Goal: Task Accomplishment & Management: Complete application form

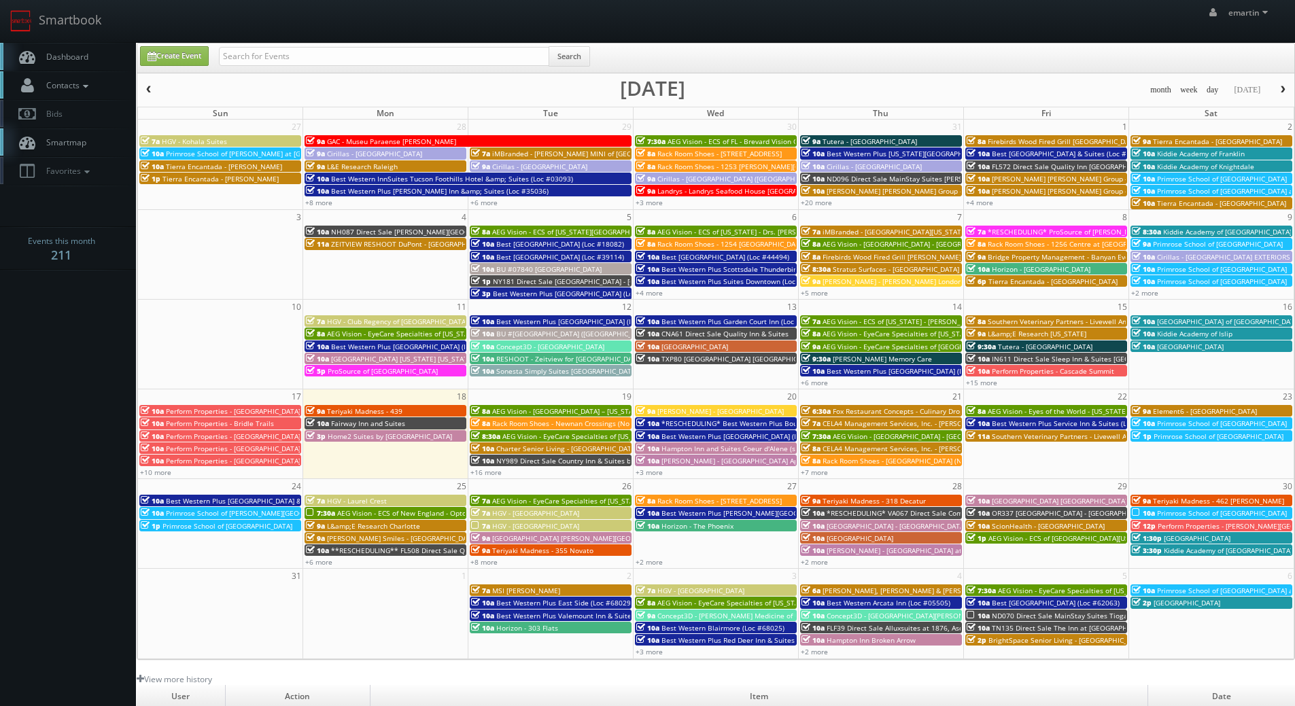
click at [102, 73] on link "Contacts" at bounding box center [68, 85] width 136 height 28
drag, startPoint x: 140, startPoint y: 69, endPoint x: 125, endPoint y: 59, distance: 17.7
click at [139, 68] on div "Create Event Search" at bounding box center [717, 59] width 1175 height 27
click at [102, 54] on link "Dashboard" at bounding box center [68, 57] width 136 height 28
click at [494, 472] on link "+16 more" at bounding box center [485, 473] width 31 height 10
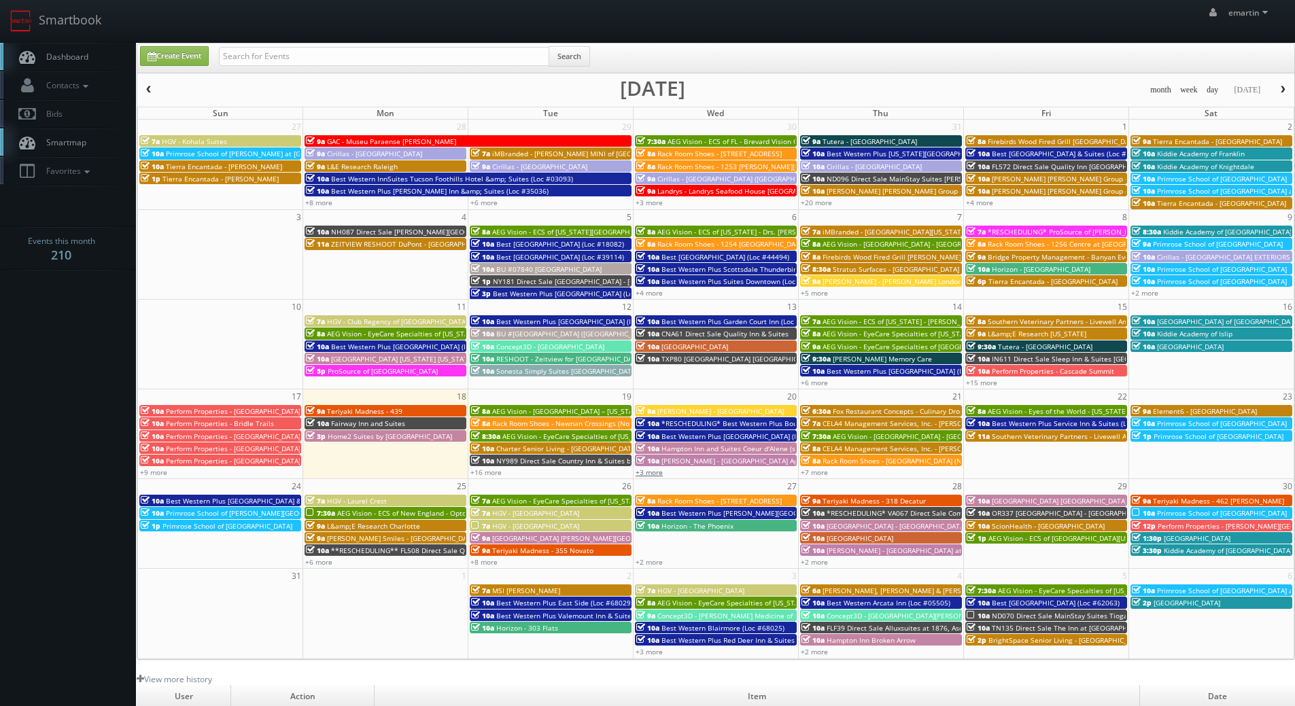
click at [651, 473] on link "+3 more" at bounding box center [649, 473] width 27 height 10
click at [812, 471] on link "+7 more" at bounding box center [814, 473] width 27 height 10
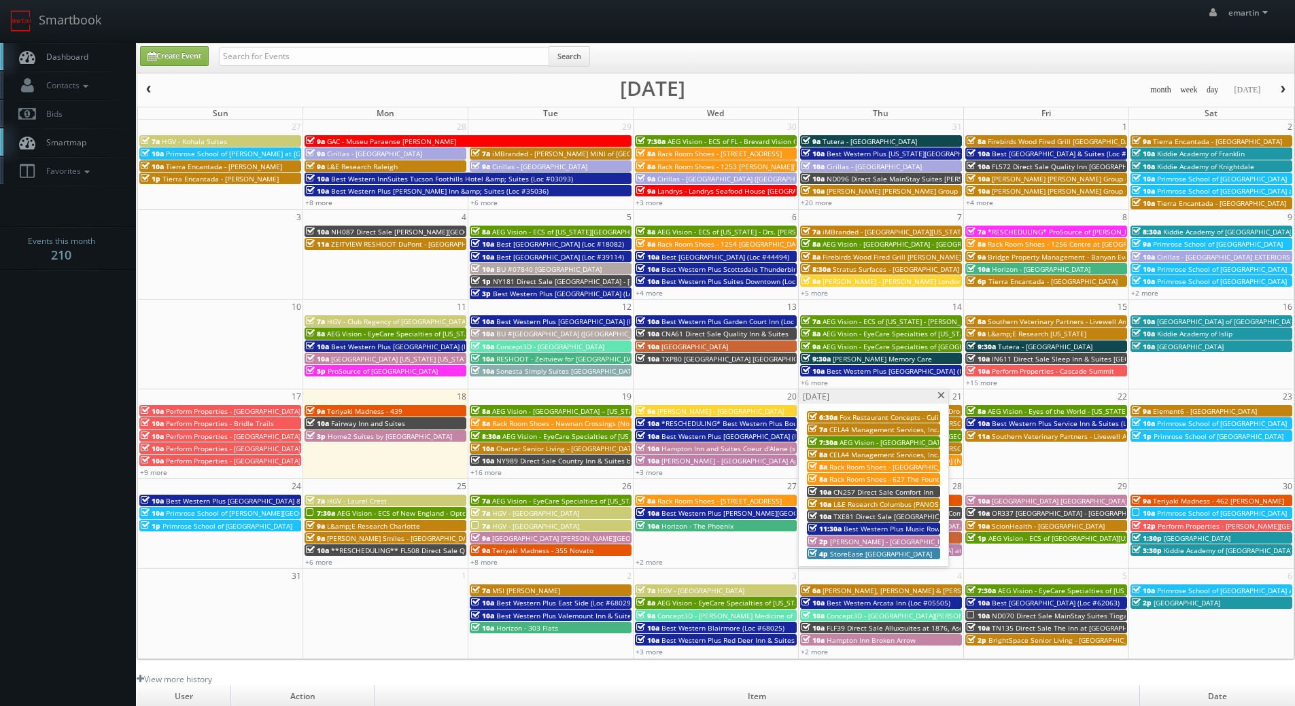
click at [850, 528] on span "Best Western Plus Music Row (Loc #43150)" at bounding box center [914, 529] width 141 height 10
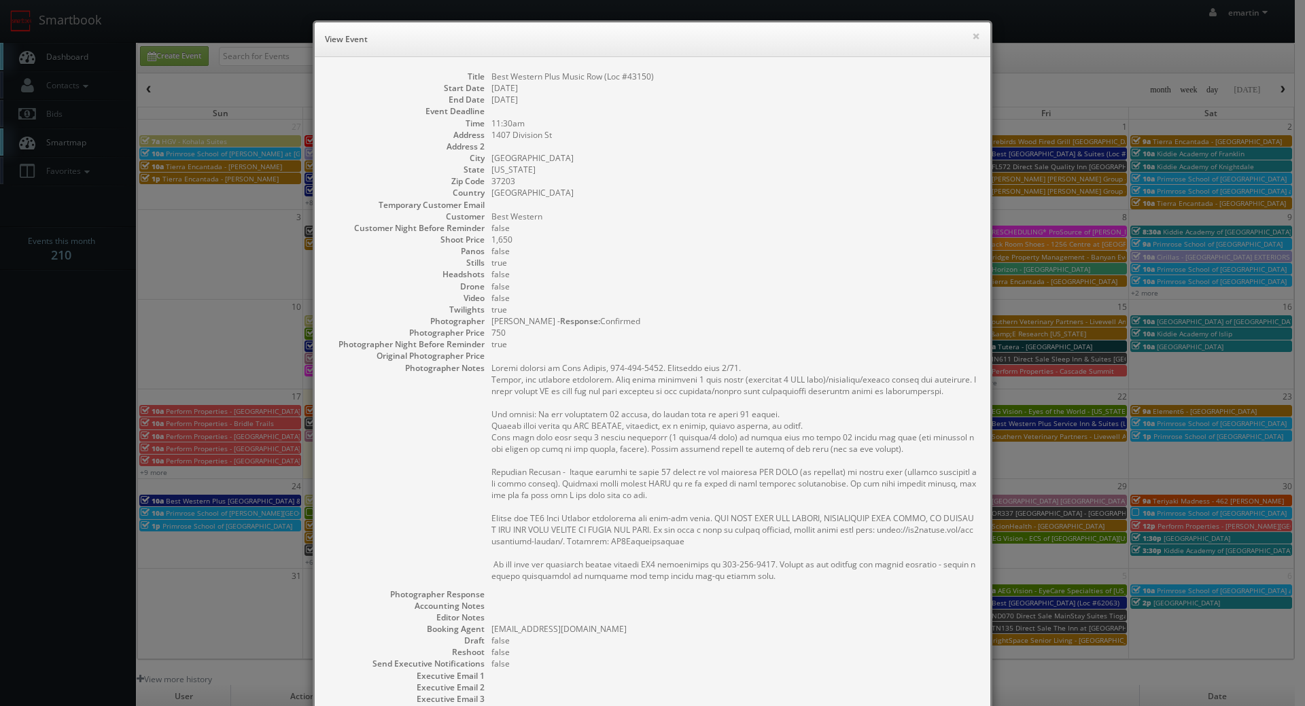
click at [776, 417] on pre at bounding box center [733, 472] width 485 height 220
click at [771, 66] on div "Title Best Western Plus Music Row (Loc #43150) Start Date 08/21/2025 End Date 0…" at bounding box center [653, 429] width 676 height 745
click at [869, 71] on dd "Best Western Plus Music Row (Loc #43150)" at bounding box center [733, 77] width 485 height 12
click at [973, 38] on button "×" at bounding box center [976, 36] width 8 height 10
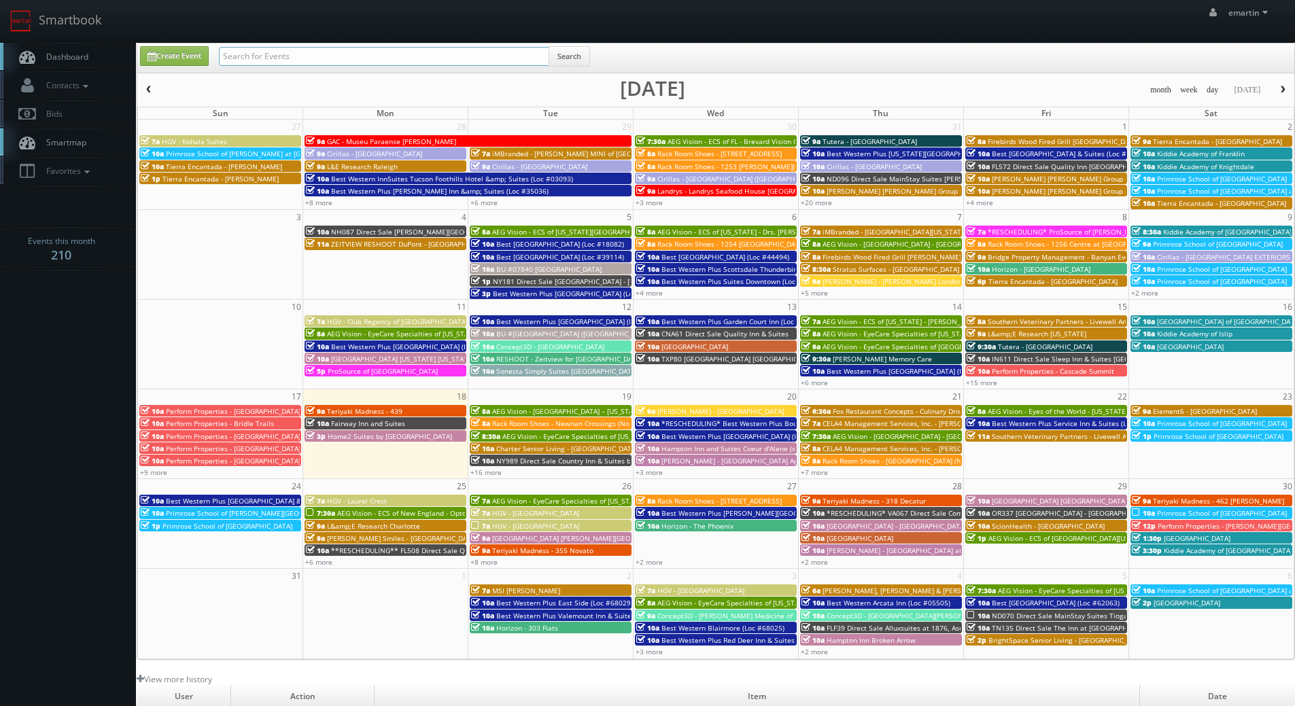
click at [468, 56] on input "text" at bounding box center [384, 56] width 330 height 19
type input "va067"
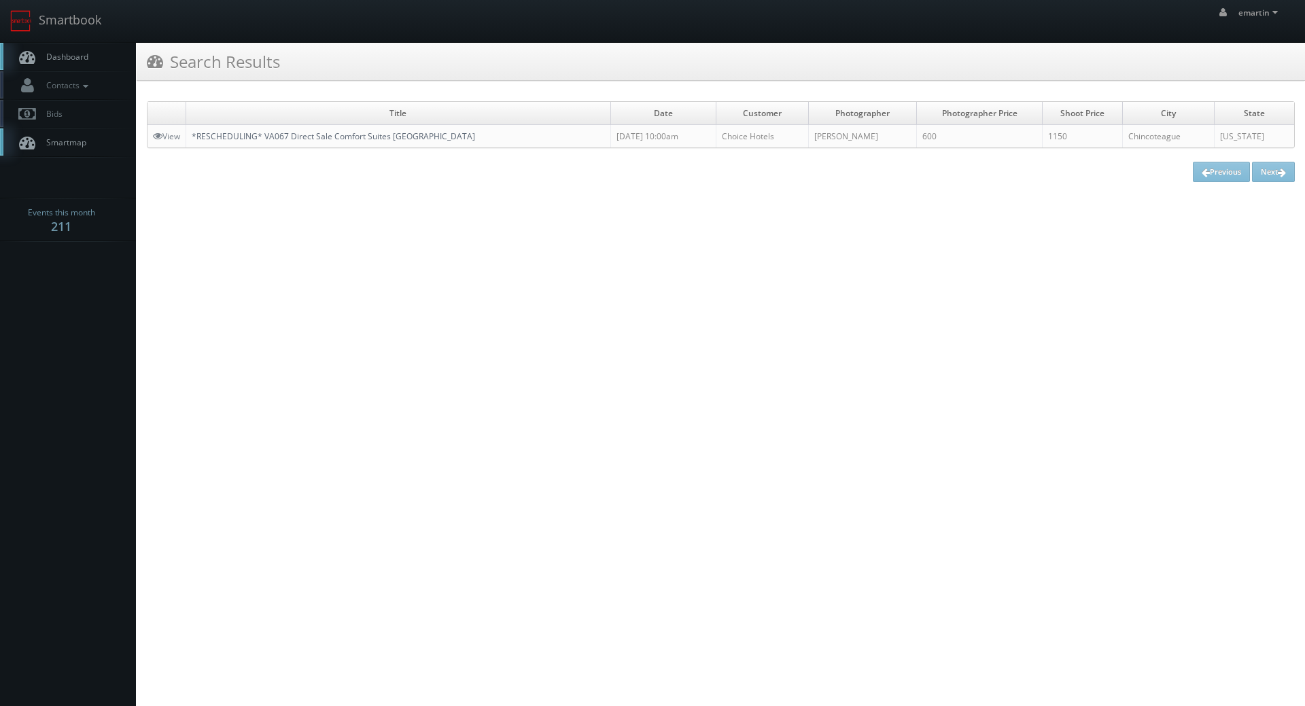
click at [217, 133] on link "*RESCHEDULING* VA067 Direct Sale Comfort Suites [GEOGRAPHIC_DATA]" at bounding box center [333, 137] width 283 height 12
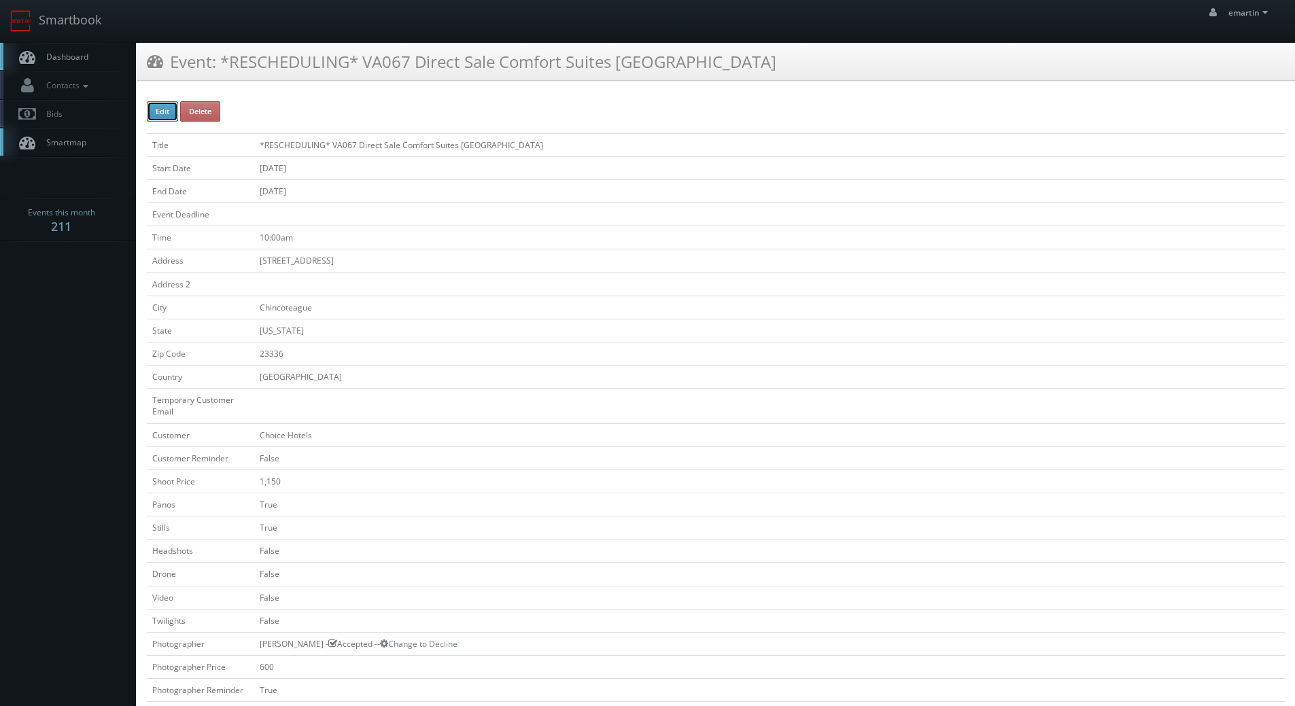
click at [158, 109] on button "Edit" at bounding box center [162, 111] width 31 height 20
type input "*RESCHEDULING* VA067 Direct Sale Comfort Suites [GEOGRAPHIC_DATA]"
type input "4195 Main St"
type input "Chincoteague"
type input "23336"
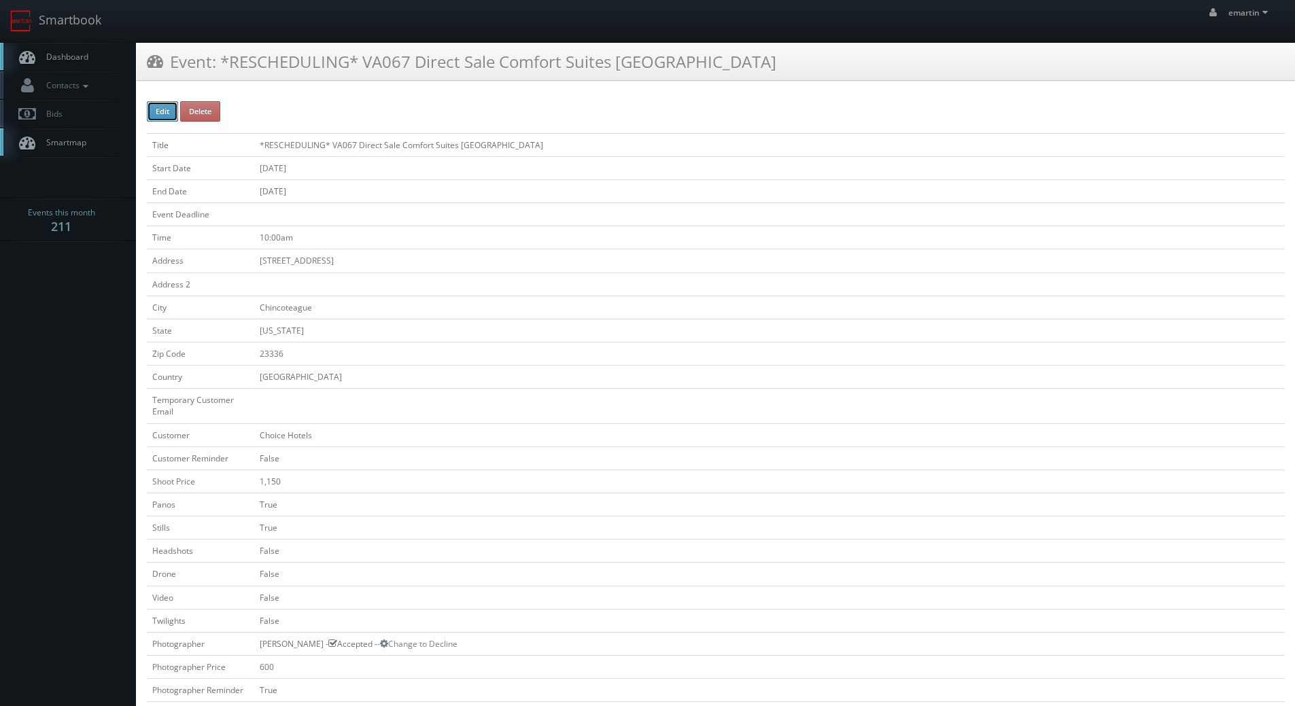
checkbox input "false"
type input "1,150"
checkbox input "true"
checkbox input "false"
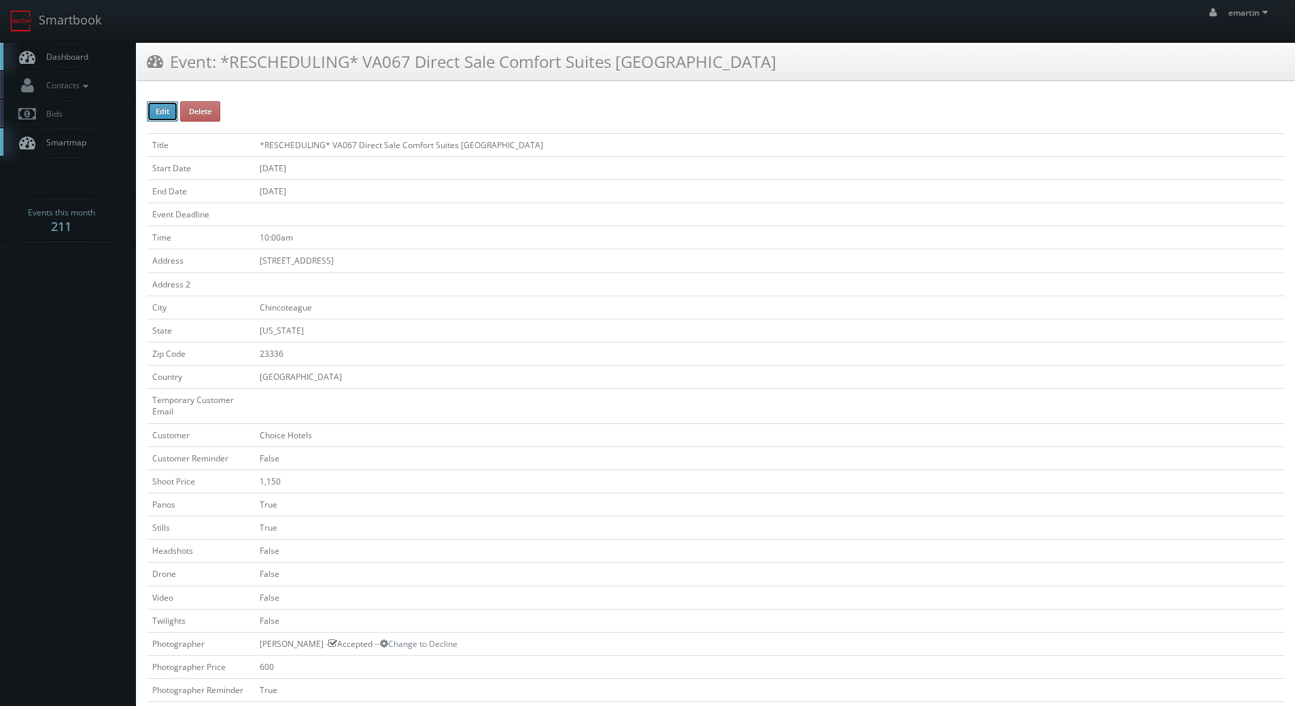
checkbox input "false"
type input "08/28/2025"
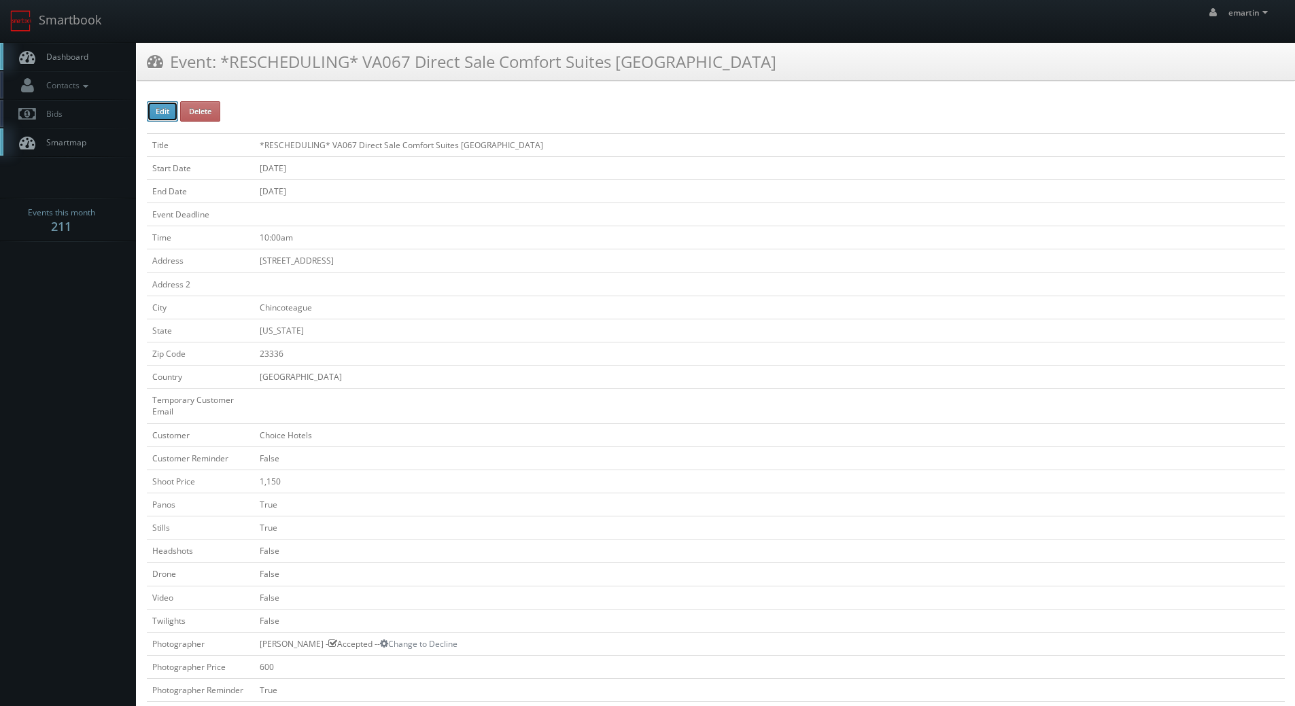
type input "08/28/2025"
type input "10:00am"
checkbox input "true"
checkbox input "false"
type input "1,150"
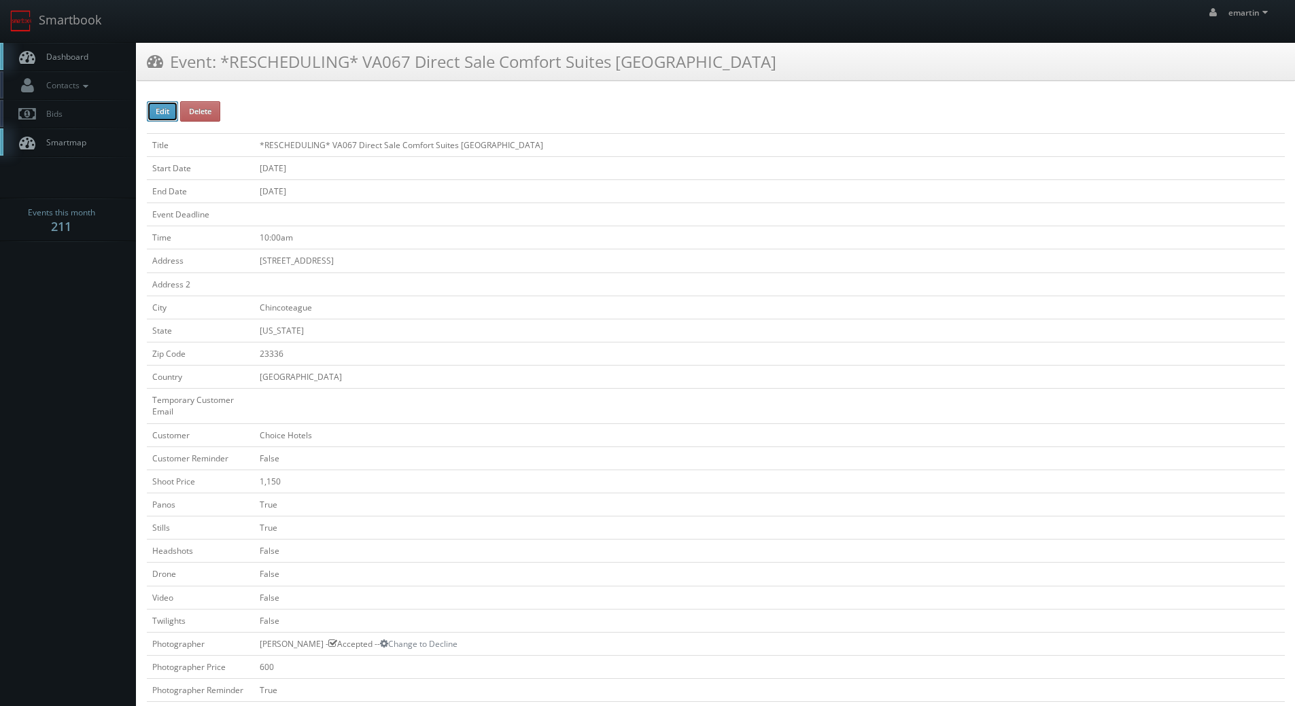
type input "600"
select select "[US_STATE]"
select select "fake69@mg.cs3calendar.com"
select select "nataliascrimgeour@gmail.com"
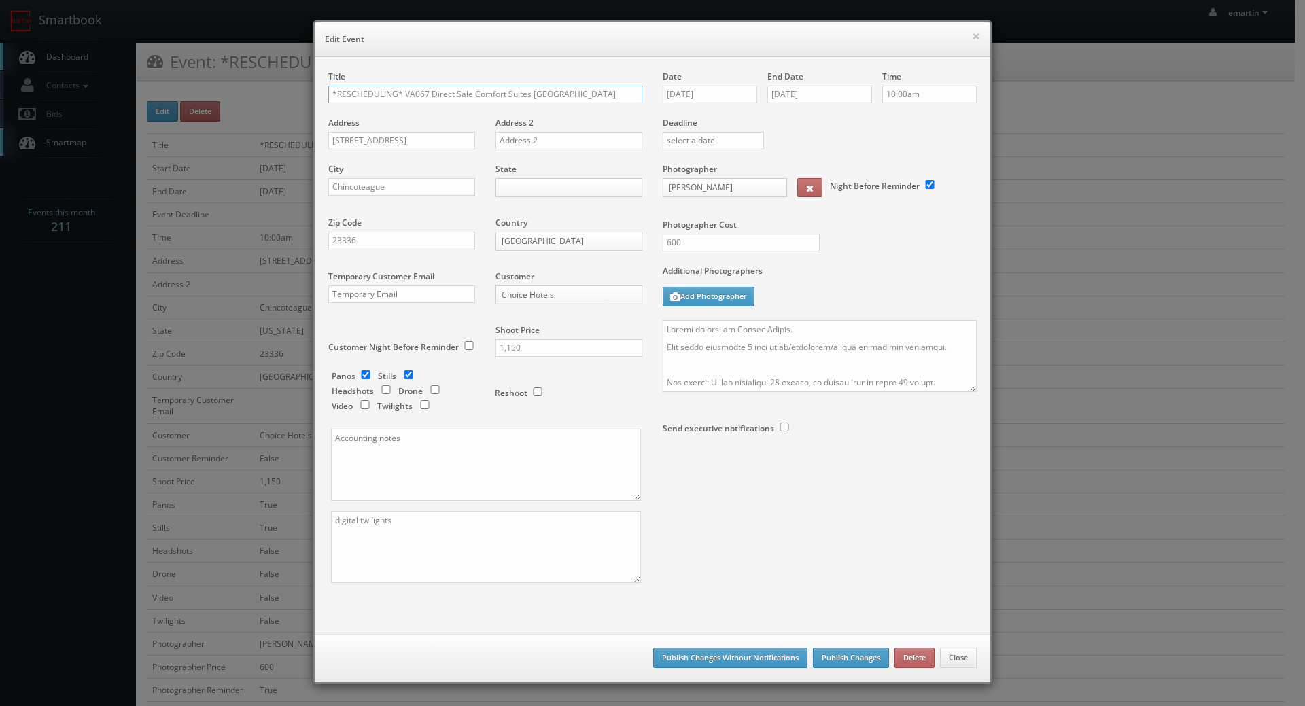
scroll to position [0, 28]
drag, startPoint x: 371, startPoint y: 94, endPoint x: 150, endPoint y: 84, distance: 221.2
click at [150, 84] on div "× Edit Event Title *RESCHEDULING* VA067 Direct Sale Comfort Suites Chincoteague…" at bounding box center [652, 353] width 1305 height 706
type input "VA067 Direct Sale Comfort Suites [GEOGRAPHIC_DATA]"
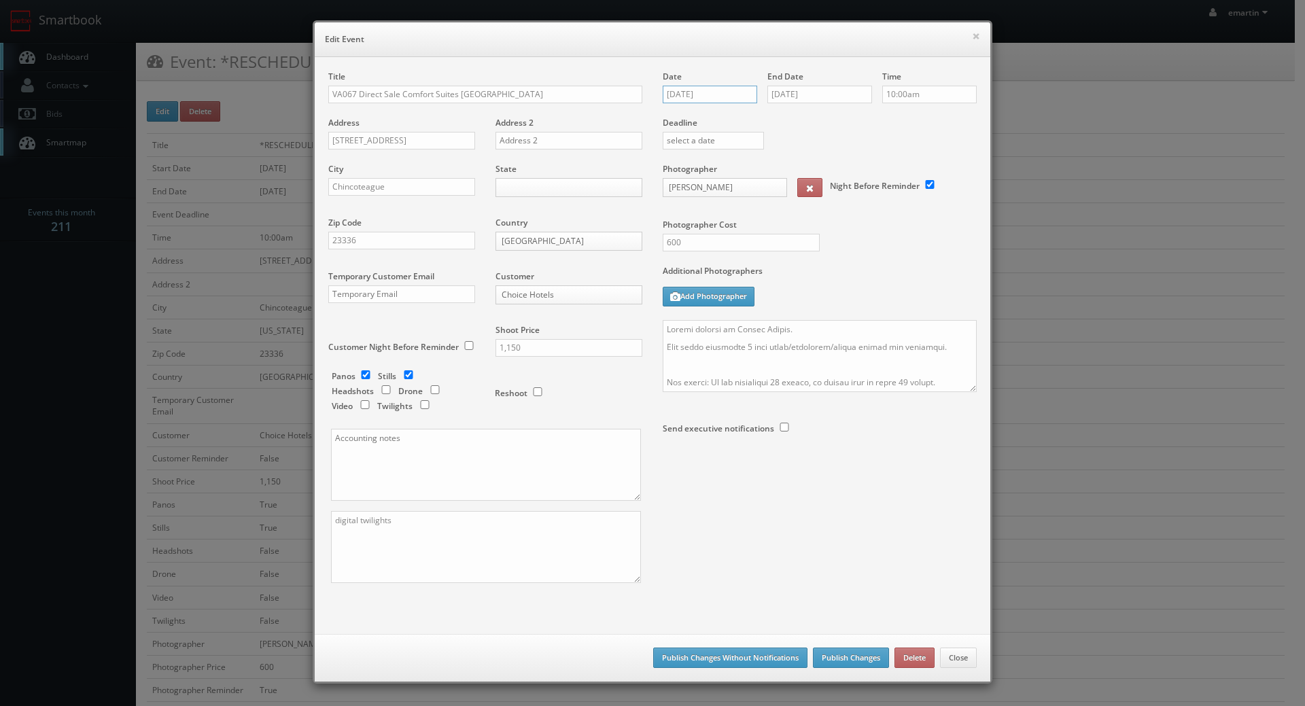
click at [704, 94] on input "08/28/2025" at bounding box center [710, 95] width 94 height 18
click at [771, 216] on td "22" at bounding box center [770, 218] width 18 height 20
type input "08/22/2025"
click at [815, 96] on input "08/28/2025" at bounding box center [819, 95] width 105 height 18
click at [873, 218] on td "22" at bounding box center [874, 218] width 18 height 20
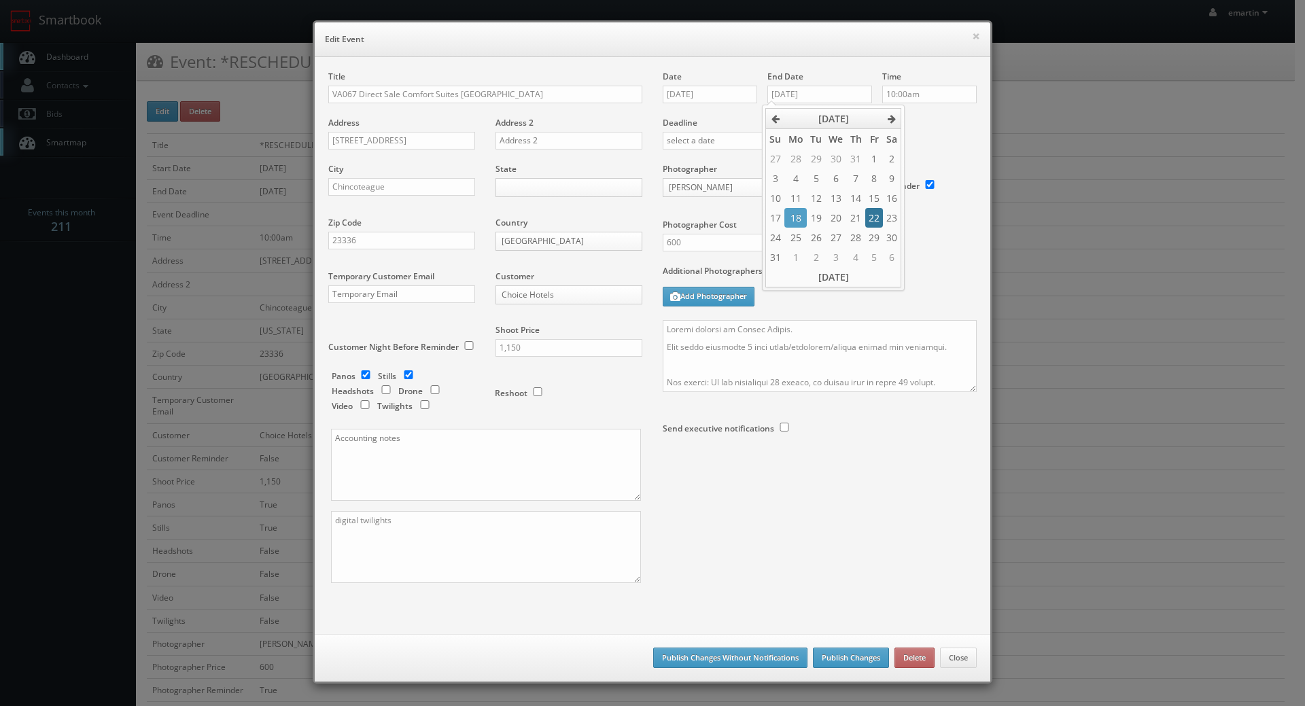
type input "08/22/2025"
click at [952, 113] on div "Time 10:00am" at bounding box center [924, 94] width 105 height 46
click at [808, 317] on div "Additional Photographers Add Photographer" at bounding box center [820, 292] width 314 height 55
click at [805, 326] on textarea at bounding box center [820, 356] width 314 height 72
click at [653, 330] on div "Date 08/22/2025 End Date 08/22/2025 Time 10:00am Deadline Photographer Natalia …" at bounding box center [820, 284] width 334 height 427
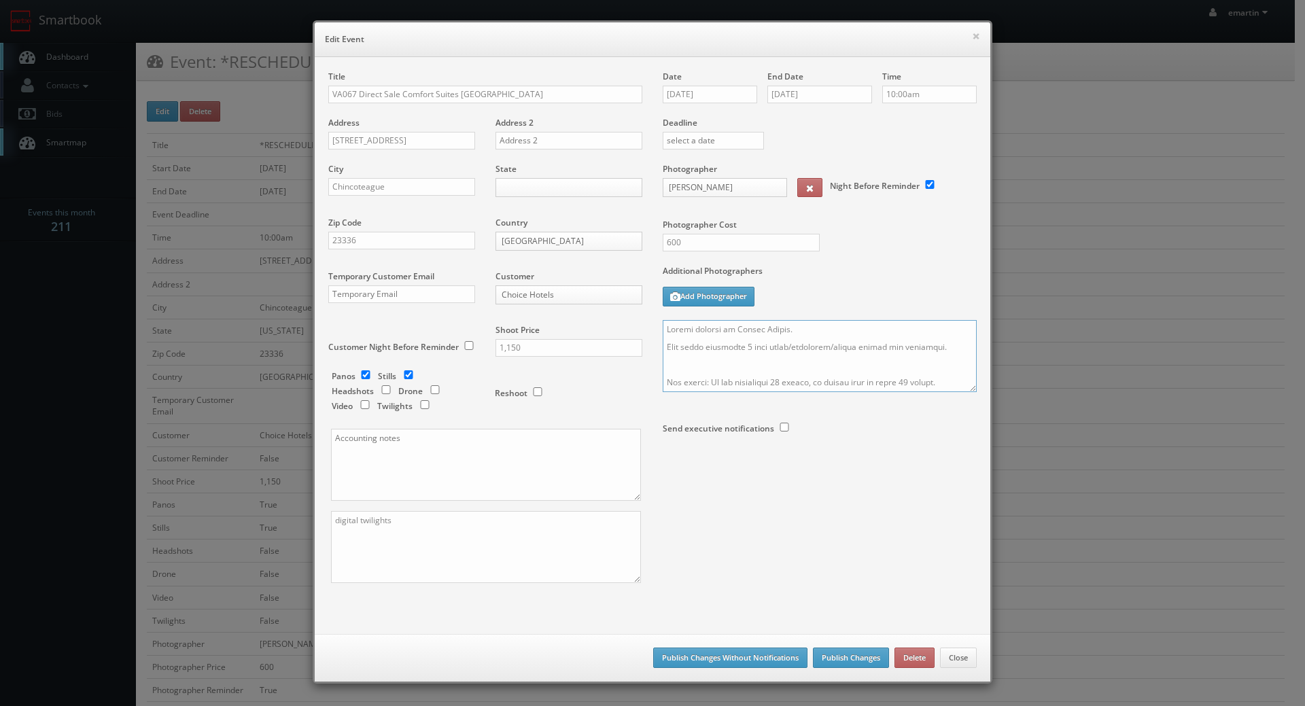
click at [663, 327] on textarea at bounding box center [820, 356] width 314 height 72
click at [682, 326] on textarea at bounding box center [820, 356] width 314 height 72
type textarea "UPDATE: Date changed to 8/22. Onsite contact is Nicole Miller. Full shoot inclu…"
click at [921, 395] on div at bounding box center [820, 363] width 314 height 86
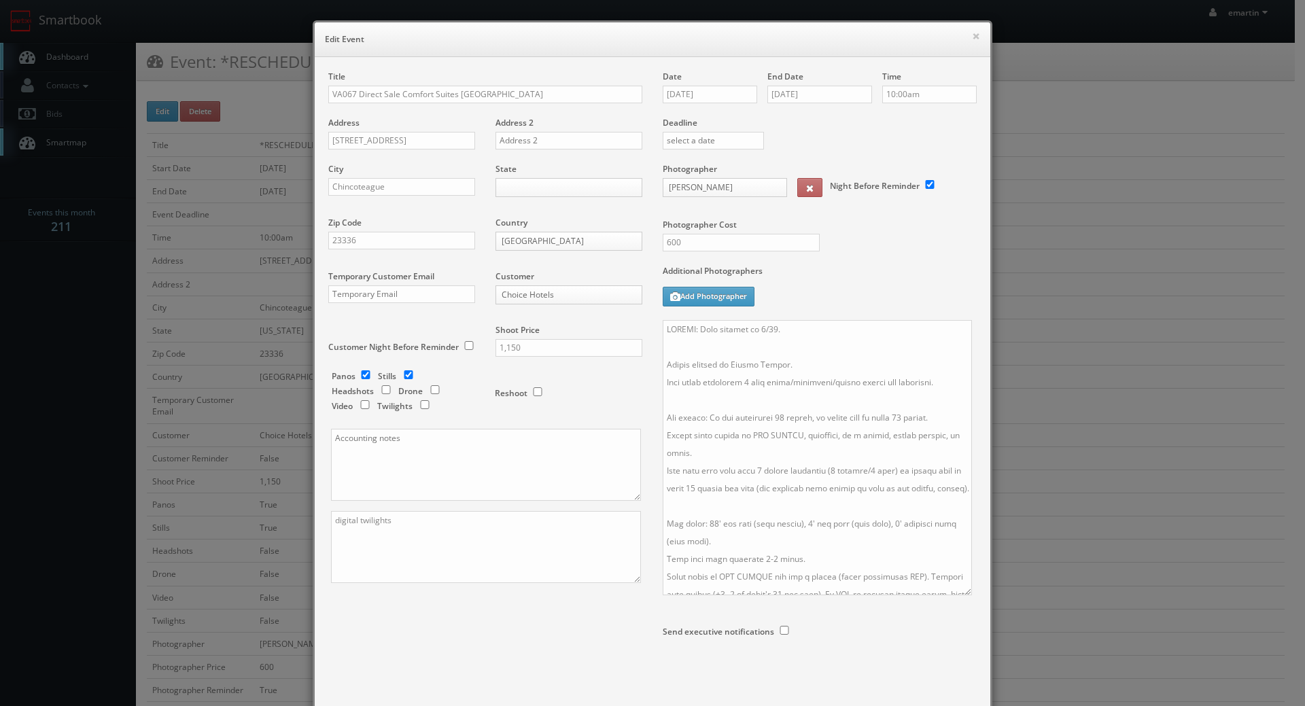
drag, startPoint x: 963, startPoint y: 400, endPoint x: 958, endPoint y: 586, distance: 186.3
click at [958, 586] on textarea at bounding box center [817, 457] width 309 height 275
click at [557, 623] on div "Title VA067 Direct Sale Comfort Suites Chincoteague Island Bayfront Resort Addr…" at bounding box center [652, 386] width 669 height 630
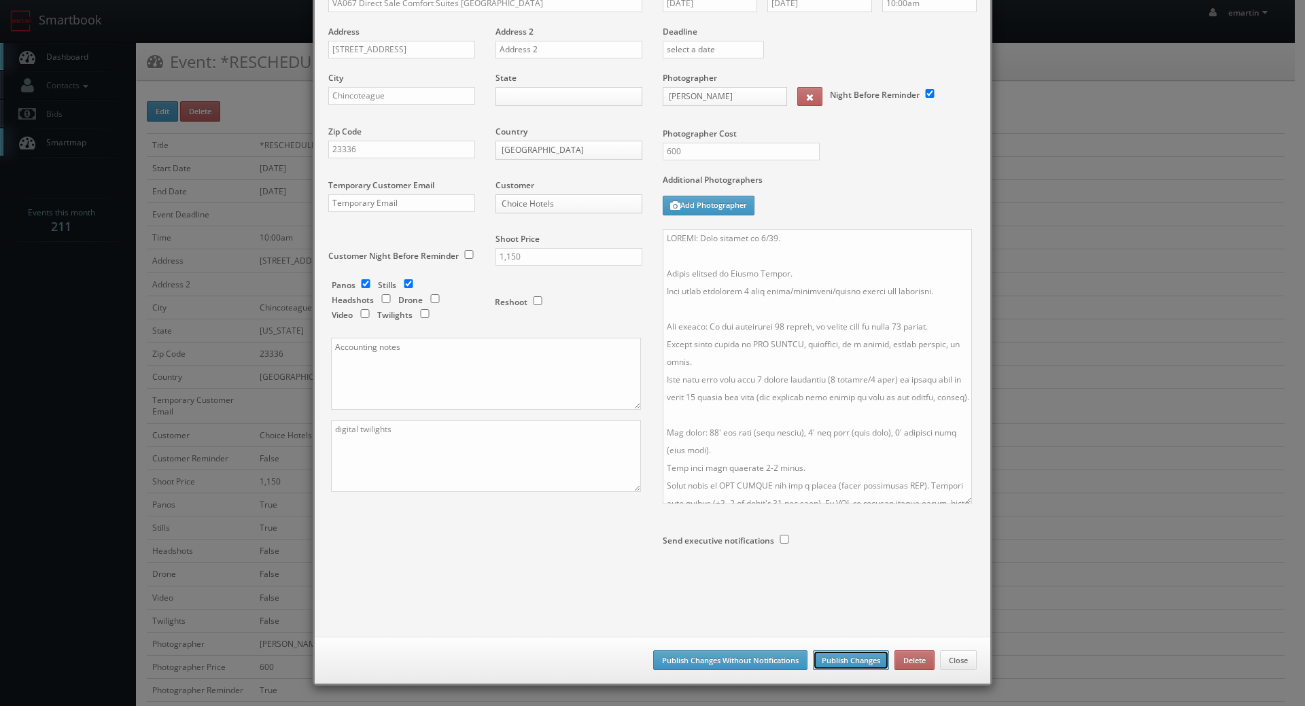
click at [856, 663] on button "Publish Changes" at bounding box center [851, 661] width 76 height 20
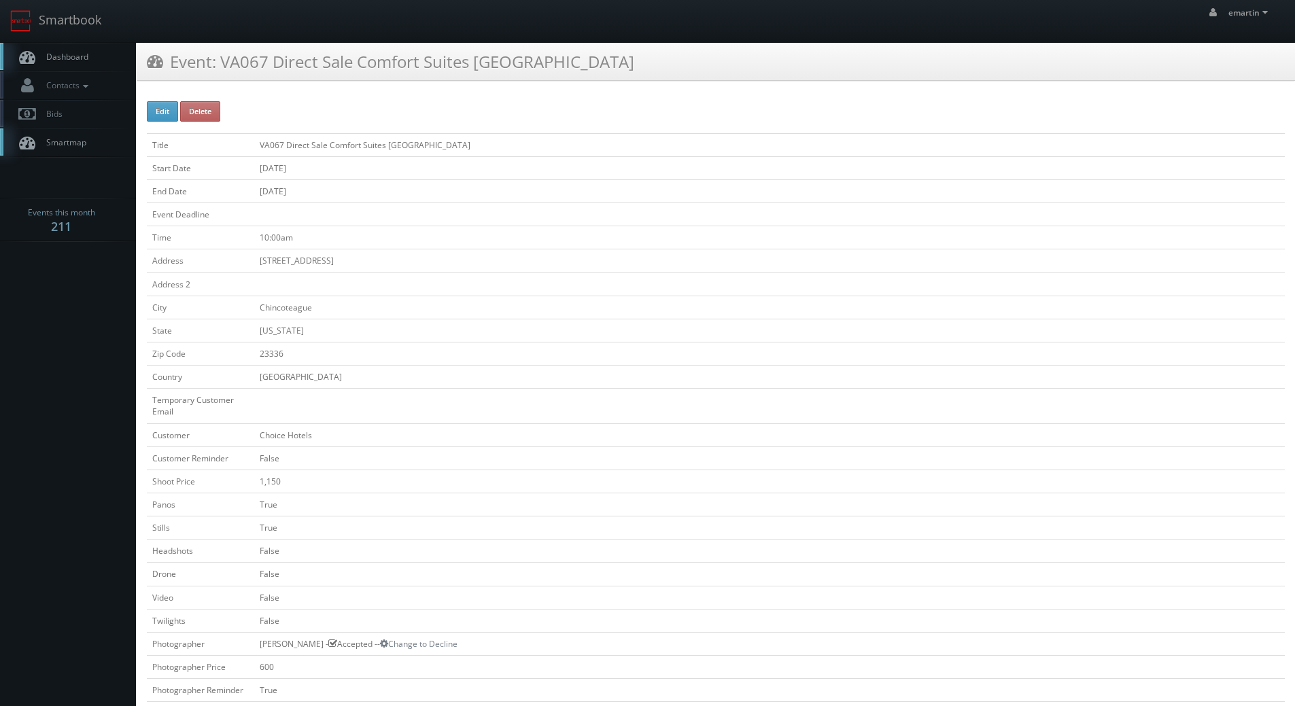
click at [58, 52] on span "Dashboard" at bounding box center [63, 57] width 49 height 12
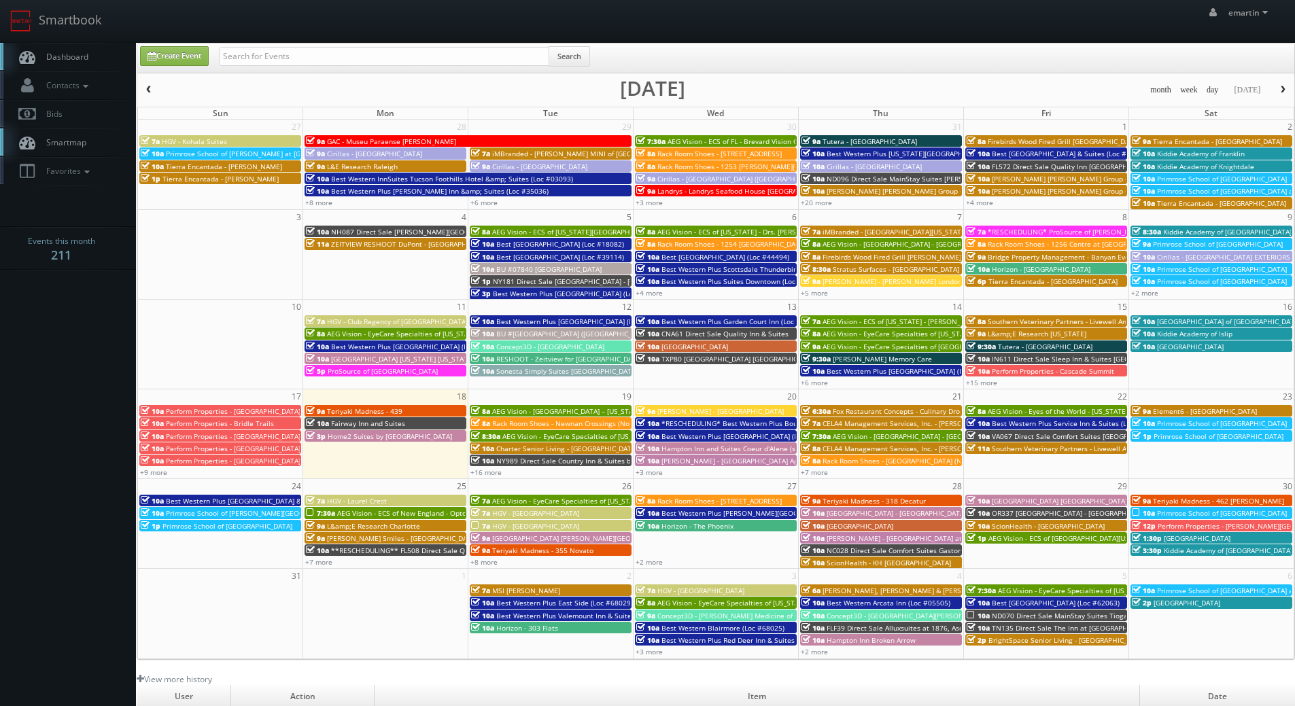
click at [65, 62] on span "Dashboard" at bounding box center [63, 57] width 49 height 12
click at [87, 86] on icon at bounding box center [86, 87] width 12 height 10
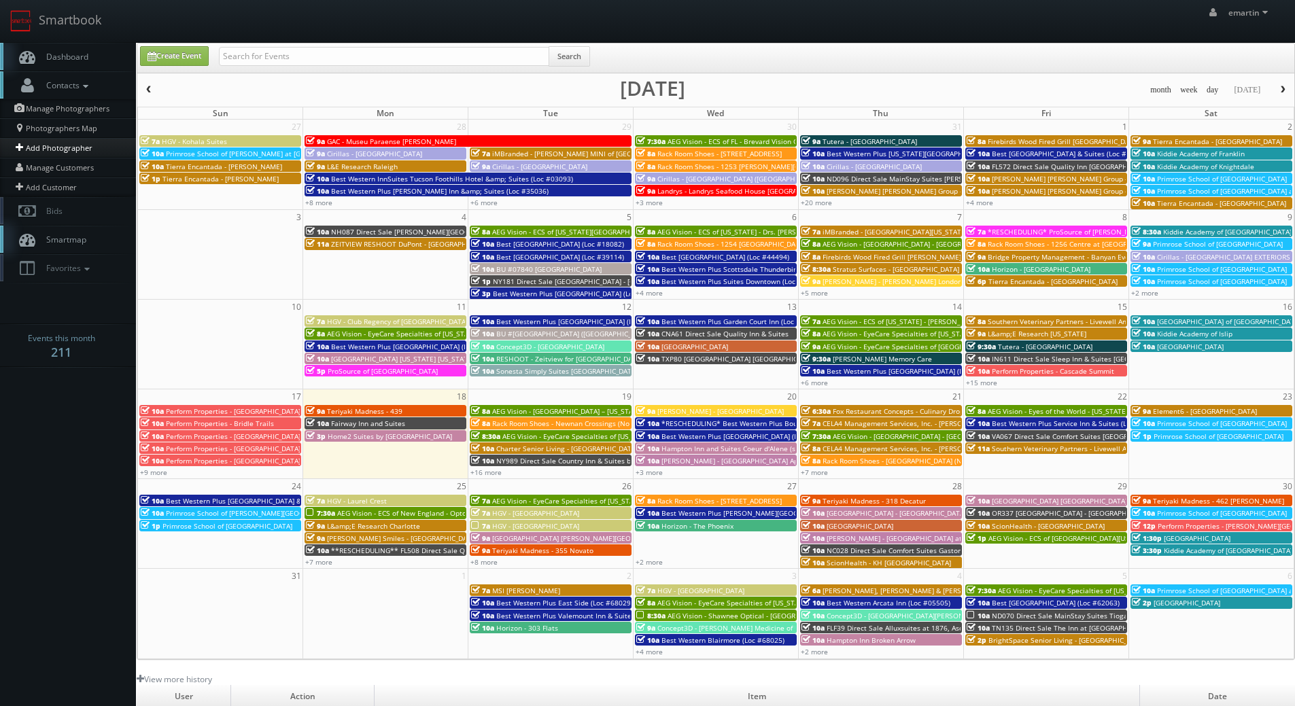
click at [73, 147] on link "Add Photographer" at bounding box center [68, 148] width 136 height 20
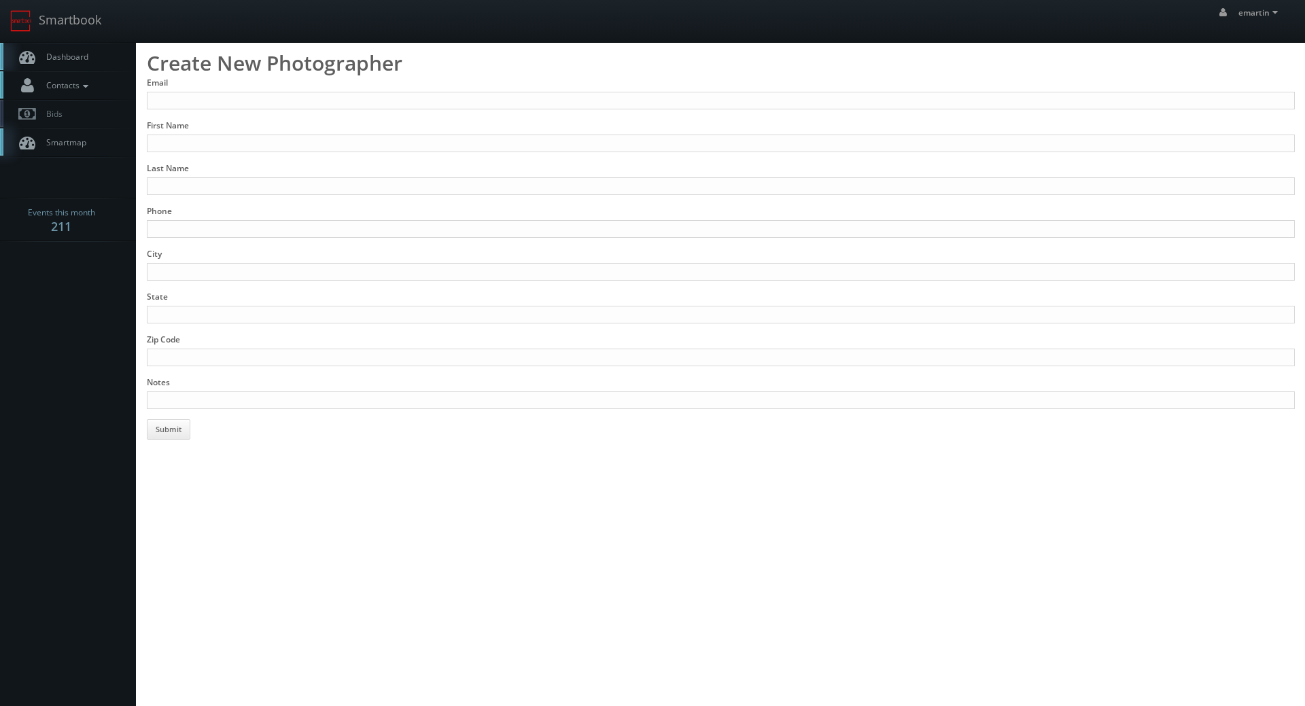
click at [73, 92] on link "Contacts" at bounding box center [68, 85] width 136 height 28
click at [84, 163] on link "Manage Customers" at bounding box center [68, 168] width 136 height 20
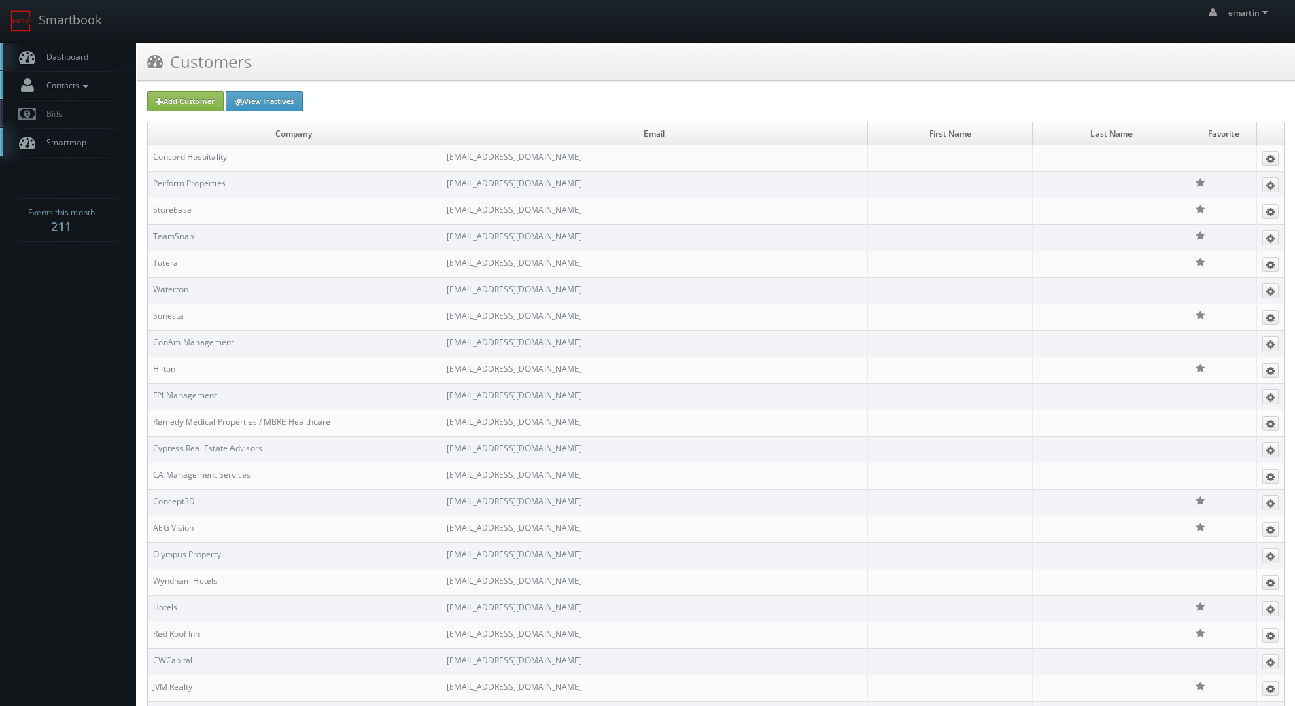
drag, startPoint x: 63, startPoint y: 86, endPoint x: 70, endPoint y: 88, distance: 7.1
click at [64, 86] on span "Contacts" at bounding box center [65, 86] width 52 height 12
click at [76, 107] on link "Manage Photographers" at bounding box center [68, 108] width 136 height 19
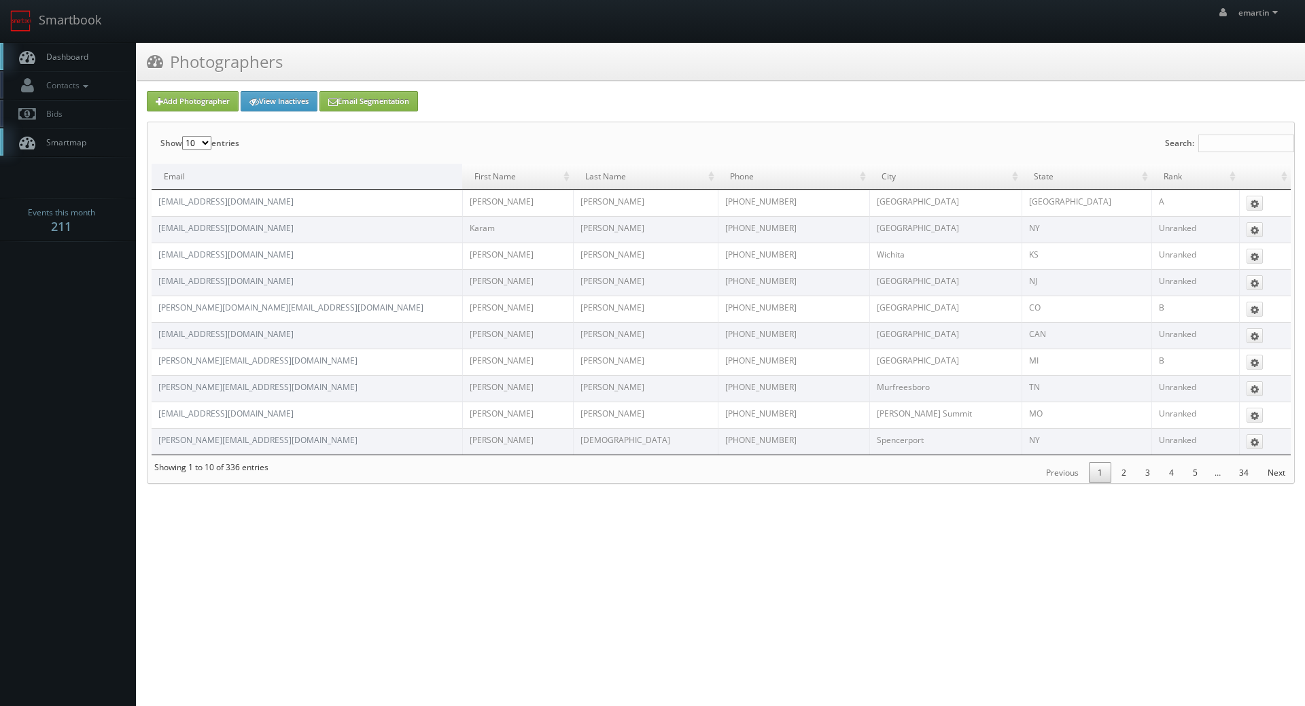
click at [1200, 108] on div "Add Photographer View Inactives Email Segmentation" at bounding box center [721, 101] width 1168 height 20
click at [1220, 139] on input "Search:" at bounding box center [1246, 144] width 96 height 18
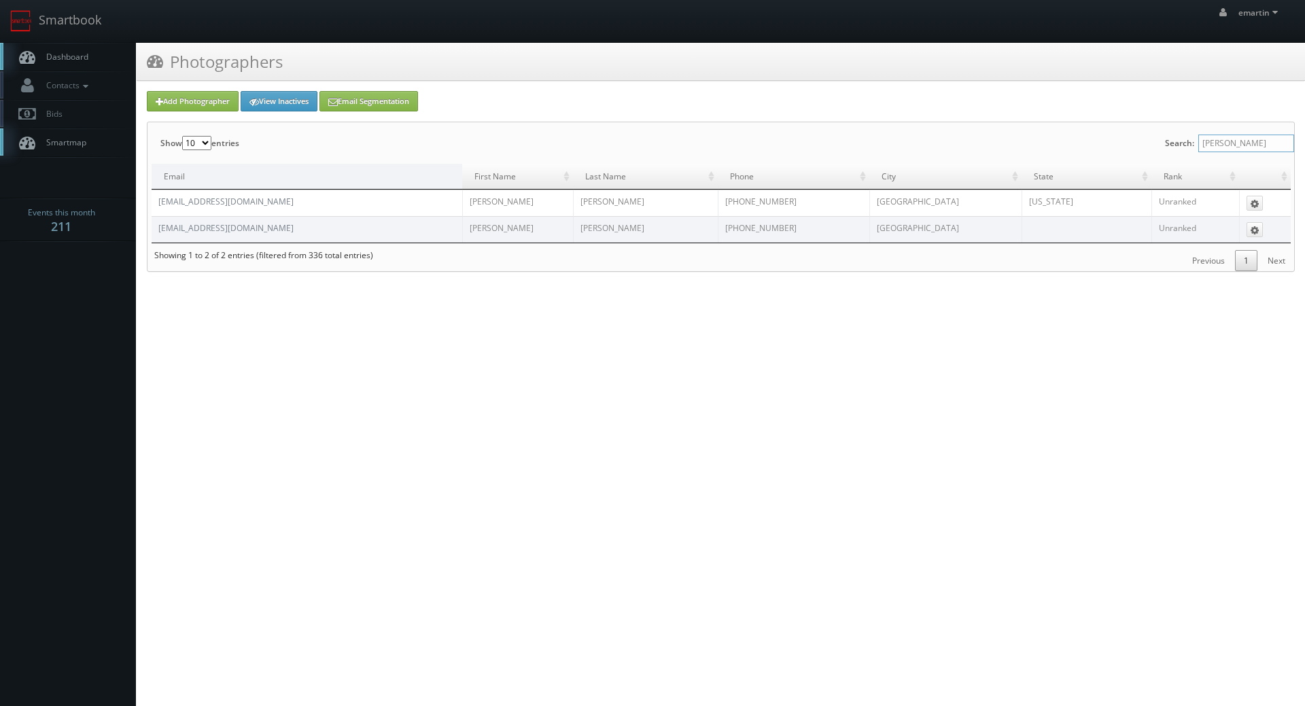
type input "jona"
click at [52, 52] on span "Dashboard" at bounding box center [63, 57] width 49 height 12
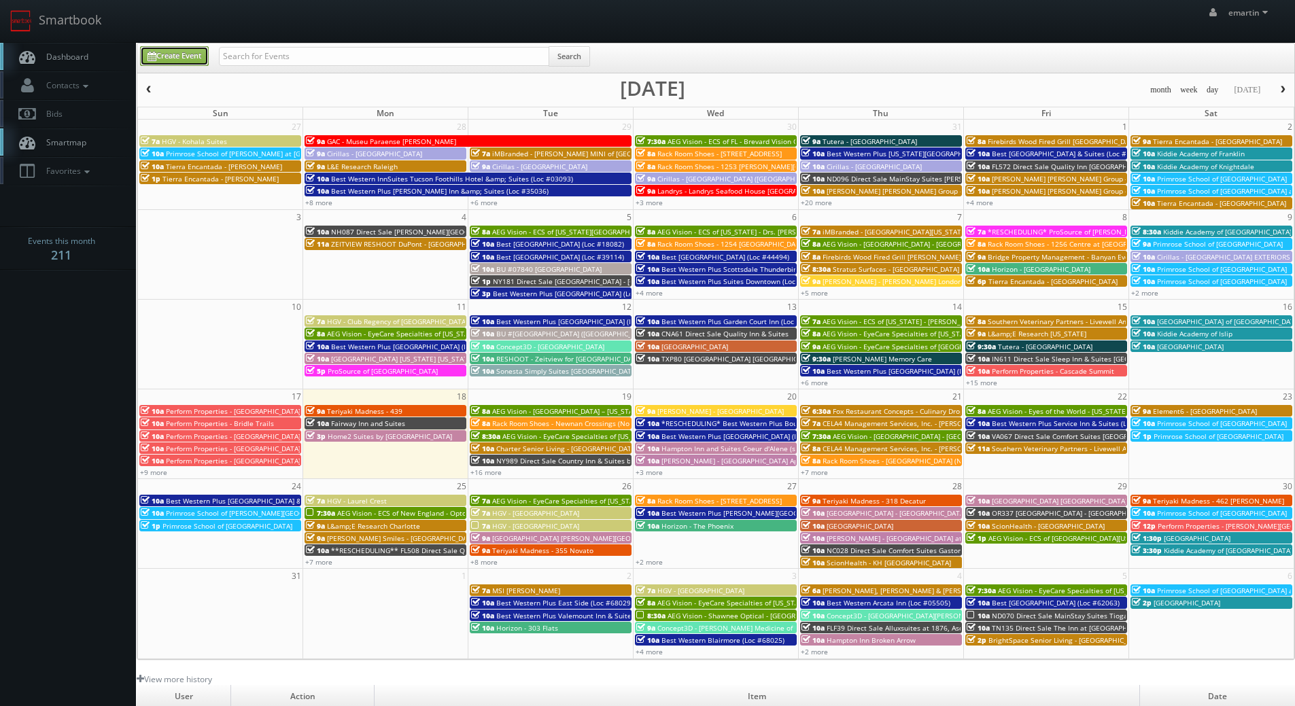
click at [198, 63] on link "Create Event" at bounding box center [174, 56] width 69 height 20
type input "08/18/2025"
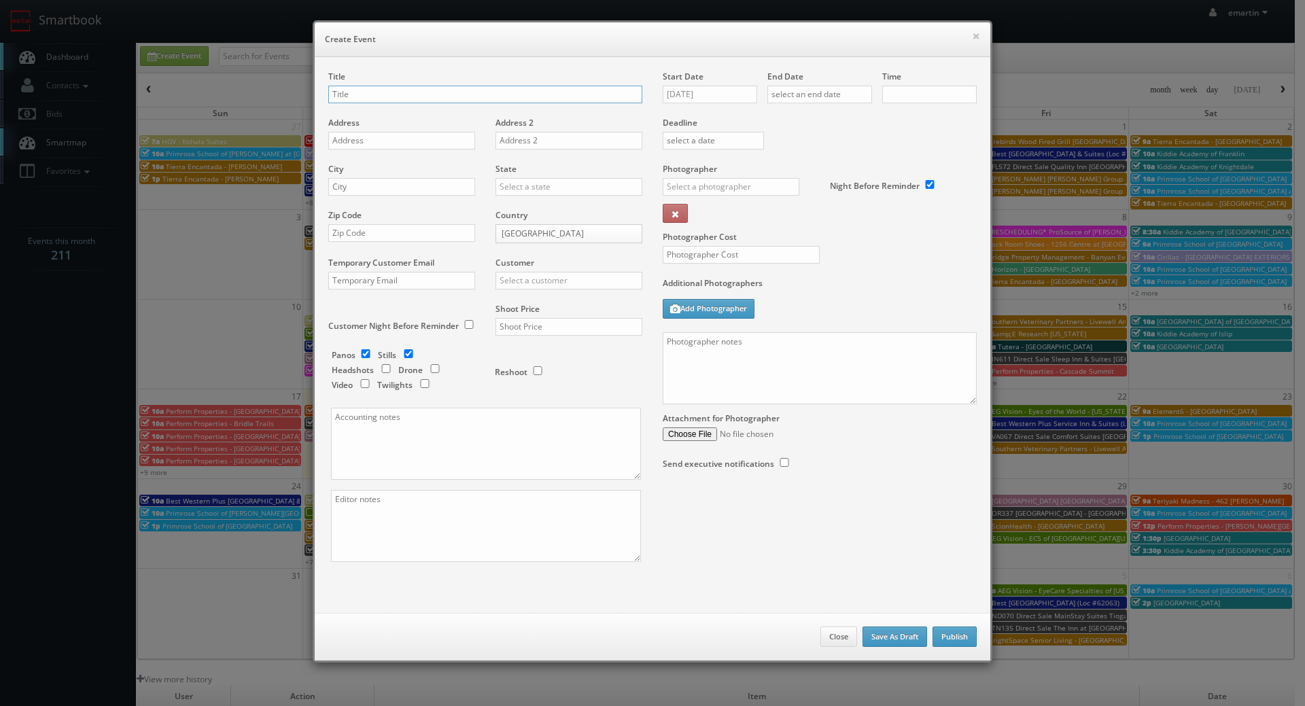
checkbox input "true"
type input "10:00am"
checkbox input "true"
type input "CNB18 Direct Sale"
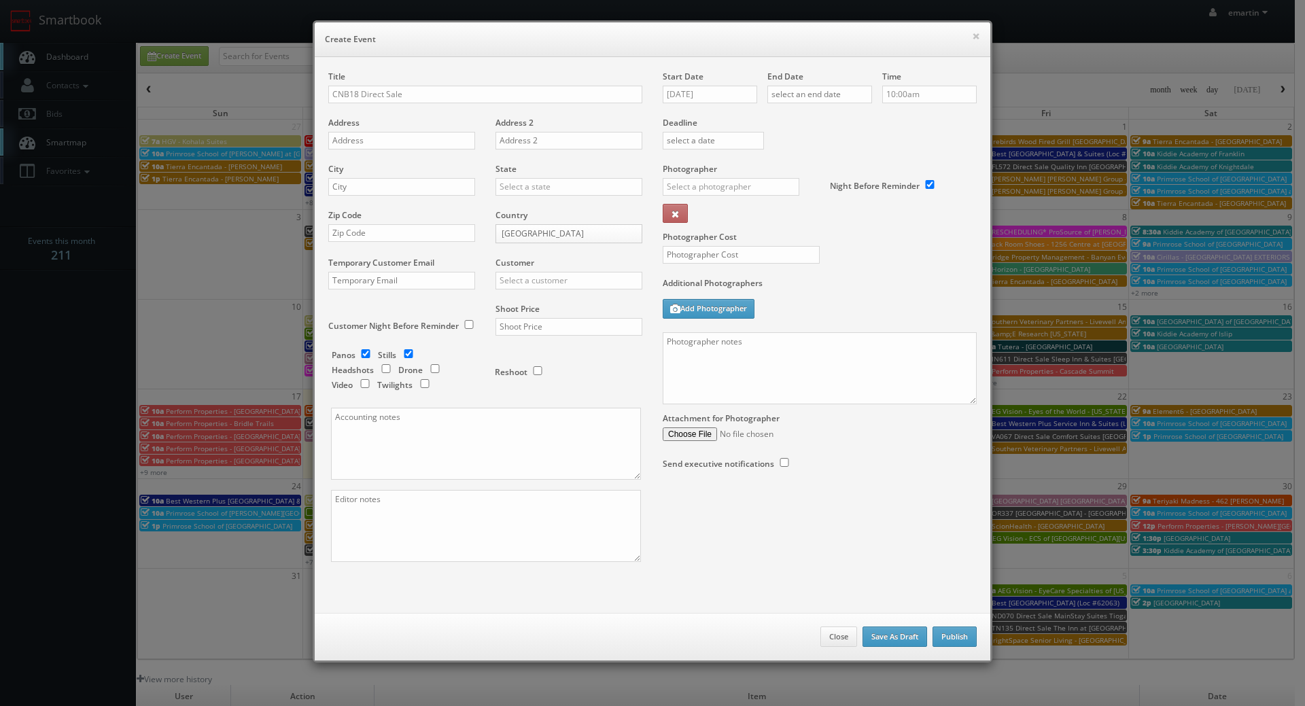
click at [728, 103] on div "Start Date 08/18/2025" at bounding box center [715, 94] width 105 height 46
click at [727, 94] on input "08/18/2025" at bounding box center [710, 95] width 94 height 18
click at [755, 252] on td "4" at bounding box center [751, 257] width 18 height 20
type input "[DATE]"
click at [826, 100] on input "text" at bounding box center [819, 95] width 105 height 18
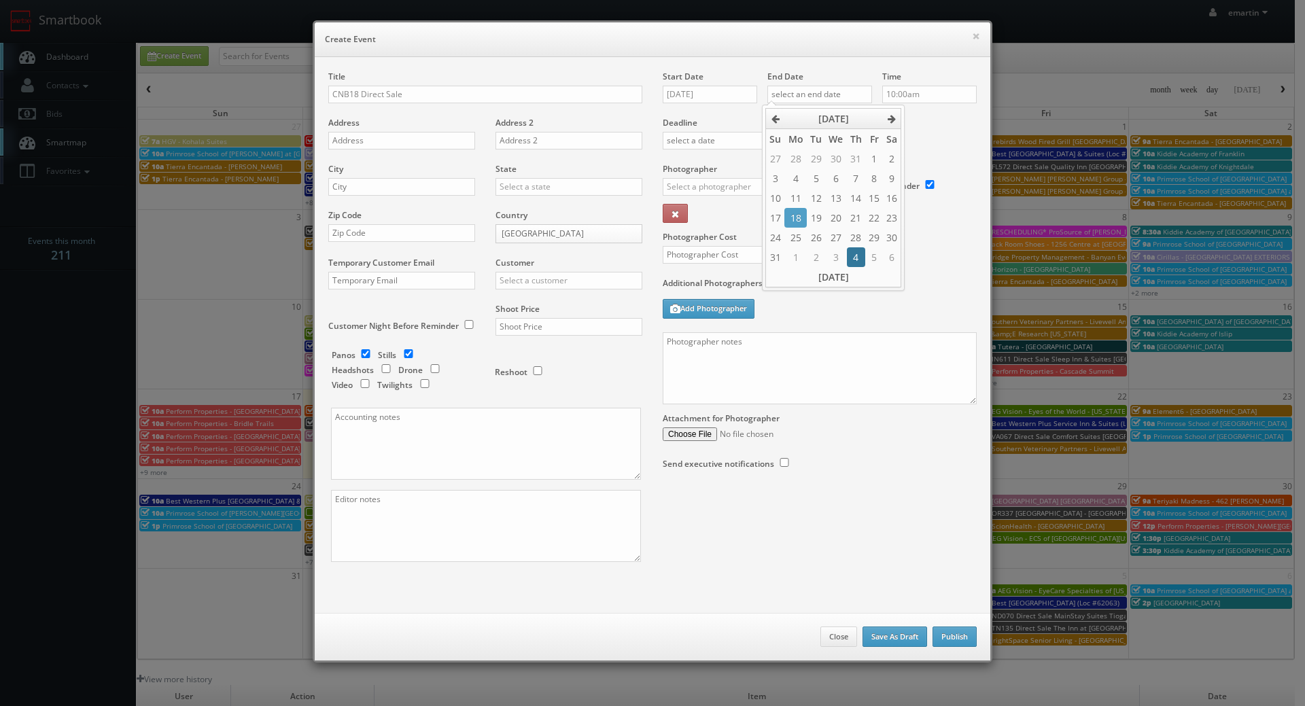
click at [856, 253] on td "4" at bounding box center [856, 257] width 18 height 20
type input "[DATE]"
drag, startPoint x: 941, startPoint y: 126, endPoint x: 934, endPoint y: 123, distance: 7.3
click at [941, 125] on label "Deadline" at bounding box center [820, 123] width 334 height 12
drag, startPoint x: 634, startPoint y: 45, endPoint x: 662, endPoint y: 73, distance: 39.9
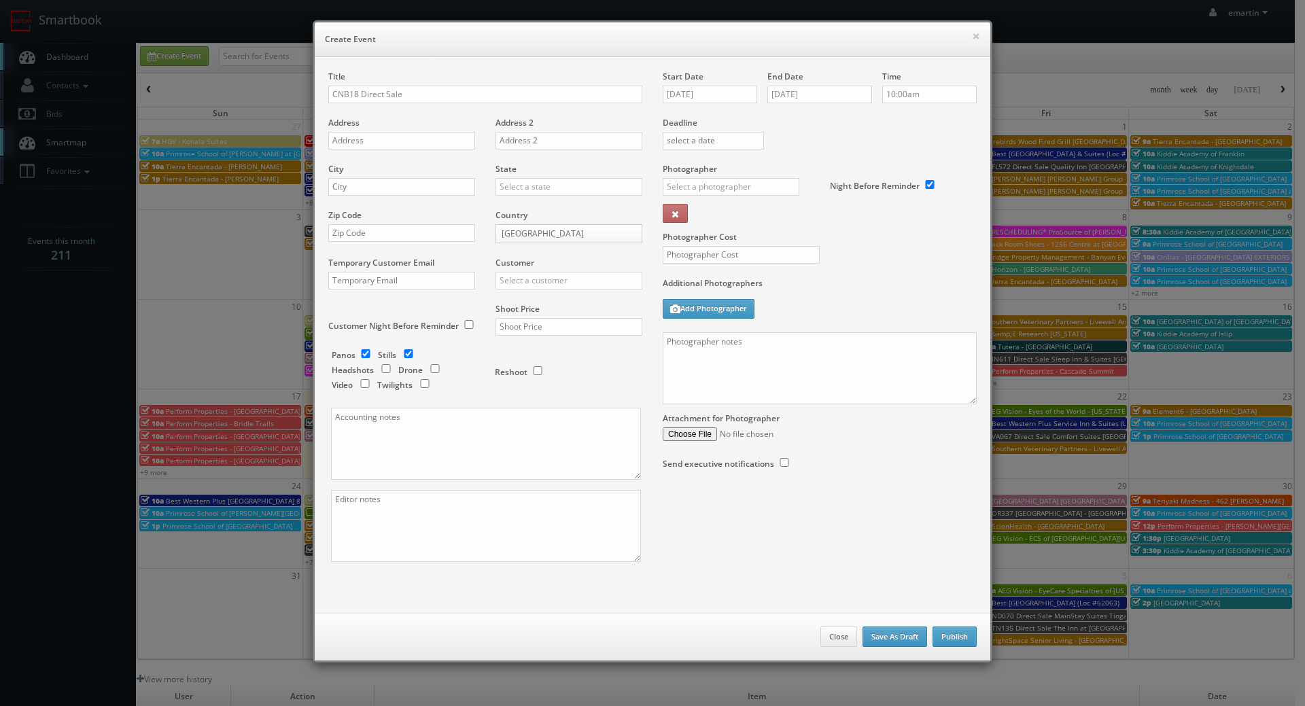
click at [634, 45] on h6 "Create Event" at bounding box center [652, 40] width 655 height 14
click at [714, 195] on input "text" at bounding box center [731, 187] width 137 height 18
type input "brian ha"
click at [733, 206] on div "_justin _photog1 Glen Aronwits Chris Dailey John Varnedore John Saunders Craig …" at bounding box center [736, 217] width 147 height 24
click at [728, 213] on div "Photographer _justin _photog1 [PERSON_NAME] [PERSON_NAME] [PERSON_NAME] [PERSON…" at bounding box center [741, 197] width 157 height 68
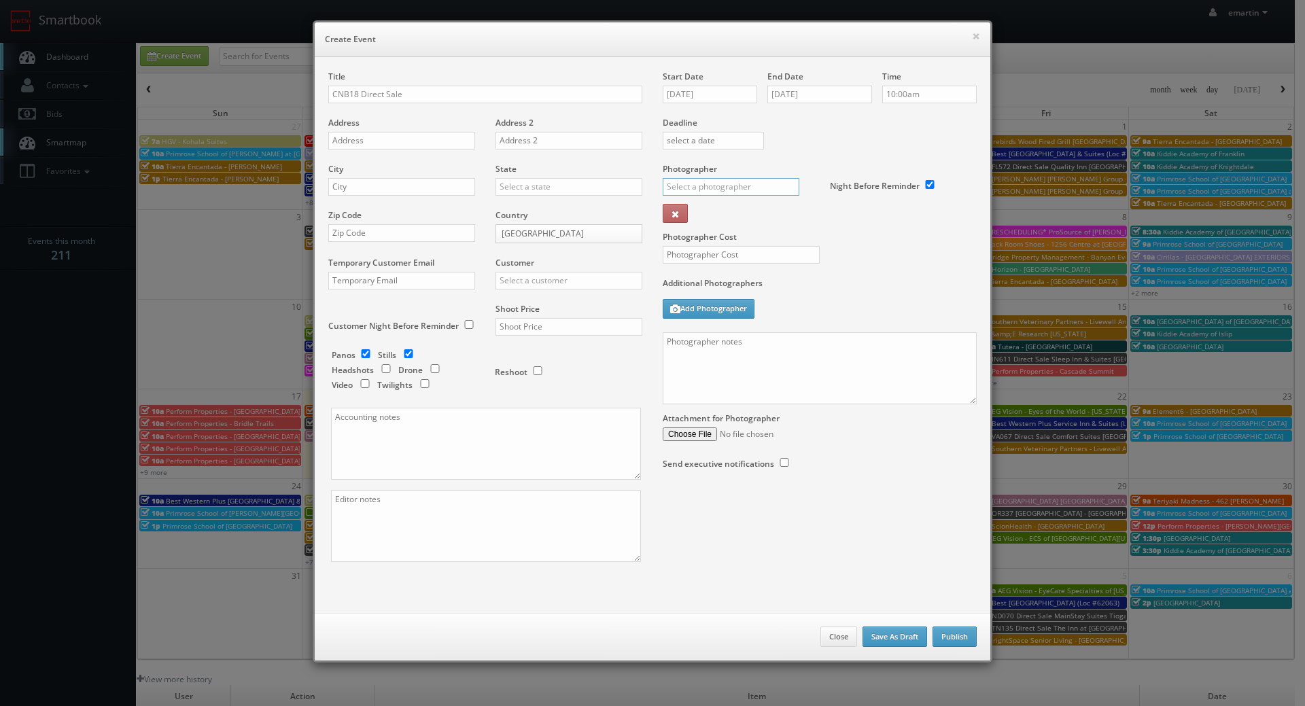
click at [733, 179] on input "text" at bounding box center [731, 187] width 137 height 18
click at [727, 214] on div "[PERSON_NAME]" at bounding box center [735, 217] width 145 height 22
type input "[PERSON_NAME]"
click at [892, 250] on div "Photographer Cost" at bounding box center [820, 220] width 334 height 114
click at [427, 101] on input "CNB18 Direct Sale" at bounding box center [485, 95] width 314 height 18
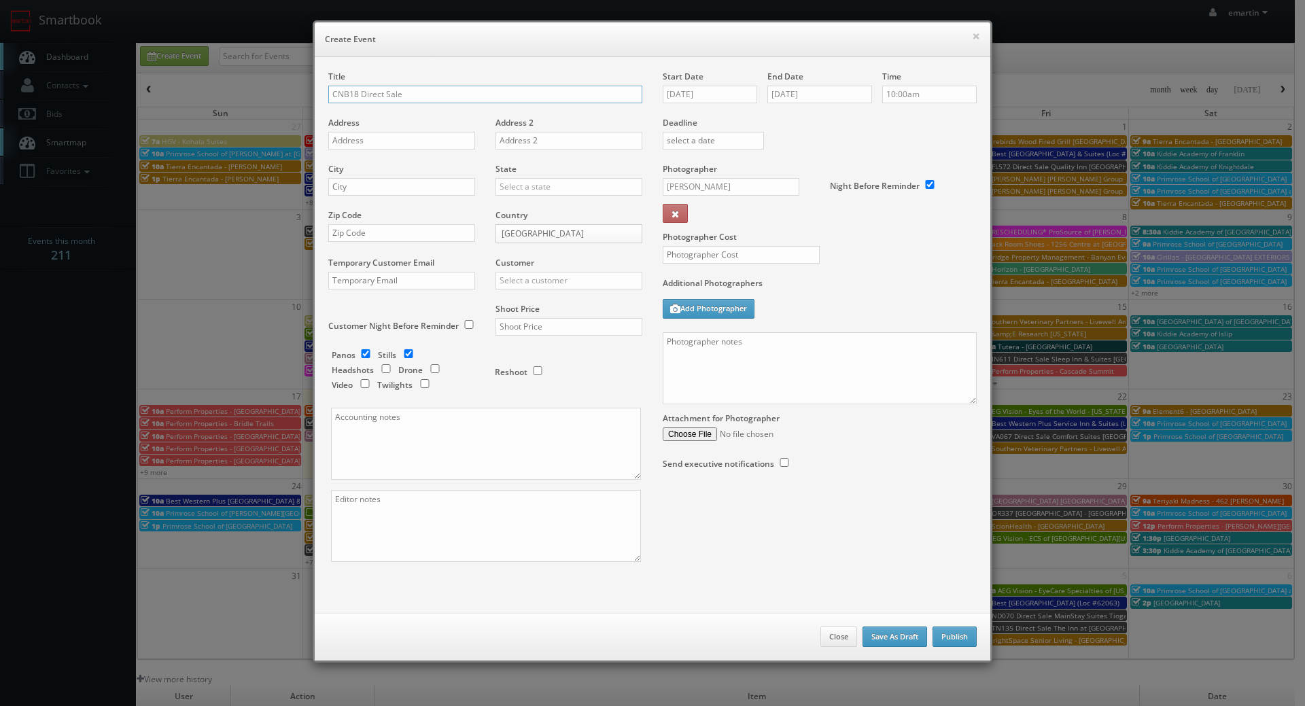
paste input "Quality Inn Centre-Ville"
type input "CNB18 Direct Sale [GEOGRAPHIC_DATA]-[GEOGRAPHIC_DATA]"
click at [392, 150] on div "Address" at bounding box center [406, 140] width 157 height 46
drag, startPoint x: 367, startPoint y: 141, endPoint x: 313, endPoint y: 143, distance: 54.4
click at [367, 141] on input "text" at bounding box center [401, 141] width 147 height 18
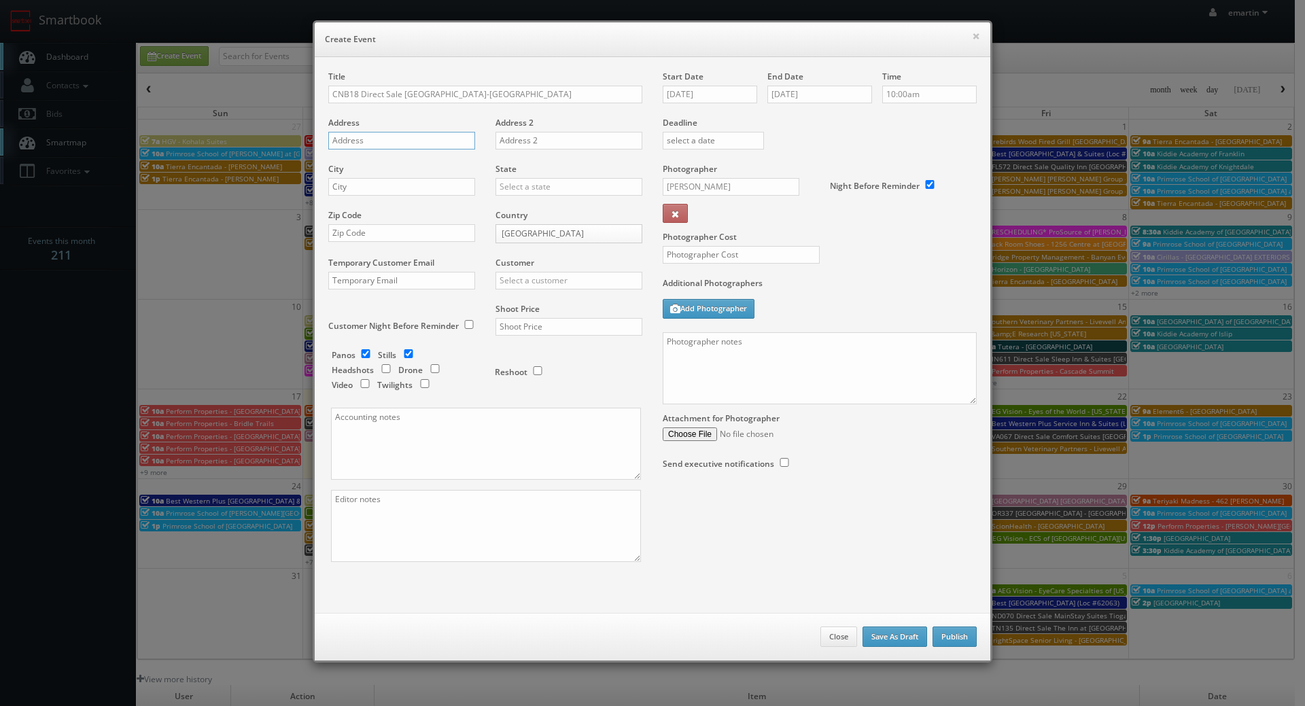
paste input "1620 St. Hubert Street"
type input "1620 St. Hubert Street"
click at [430, 175] on div "City" at bounding box center [406, 186] width 157 height 46
drag, startPoint x: 464, startPoint y: 187, endPoint x: 502, endPoint y: 194, distance: 38.8
click at [465, 187] on input "text" at bounding box center [401, 187] width 147 height 18
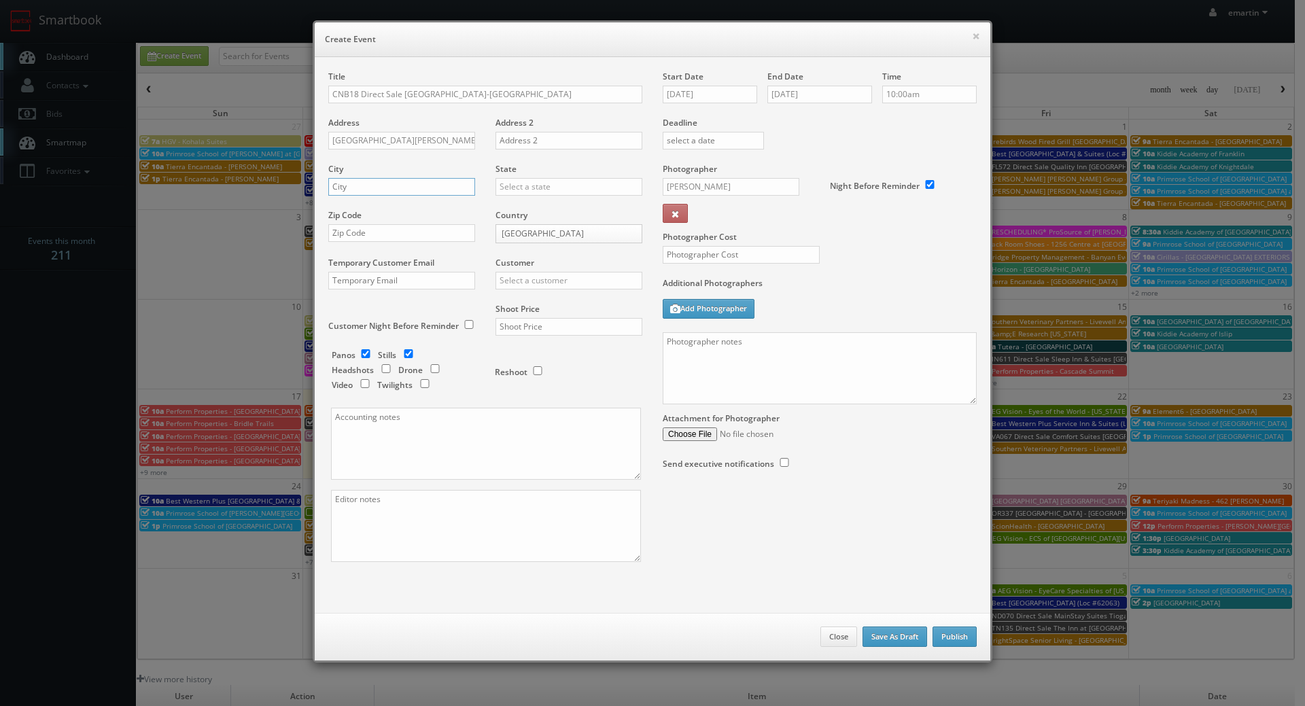
paste input "Montreal"
type input "Montreal"
click at [547, 221] on div "Country United States United States Canada Mexico" at bounding box center [563, 233] width 157 height 48
click at [549, 234] on body "Smartbook Toggle Side Navigation Toggle Top Navigation emartin emartin Profile …" at bounding box center [647, 470] width 1295 height 940
select select "[GEOGRAPHIC_DATA]"
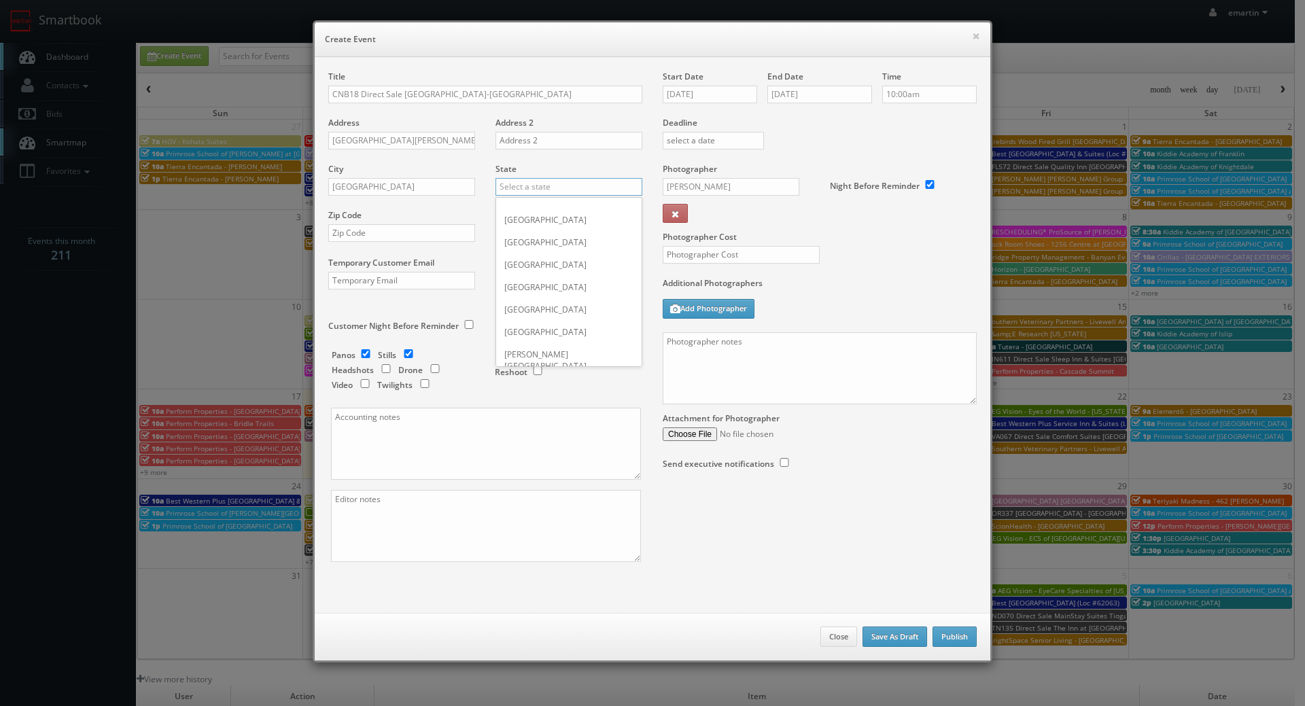
click at [514, 183] on input "text" at bounding box center [569, 187] width 147 height 18
click at [521, 211] on div "[GEOGRAPHIC_DATA]" at bounding box center [568, 209] width 145 height 22
type input "[GEOGRAPHIC_DATA]"
click at [420, 228] on input "text" at bounding box center [401, 233] width 147 height 18
paste input "H2L 3Z3"
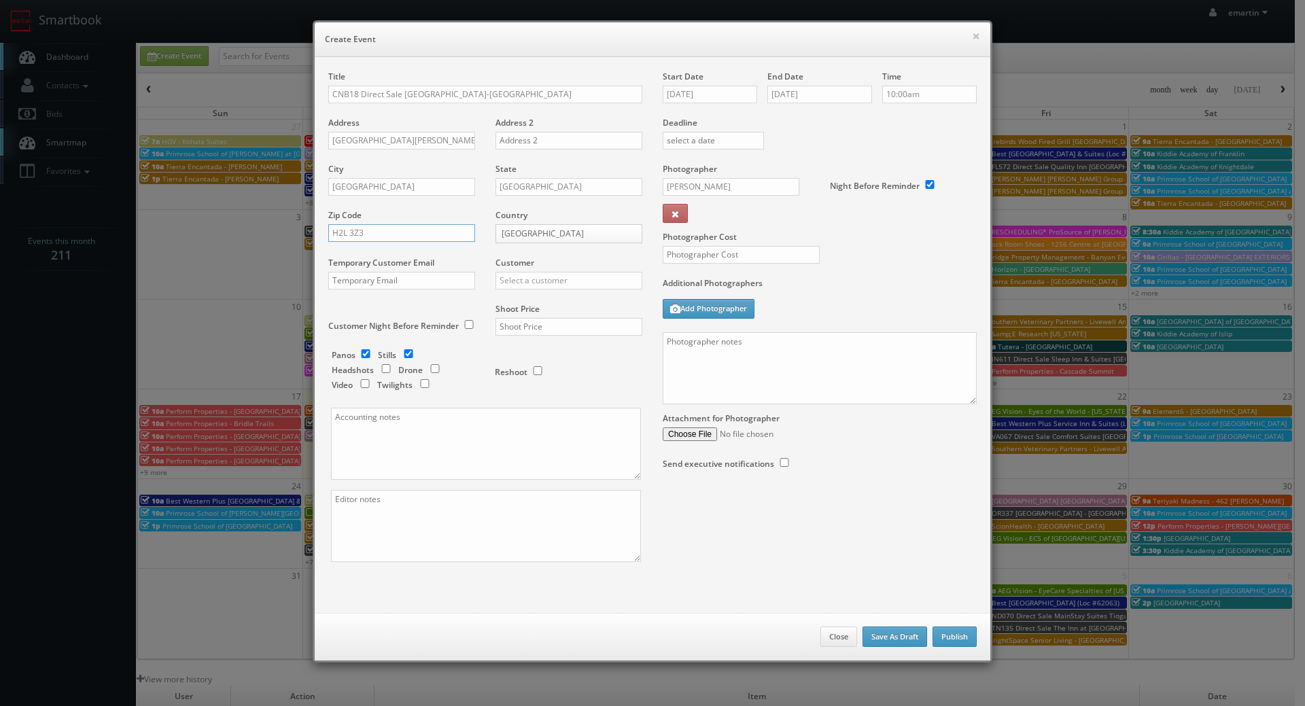
type input "H2L 3Z3"
drag, startPoint x: 544, startPoint y: 280, endPoint x: 554, endPoint y: 277, distance: 10.6
click at [547, 280] on input "text" at bounding box center [569, 281] width 147 height 18
click at [564, 305] on div "Choice Hotels" at bounding box center [568, 303] width 145 height 22
type input "Choice Hotels"
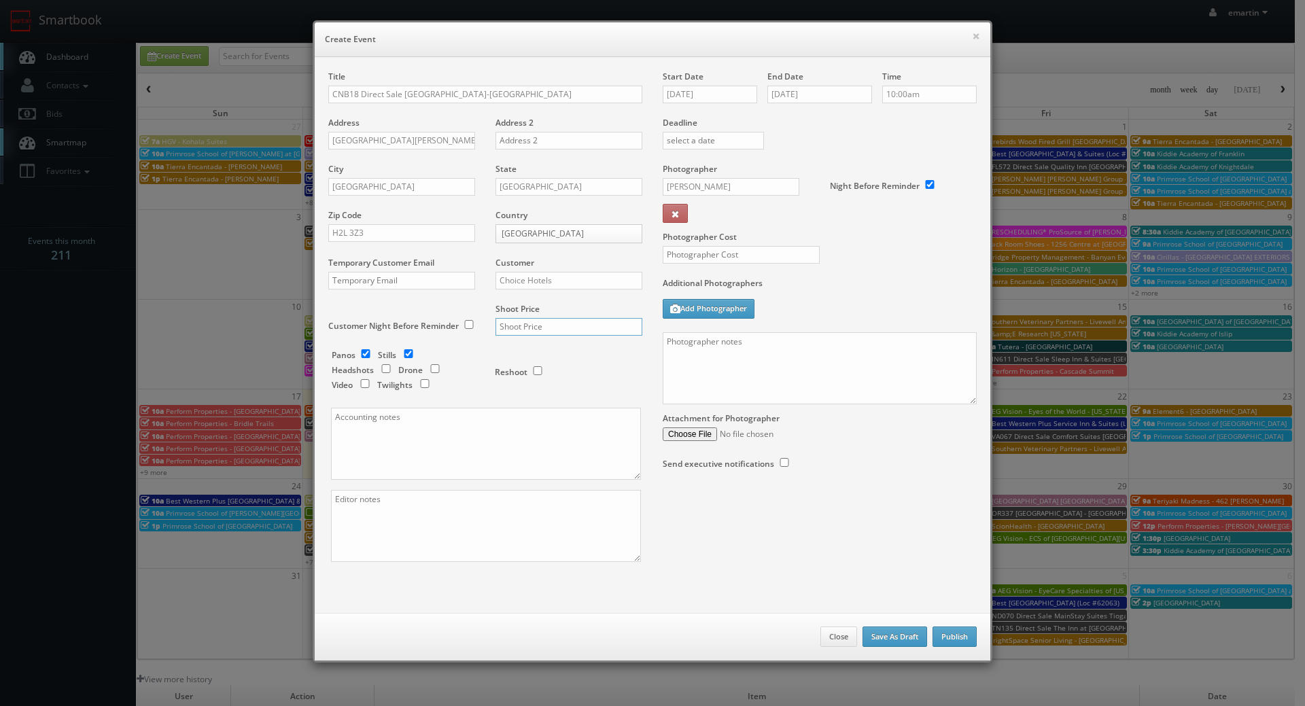
click at [587, 326] on input "text" at bounding box center [569, 327] width 147 height 18
type input "1,750"
click at [710, 251] on input "text" at bounding box center [741, 255] width 157 height 18
type input "600"
click at [879, 281] on label "Additional Photographers" at bounding box center [820, 286] width 314 height 18
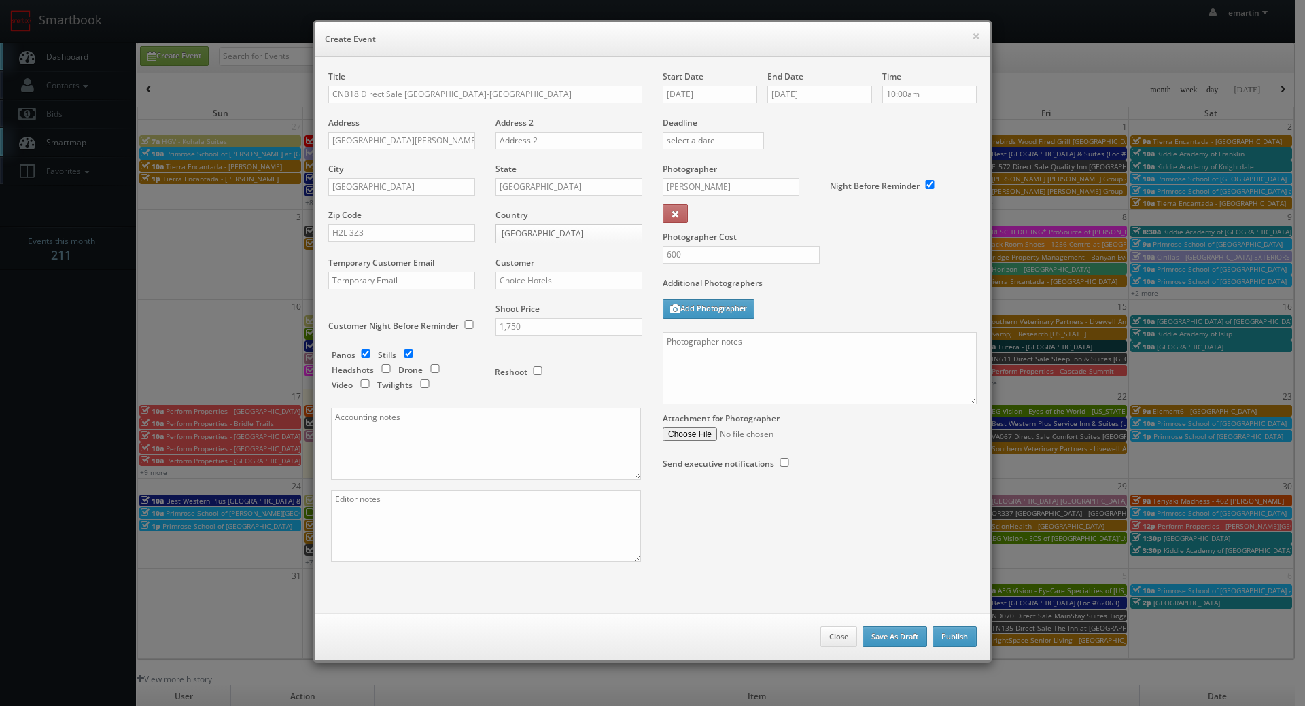
click at [360, 349] on div "Panos Stills Headshots Drone Video Twilights Reshoot" at bounding box center [491, 262] width 299 height 291
click at [356, 349] on input "checkbox" at bounding box center [366, 353] width 20 height 9
checkbox input "false"
click at [895, 296] on div "Additional Photographers Add Photographer" at bounding box center [820, 304] width 314 height 55
click at [791, 334] on textarea at bounding box center [820, 368] width 314 height 72
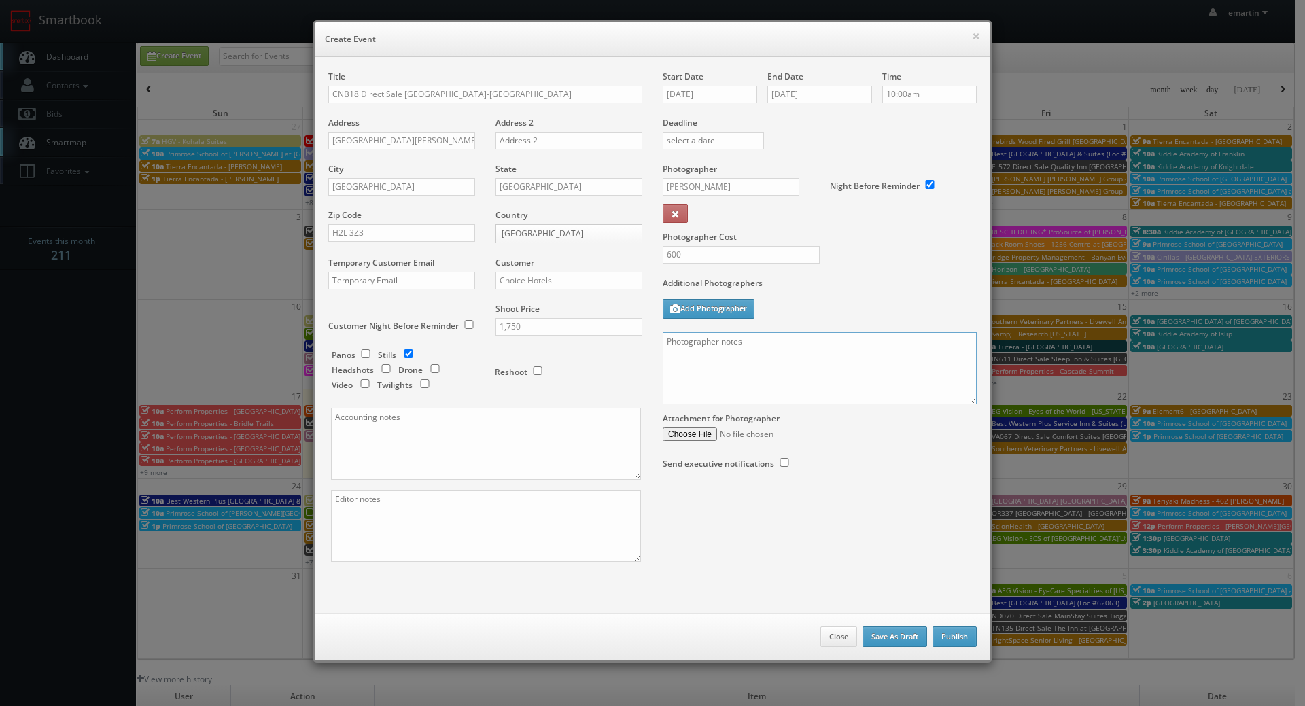
paste textarea "Onsite contact is _____. Stills only. Full shoot including _ room types/exterio…"
drag, startPoint x: 649, startPoint y: 370, endPoint x: 662, endPoint y: 389, distance: 23.0
click at [653, 388] on div "Start Date 09/04/2025 End Date 09/04/2025 Time 10:00am Deadline Photographer Br…" at bounding box center [820, 284] width 334 height 426
click at [735, 379] on textarea "Onsite contact is _____. Stills only. Full shoot including _ room types/exterio…" at bounding box center [820, 368] width 314 height 72
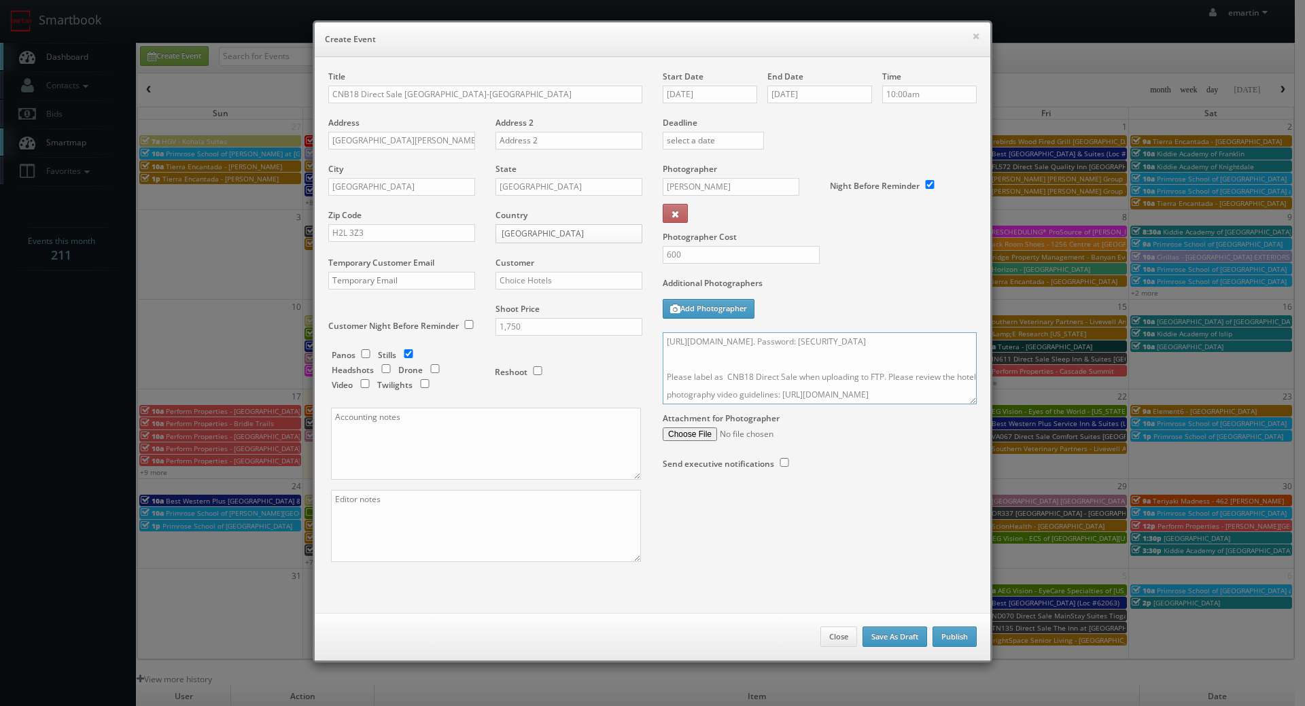
click at [722, 382] on textarea "Onsite contact is _____. Stills only. Full shoot including _ room types/exterio…" at bounding box center [820, 368] width 314 height 72
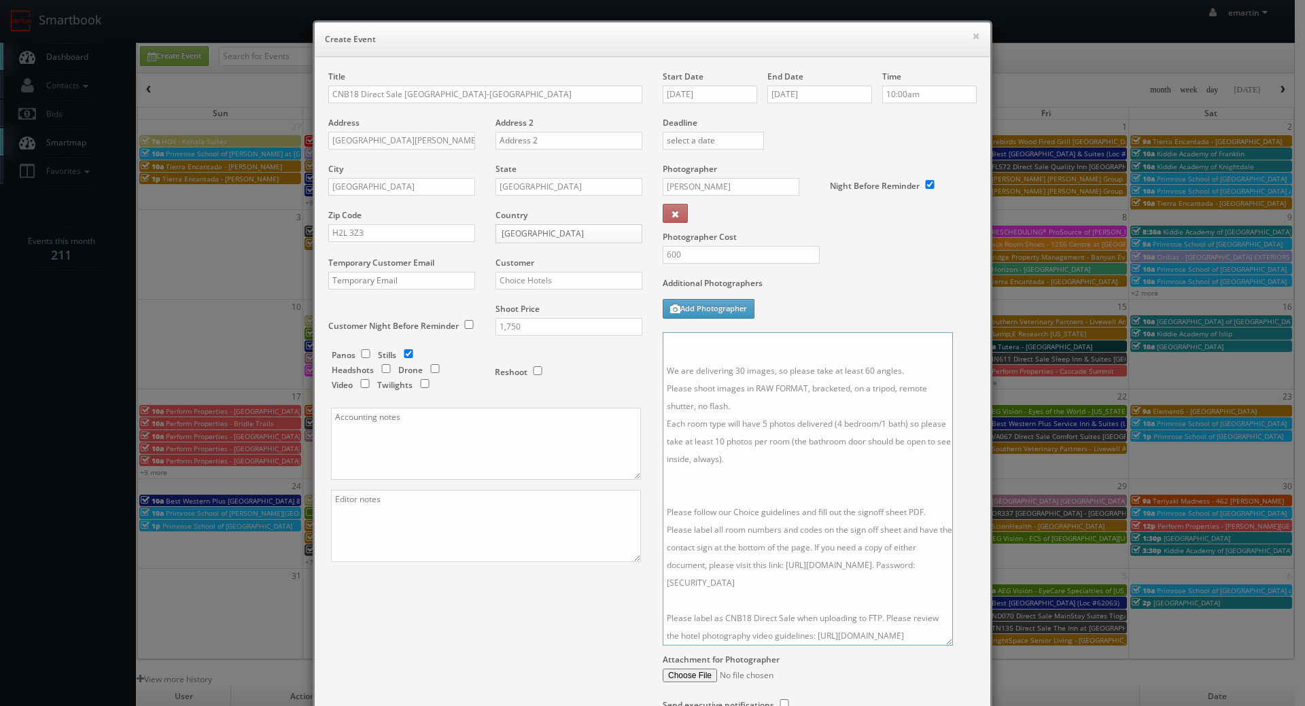
drag, startPoint x: 967, startPoint y: 398, endPoint x: 949, endPoint y: 648, distance: 250.8
click at [949, 646] on textarea "Onsite contact is _____. Stills only. Full shoot including _ room types/exterio…" at bounding box center [808, 488] width 290 height 313
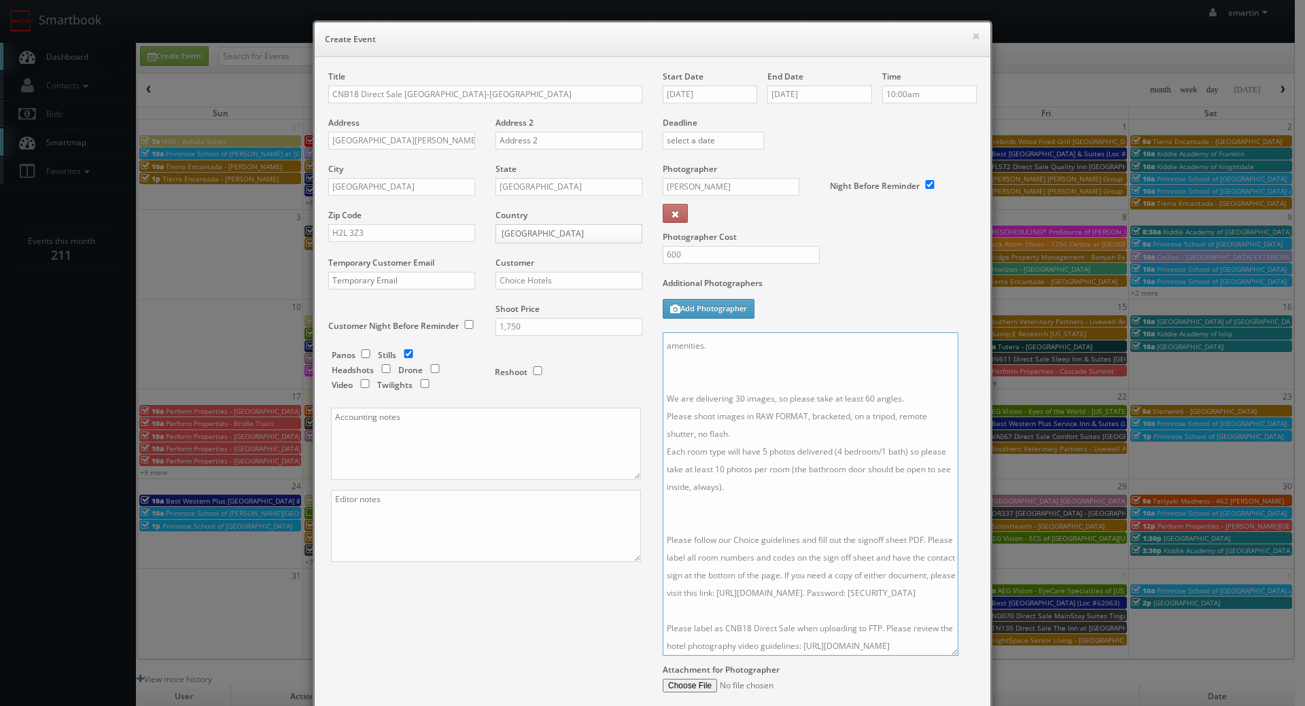
click at [743, 487] on textarea "Onsite contact is _____. Stills only. Full shoot including _ room types/exterio…" at bounding box center [811, 494] width 296 height 324
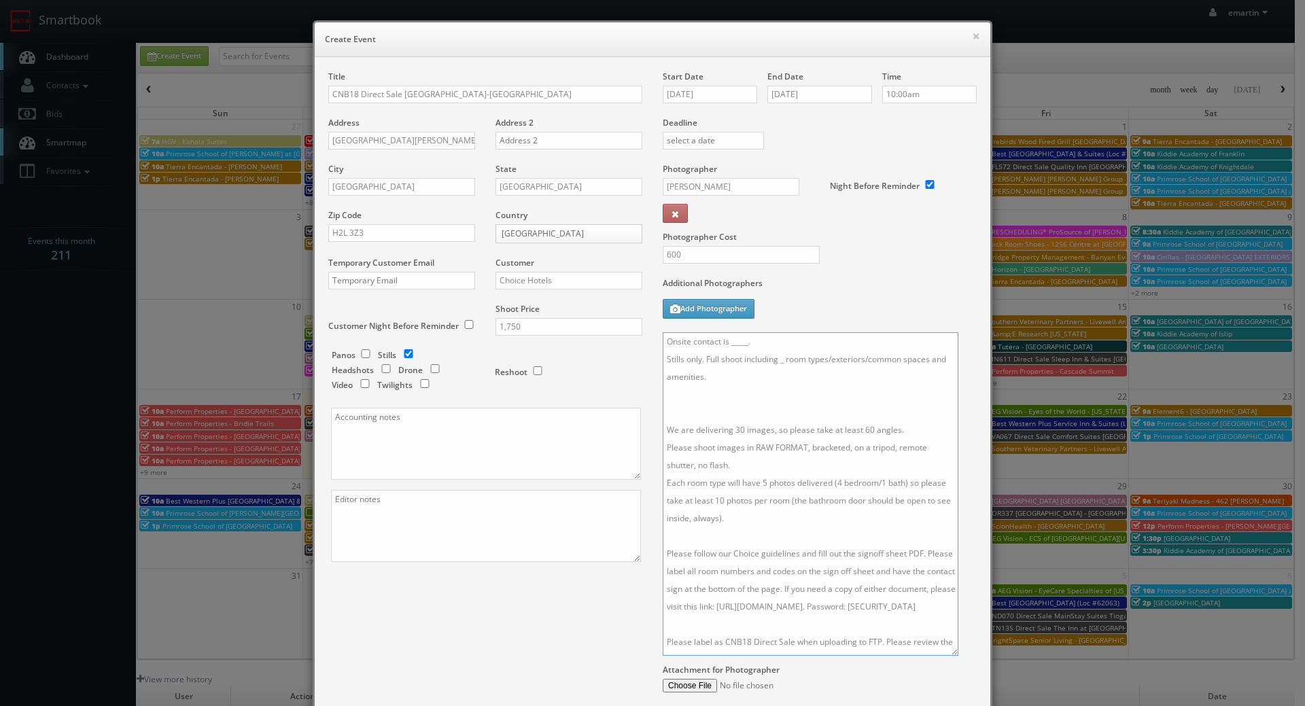
click at [694, 406] on textarea "Onsite contact is _____. Stills only. Full shoot including _ room types/exterio…" at bounding box center [811, 494] width 296 height 324
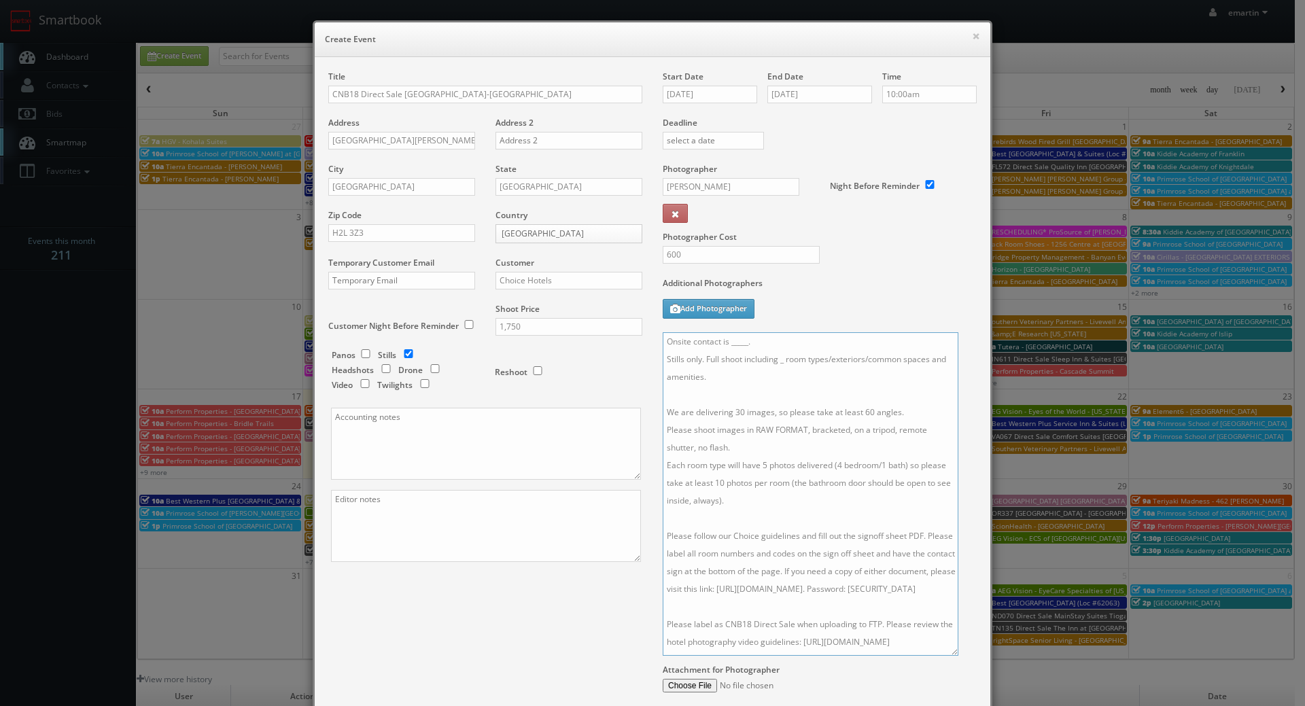
click at [782, 355] on textarea "Onsite contact is _____. Stills only. Full shoot including _ room types/exterio…" at bounding box center [811, 494] width 296 height 324
click at [754, 340] on textarea "Onsite contact is _____. Stills only. Full shoot including 5 room types/exterio…" at bounding box center [811, 494] width 296 height 324
drag, startPoint x: 750, startPoint y: 340, endPoint x: 728, endPoint y: 340, distance: 22.4
click at [728, 340] on textarea "Onsite contact is _____. Stills only. Full shoot including 5 room types/exterio…" at bounding box center [811, 494] width 296 height 324
type textarea "Onsite contact is Kennil Gandhi. Stills only. Full shoot including 5 room types…"
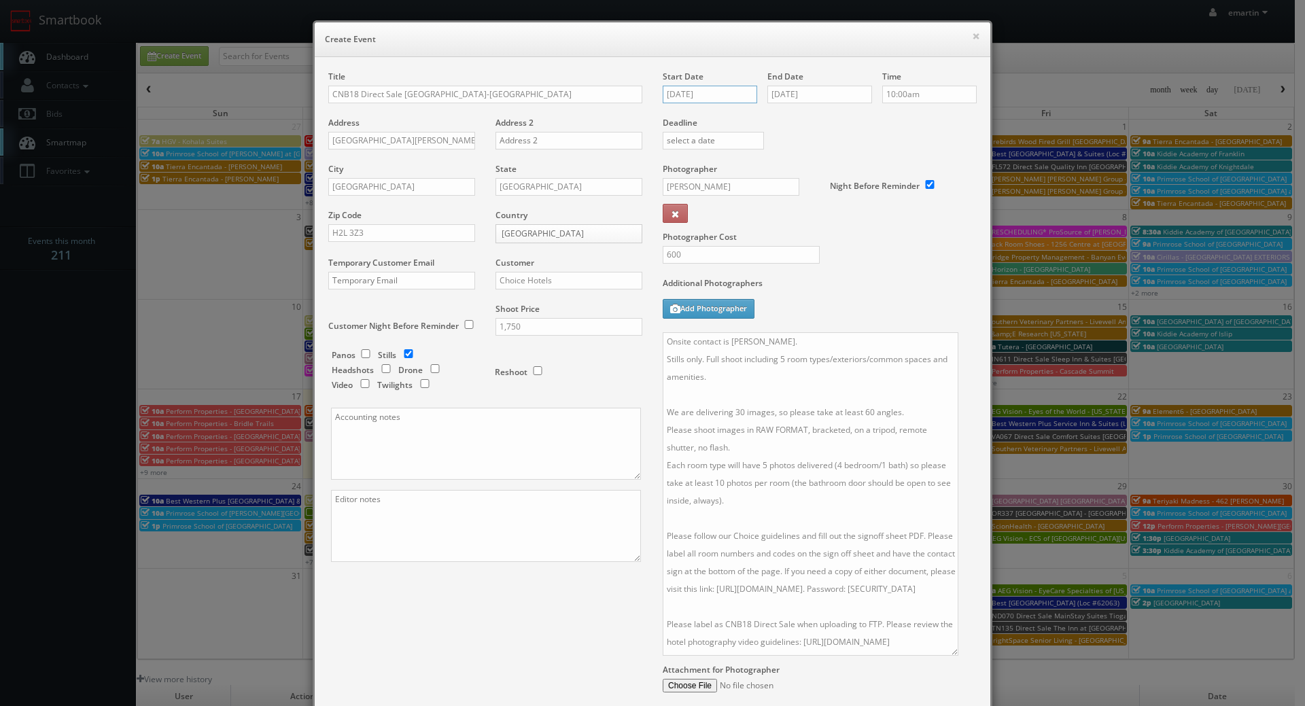
click at [687, 94] on input "09/04/2025" at bounding box center [710, 95] width 94 height 18
click at [918, 252] on div "Photographer Cost 600" at bounding box center [820, 220] width 334 height 114
click at [414, 640] on div "Title CNB18 Direct Sale Quality Inn Centre-Ville Address 1620 St. Hubert Street…" at bounding box center [652, 410] width 669 height 678
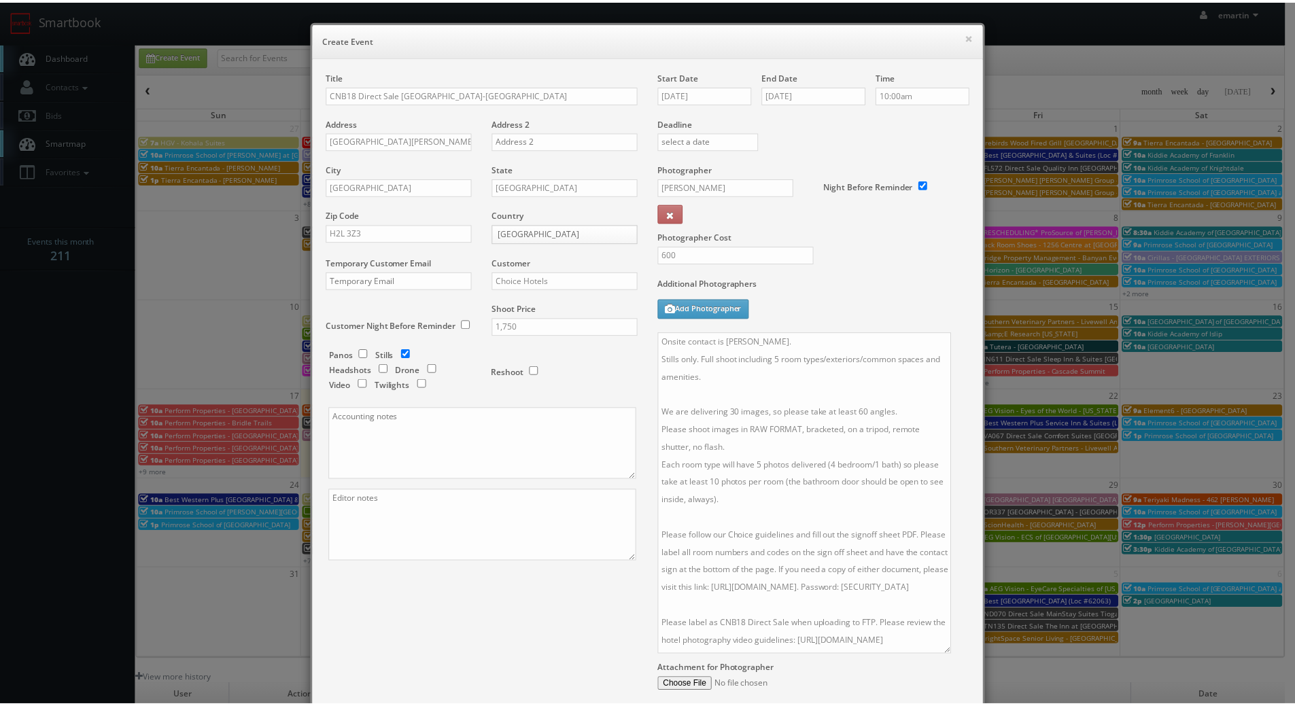
scroll to position [139, 0]
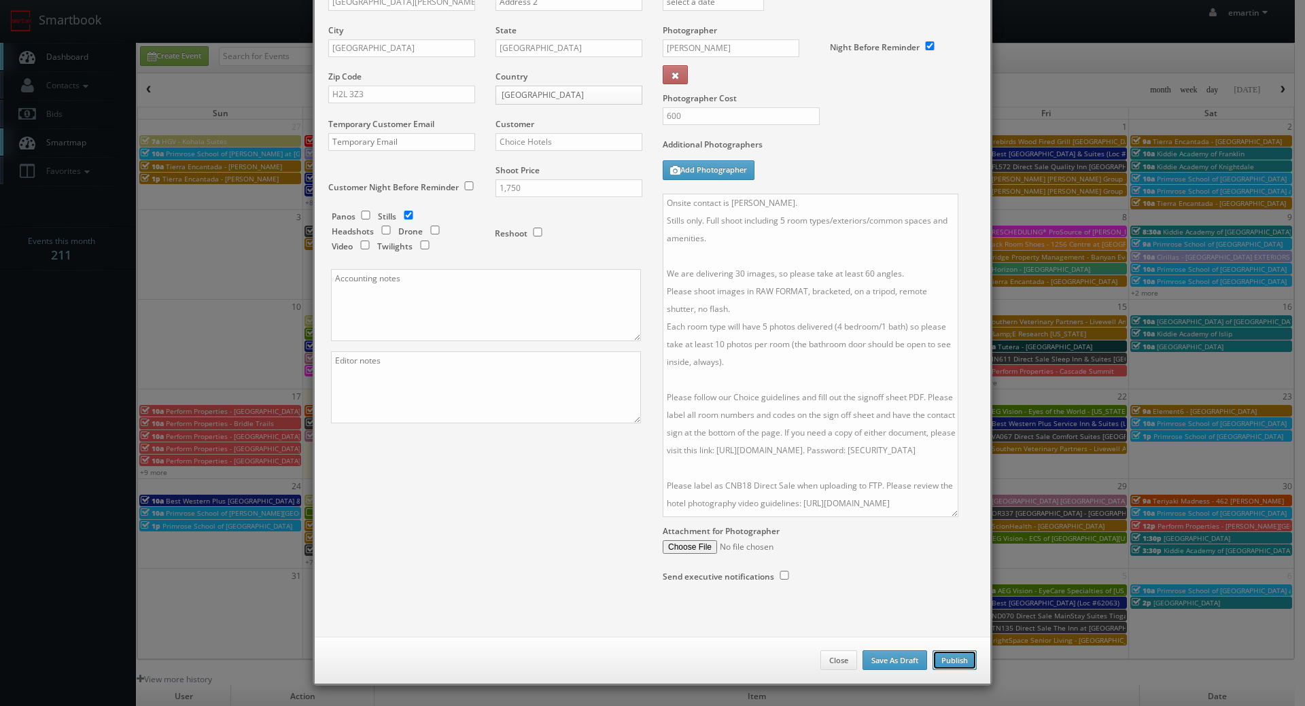
click at [944, 663] on button "Publish" at bounding box center [955, 661] width 44 height 20
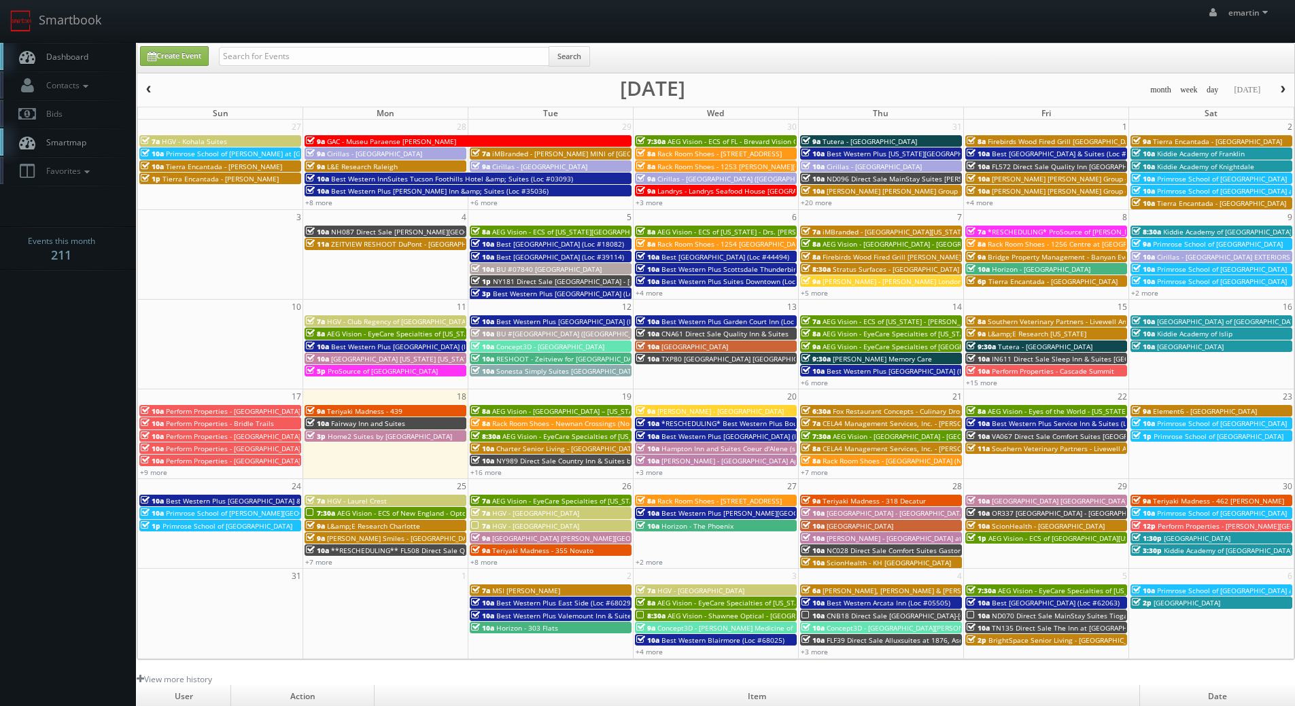
click at [90, 43] on link "Dashboard" at bounding box center [68, 57] width 136 height 28
click at [75, 29] on link "Smartbook" at bounding box center [55, 21] width 111 height 42
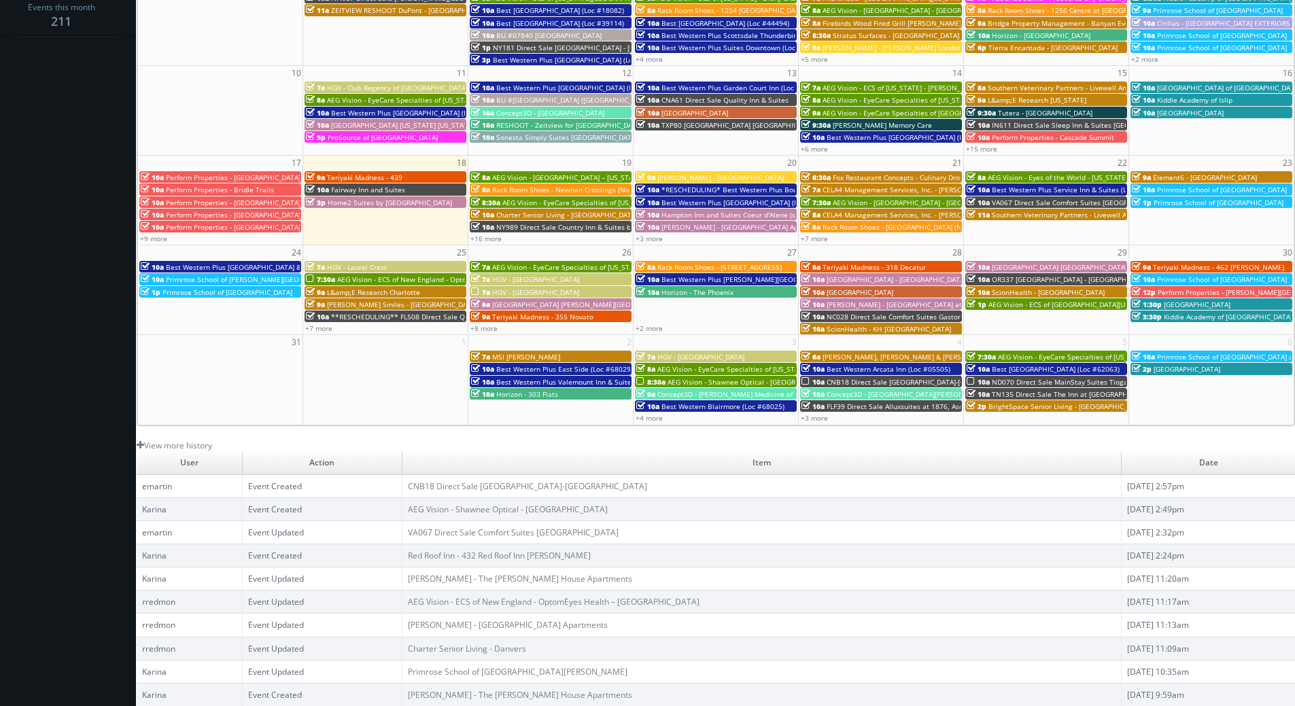
scroll to position [234, 0]
click at [454, 483] on link "CNB18 Direct Sale [GEOGRAPHIC_DATA]-[GEOGRAPHIC_DATA]" at bounding box center [527, 487] width 239 height 12
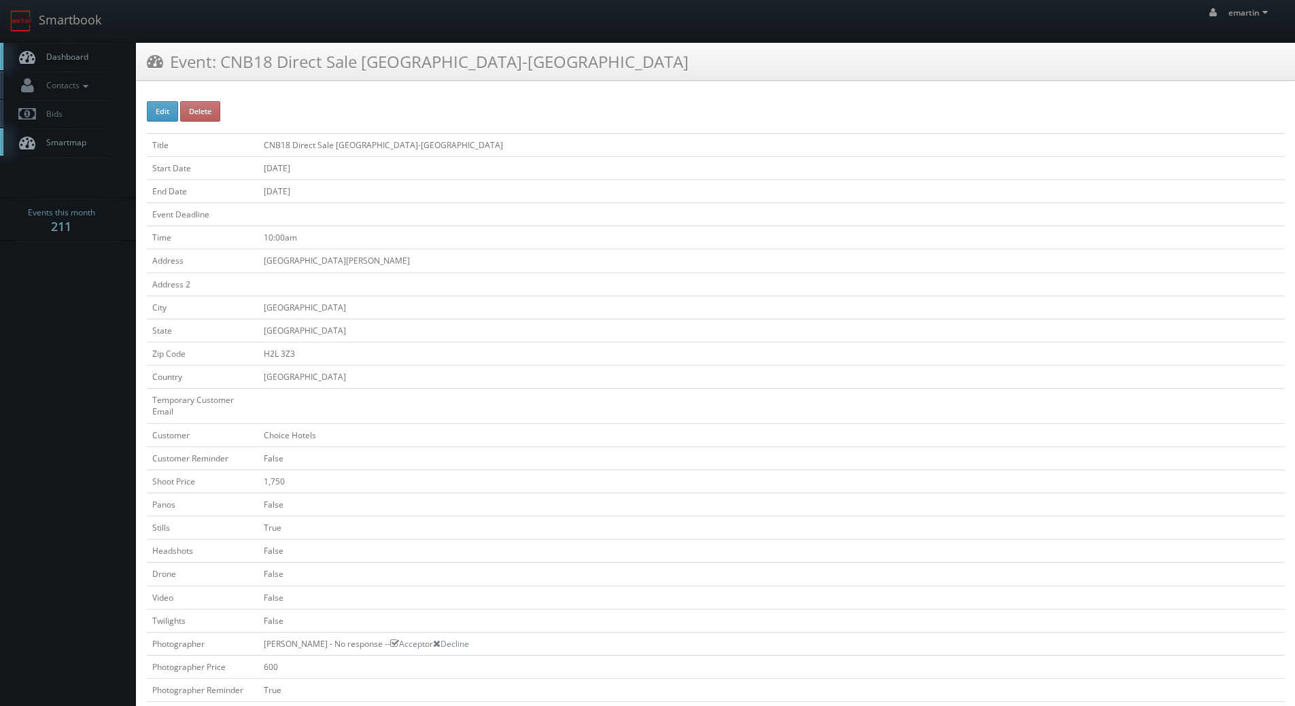
click at [154, 127] on div "Edit Delete Title CNB18 Direct Sale [GEOGRAPHIC_DATA]-[GEOGRAPHIC_DATA] Start D…" at bounding box center [716, 683] width 1138 height 1164
click at [158, 111] on button "Edit" at bounding box center [162, 111] width 31 height 20
type input "CNB18 Direct Sale [GEOGRAPHIC_DATA]-[GEOGRAPHIC_DATA]"
type input "[GEOGRAPHIC_DATA][PERSON_NAME]"
type input "[GEOGRAPHIC_DATA]"
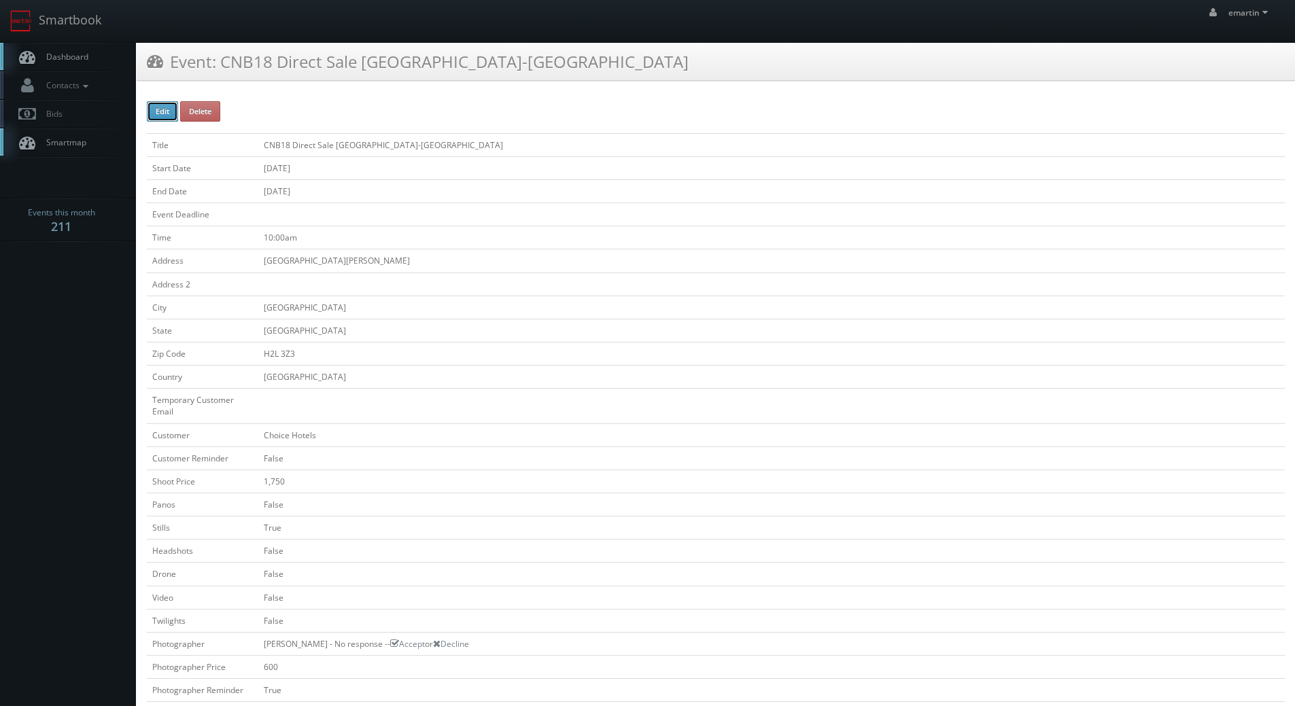
type input "H2L 3Z3"
select select "[GEOGRAPHIC_DATA]"
checkbox input "false"
type input "1,750"
checkbox input "false"
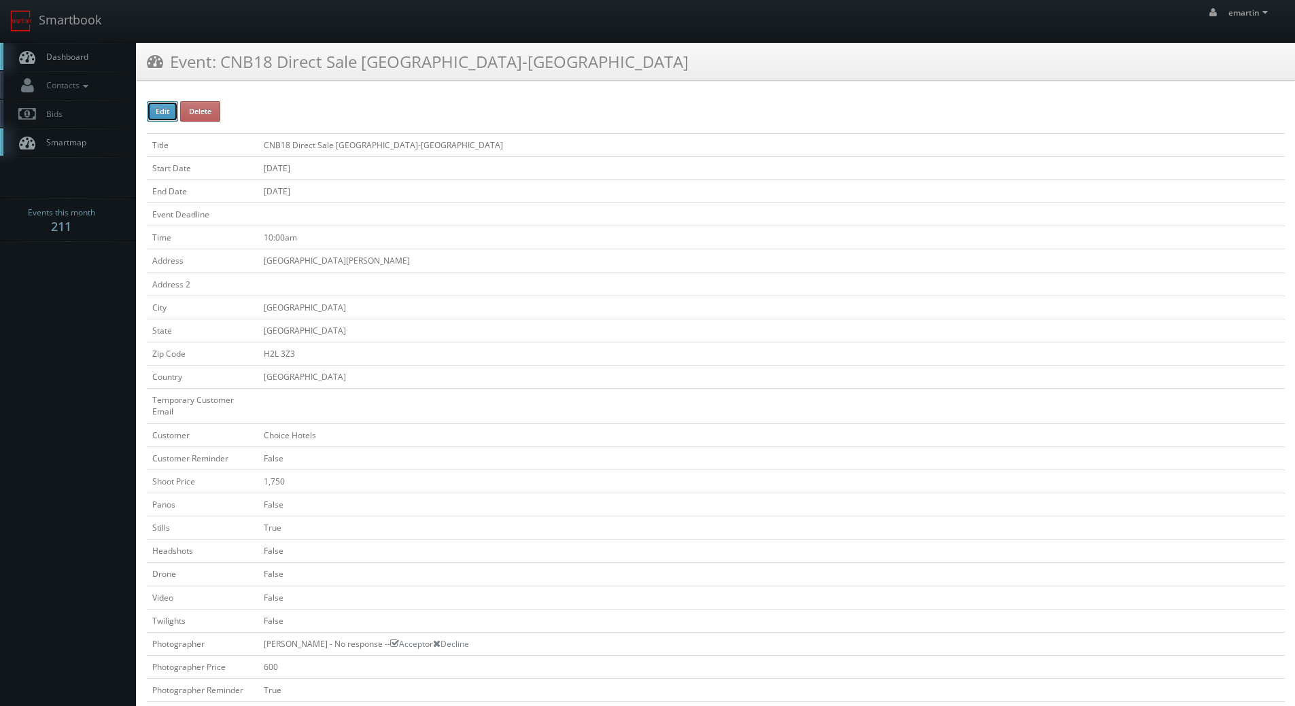
checkbox input "true"
checkbox input "false"
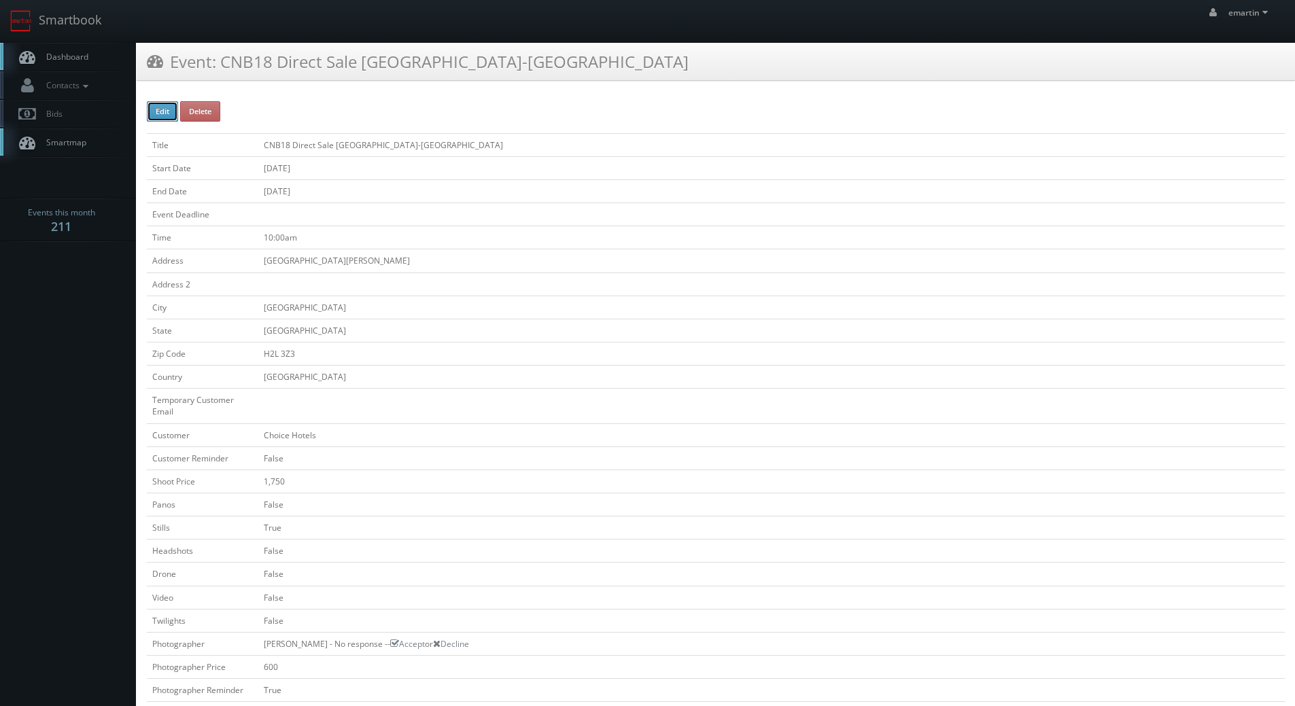
checkbox input "false"
type input "[DATE]"
type input "10:00am"
checkbox input "true"
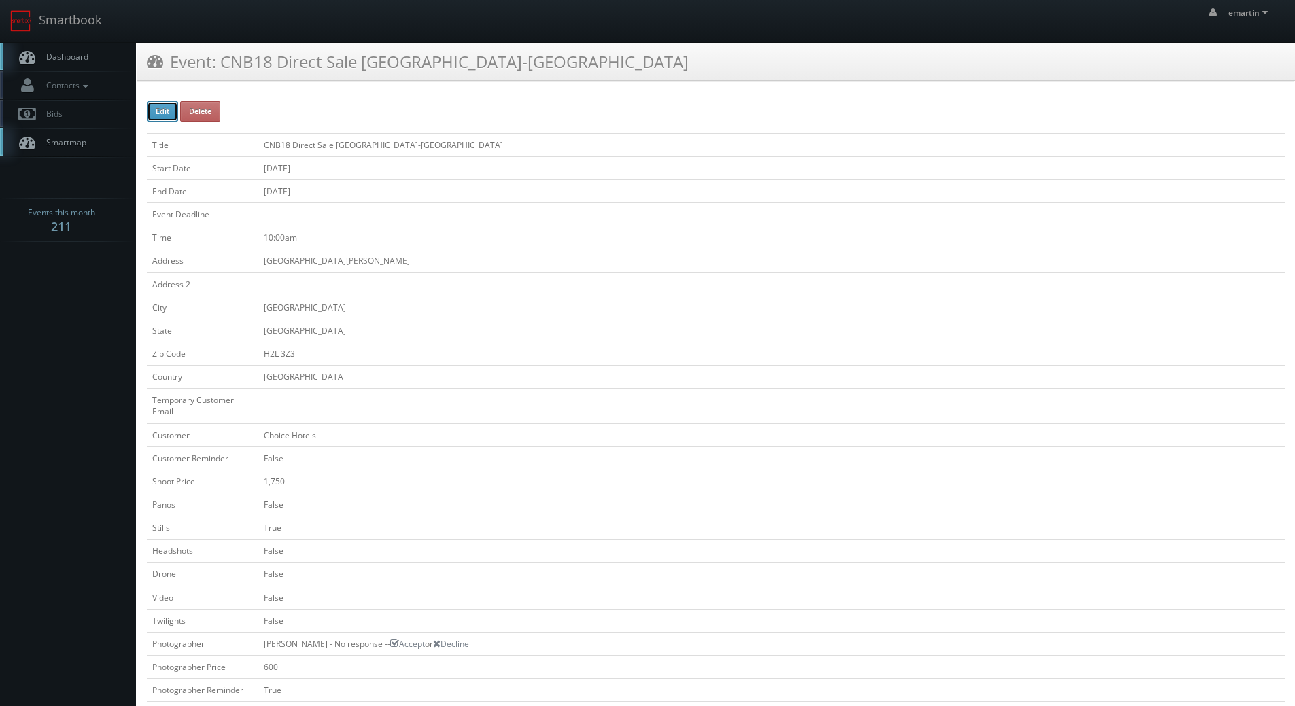
checkbox input "false"
select select "[GEOGRAPHIC_DATA]"
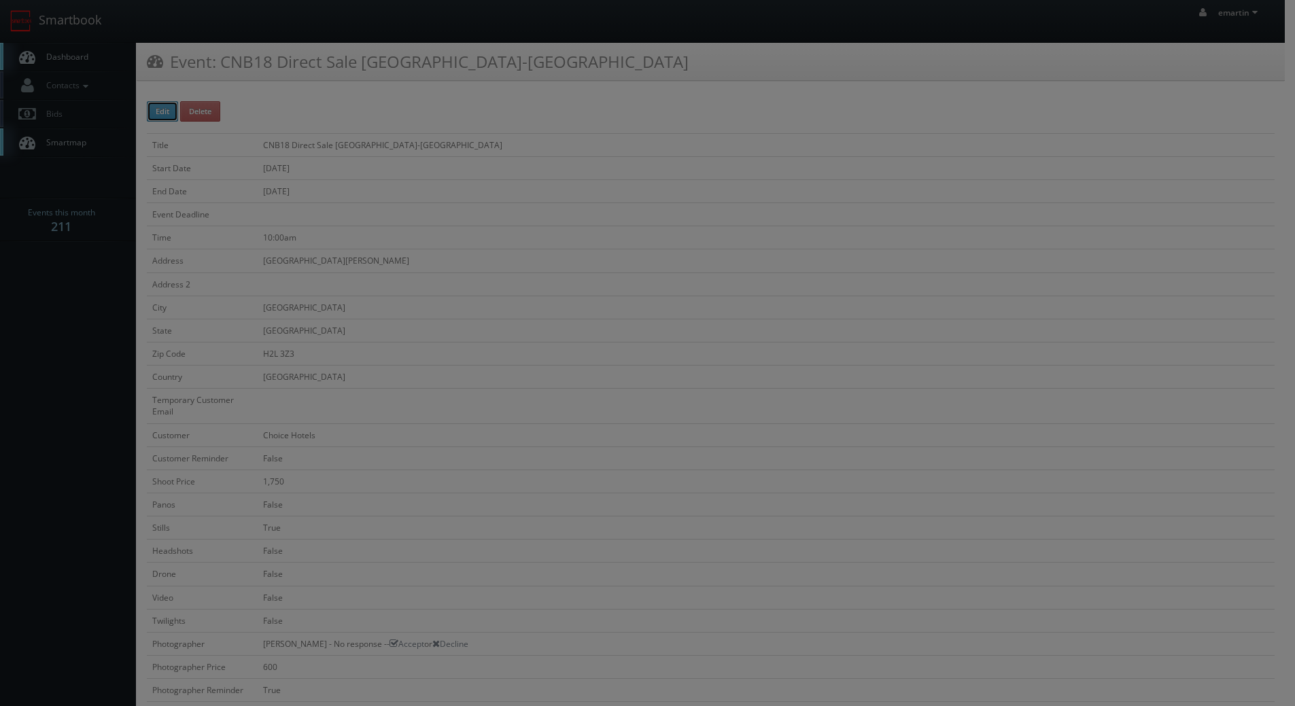
type input "1,750"
type input "600"
select select "fake69@mg.cs3calendar.com"
select select "brian@bhphotography.ca"
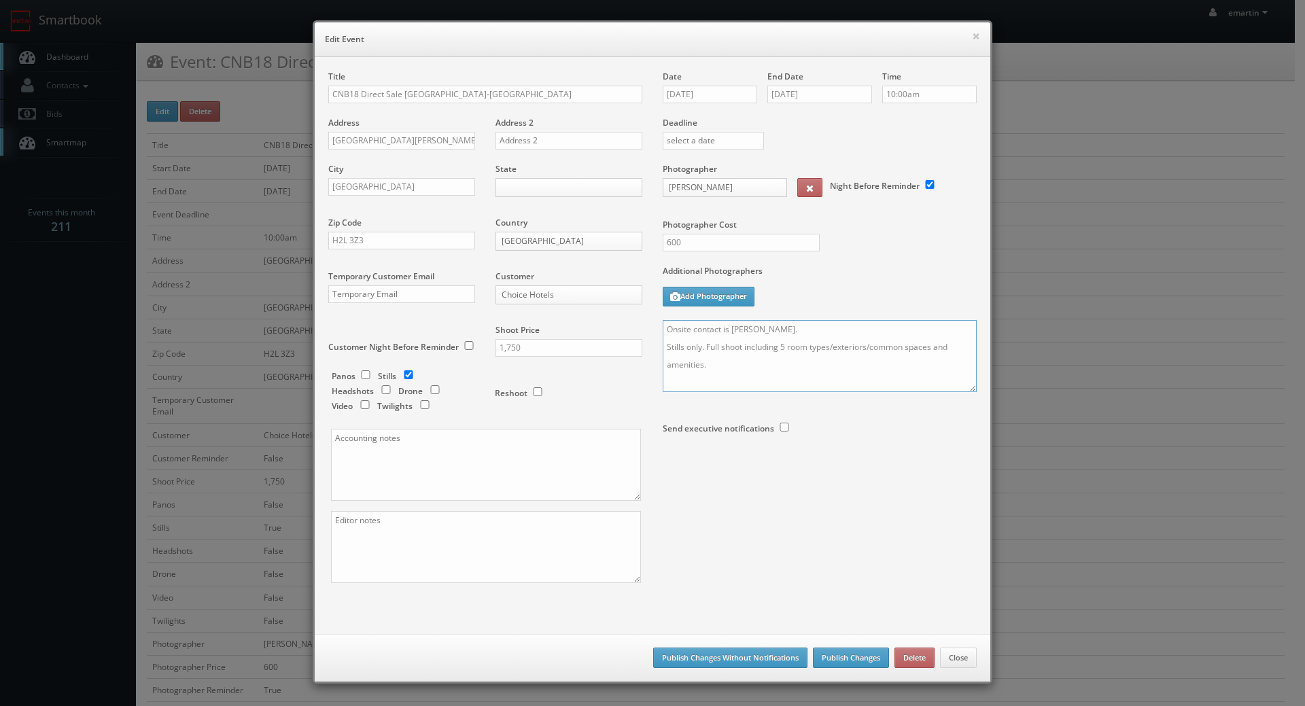
click at [957, 386] on textarea "Onsite contact is Kennil Gandhi. Stills only. Full shoot including 5 room types…" at bounding box center [820, 356] width 314 height 72
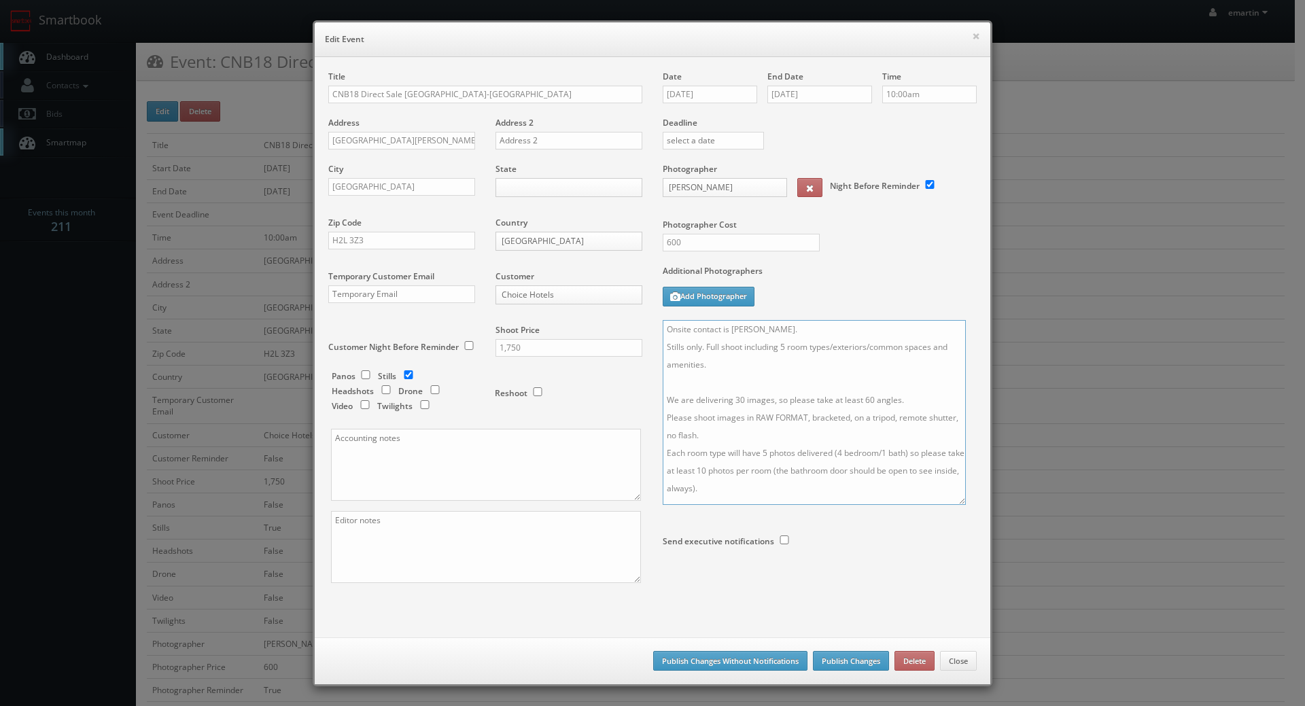
drag, startPoint x: 962, startPoint y: 394, endPoint x: 939, endPoint y: 527, distance: 135.9
click at [944, 505] on textarea "Onsite contact is Kennil Gandhi. Stills only. Full shoot including 5 room types…" at bounding box center [814, 412] width 303 height 185
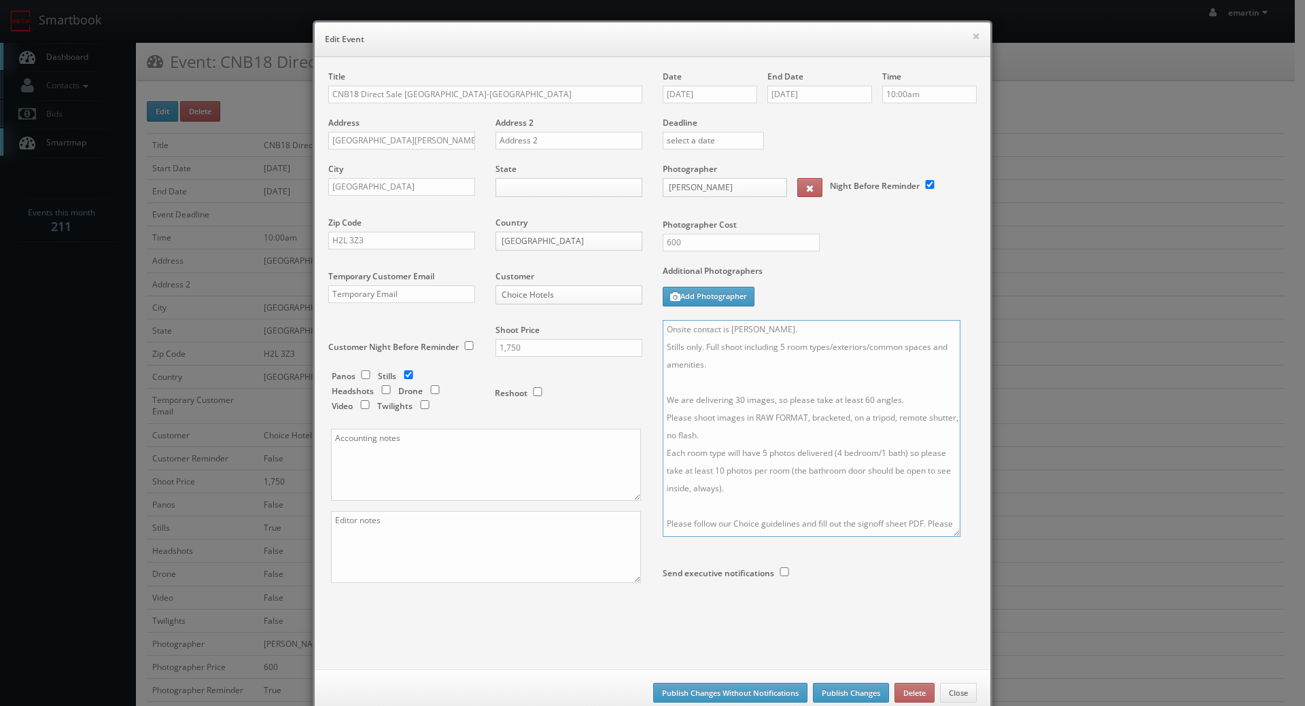
click at [736, 398] on textarea "Onsite contact is Kennil Gandhi. Stills only. Full shoot including 5 room types…" at bounding box center [812, 428] width 298 height 217
click at [863, 400] on textarea "Onsite contact is Kennil Gandhi. Stills only. Full shoot including 5 room types…" at bounding box center [812, 428] width 298 height 217
type textarea "Onsite contact is Kennil Gandhi. Stills only. Full shoot including 5 room types…"
click at [550, 587] on div "Title CNB18 Direct Sale Quality Inn Centre-Ville Address 1620 St. Hubert Street…" at bounding box center [485, 339] width 334 height 536
click at [517, 555] on textarea at bounding box center [486, 547] width 310 height 72
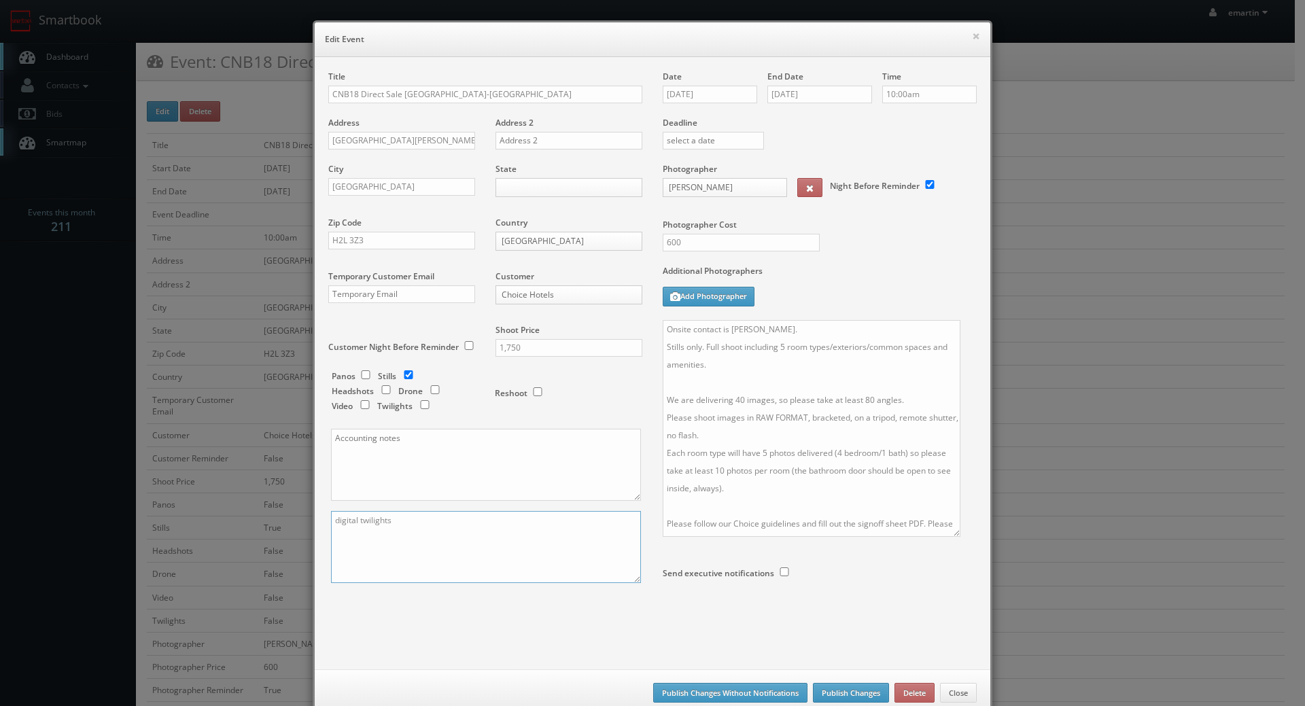
type textarea "digital twilights"
click at [832, 692] on button "Publish Changes" at bounding box center [851, 693] width 76 height 20
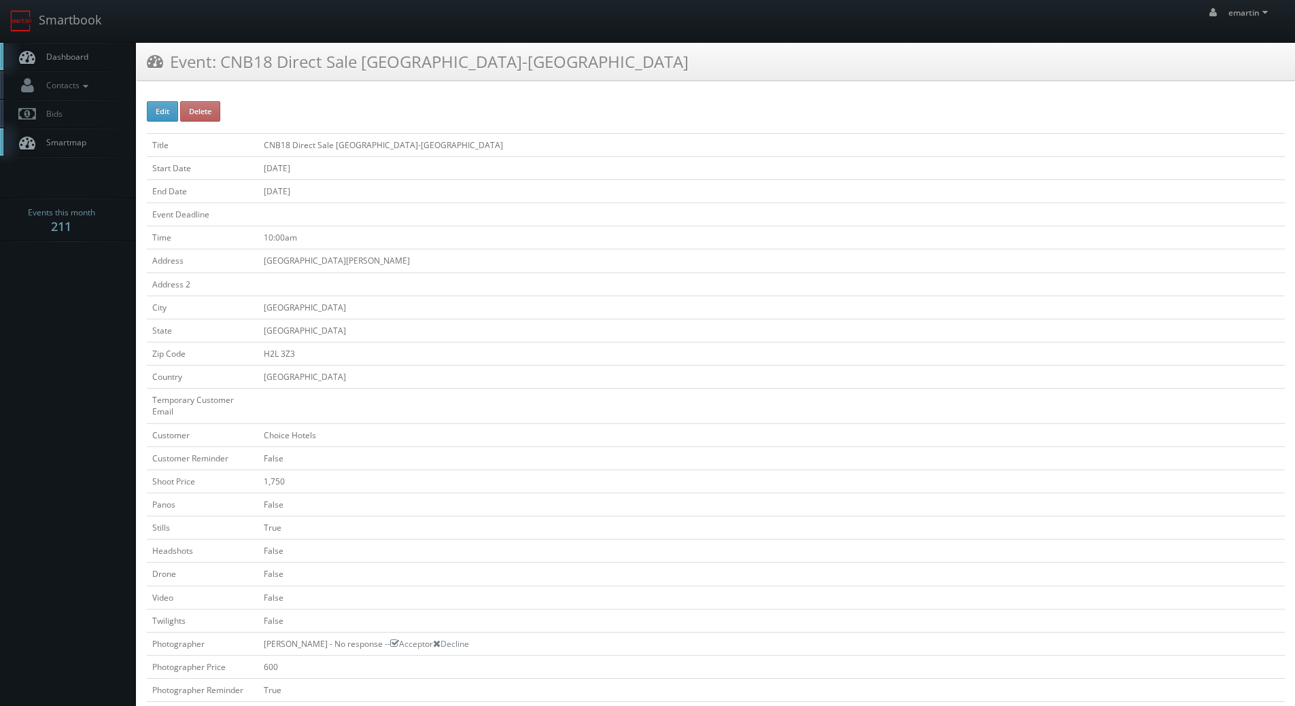
click at [63, 62] on span "Dashboard" at bounding box center [63, 57] width 49 height 12
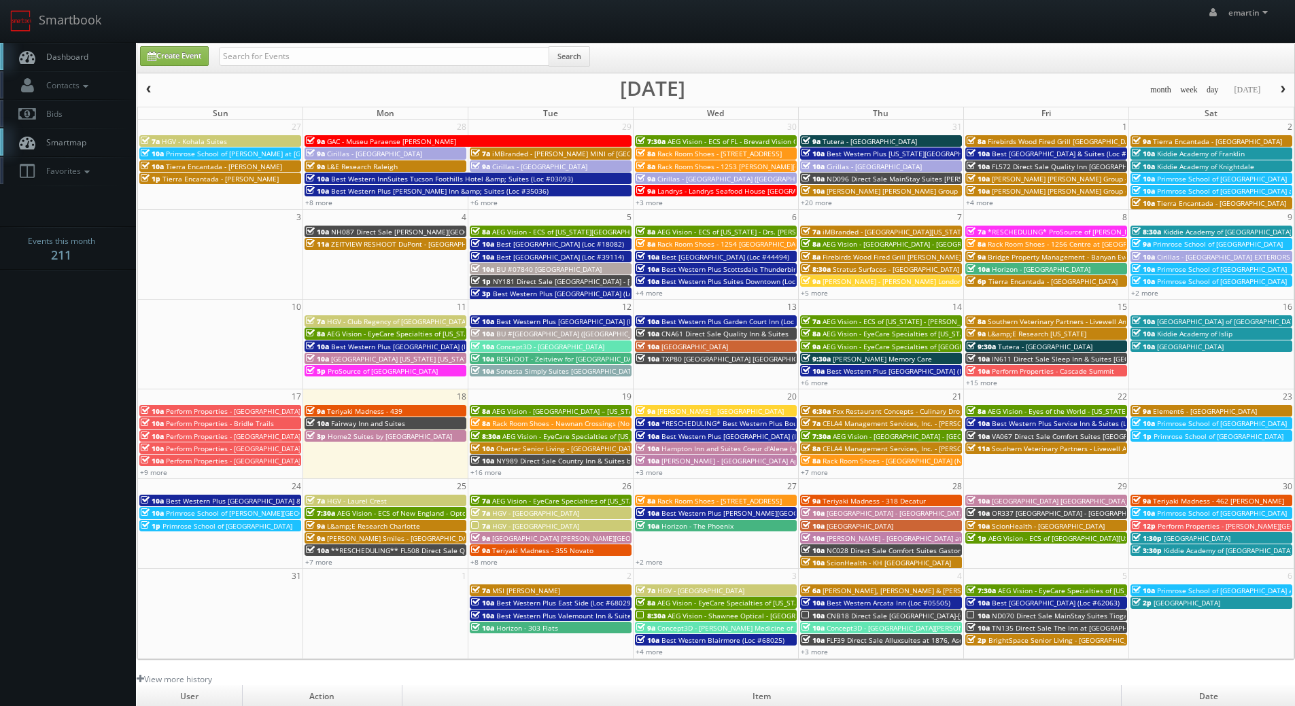
click at [56, 56] on span "Dashboard" at bounding box center [63, 57] width 49 height 12
click at [85, 56] on span "Dashboard" at bounding box center [63, 57] width 49 height 12
click at [489, 473] on link "+16 more" at bounding box center [485, 473] width 31 height 10
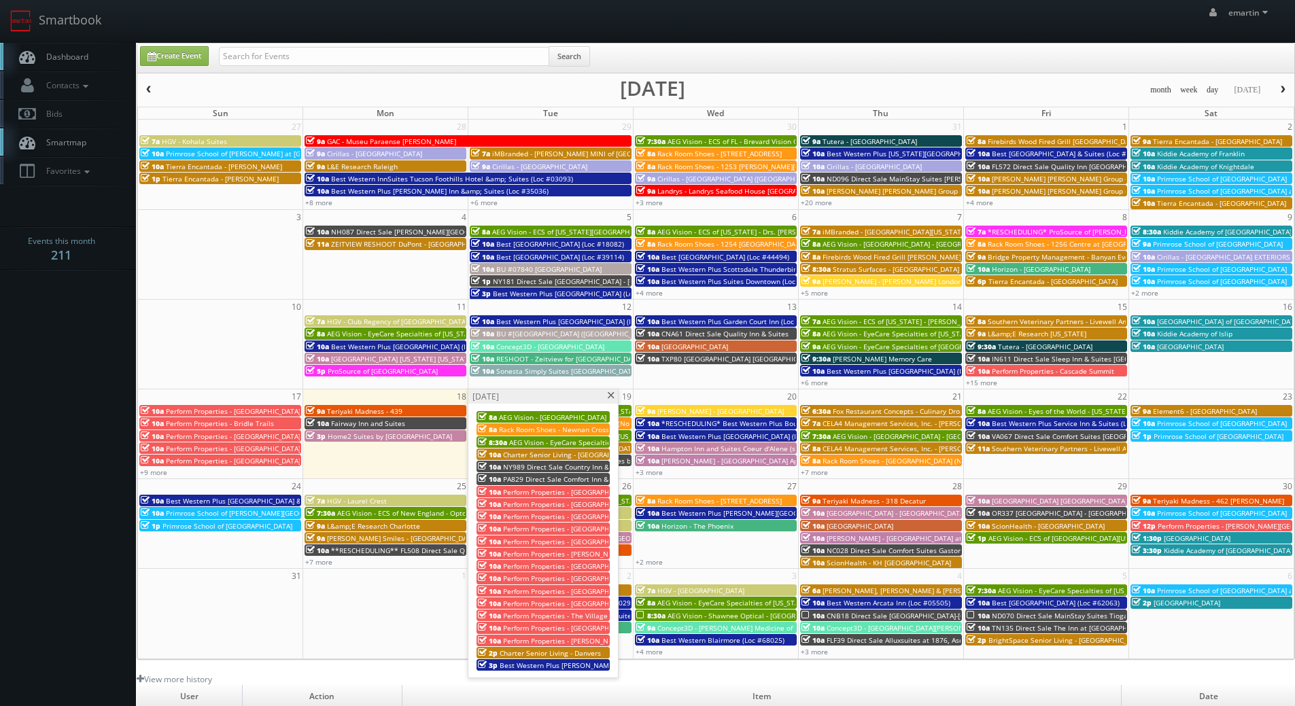
click at [540, 470] on span "NY989 Direct Sale Country Inn & Suites by [GEOGRAPHIC_DATA], [GEOGRAPHIC_DATA]" at bounding box center [641, 467] width 277 height 10
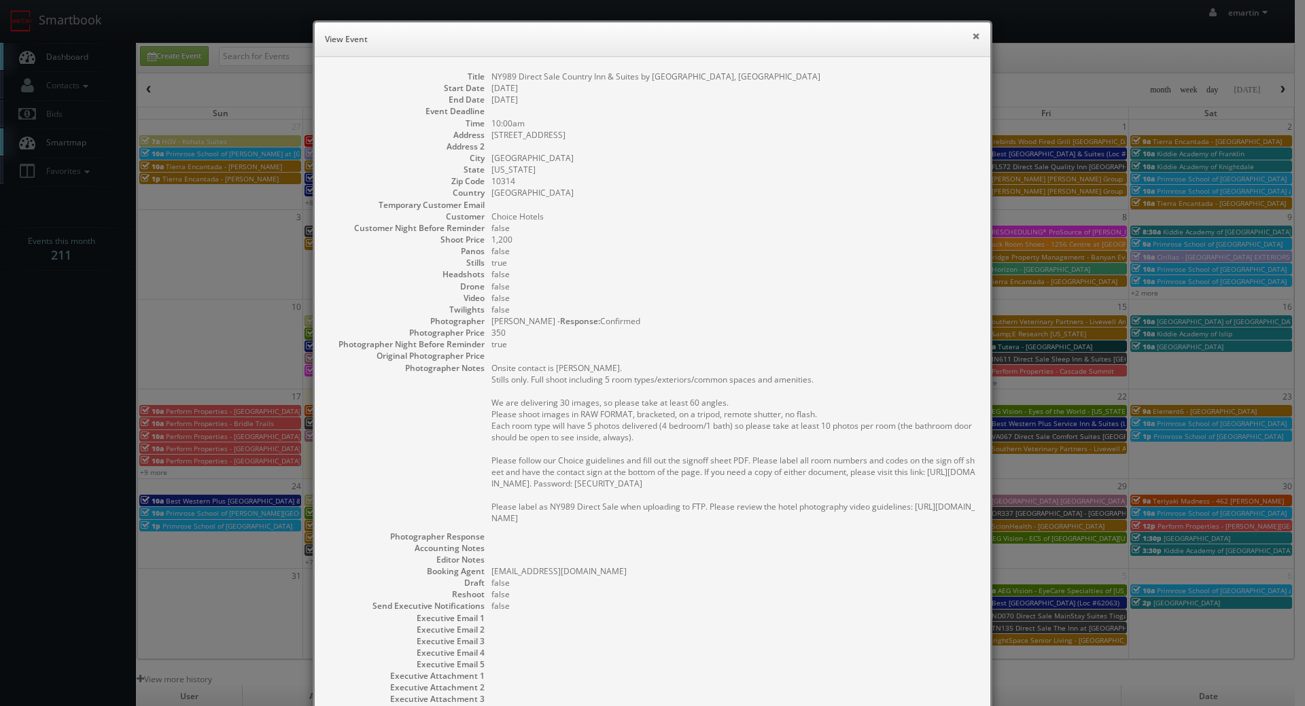
click at [972, 33] on button "×" at bounding box center [976, 36] width 8 height 10
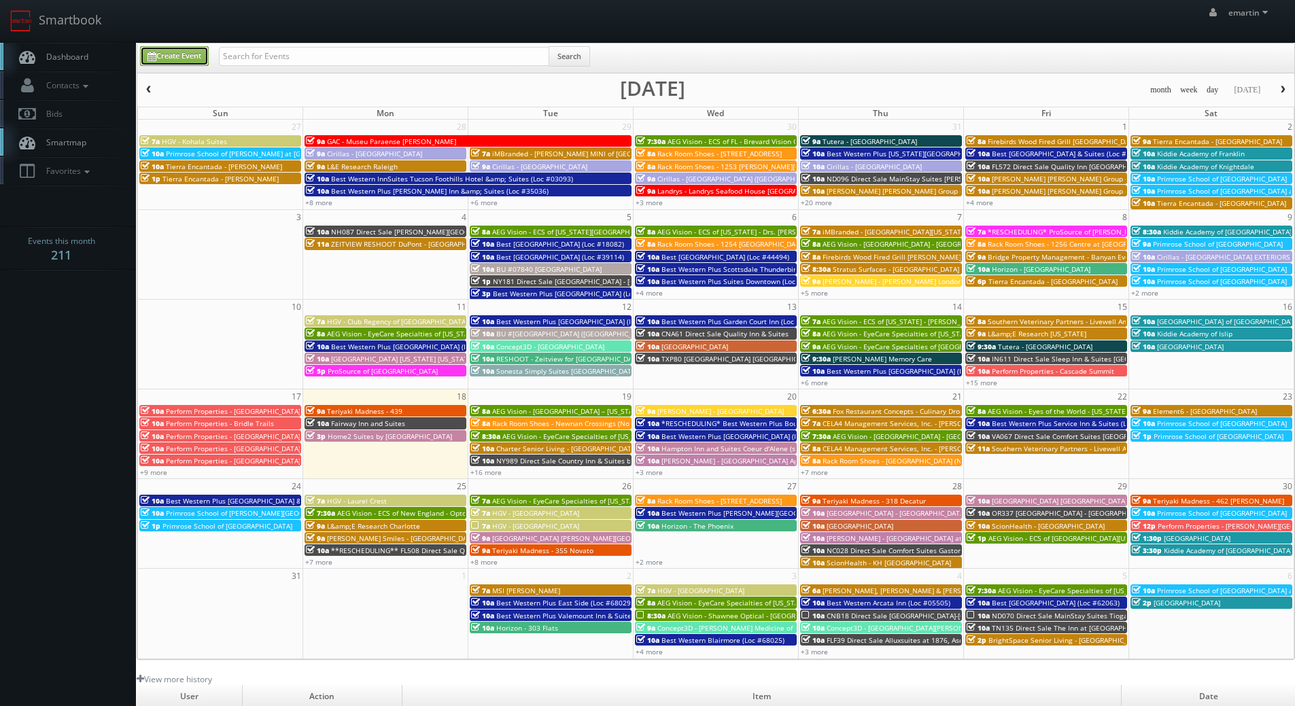
click at [192, 55] on link "Create Event" at bounding box center [174, 56] width 69 height 20
type input "[DATE]"
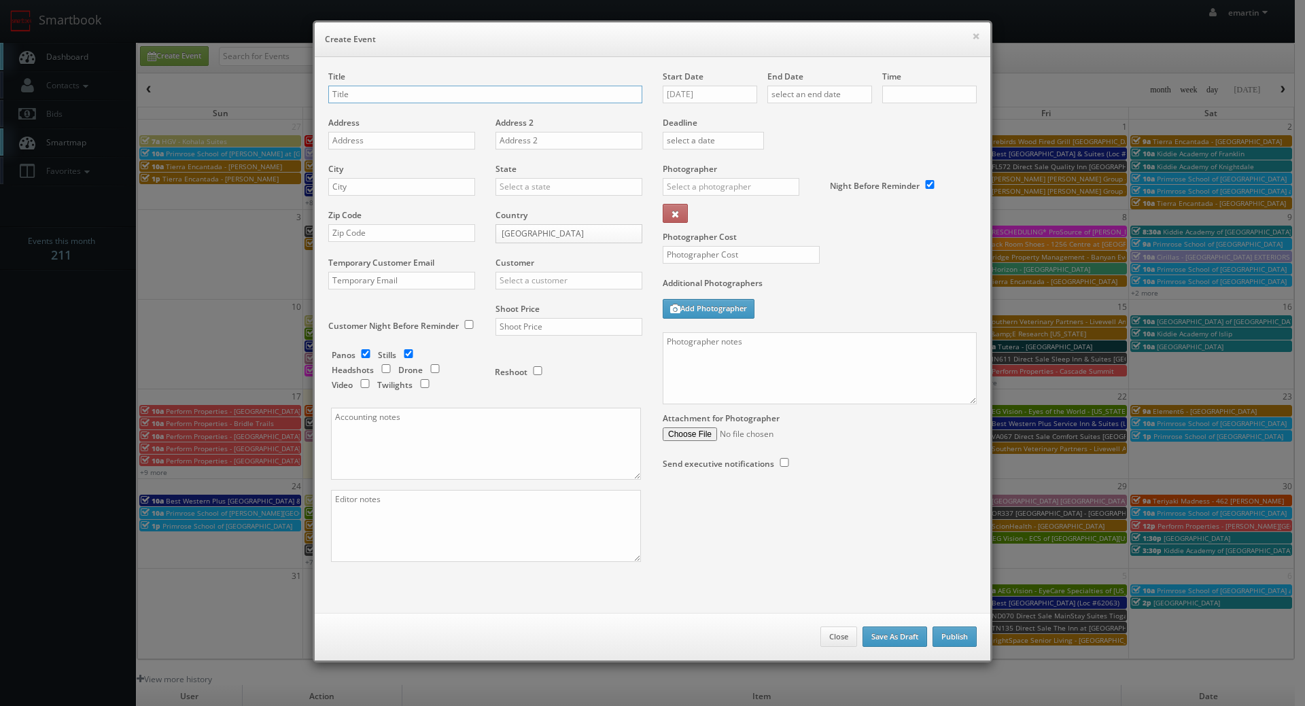
checkbox input "true"
type input "10:00am"
checkbox input "true"
type input "MA292"
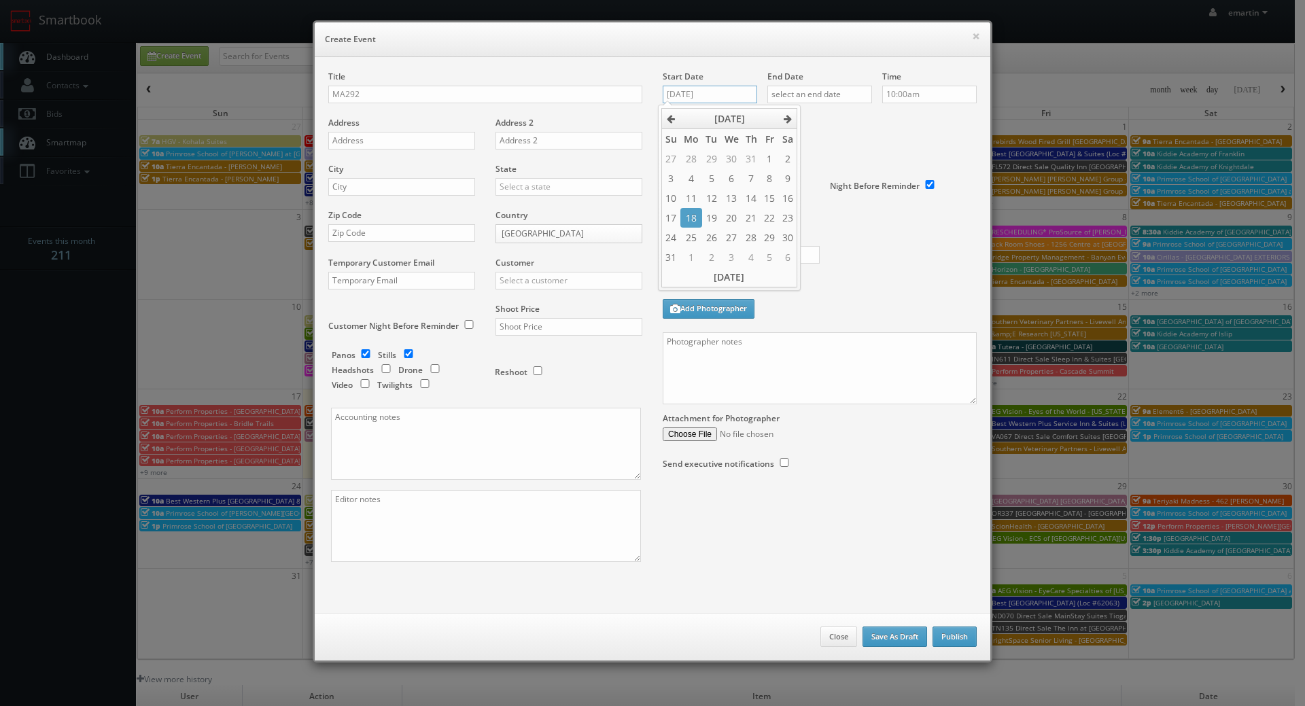
click at [717, 95] on input "08/18/2025" at bounding box center [710, 95] width 94 height 18
click at [746, 257] on td "4" at bounding box center [751, 257] width 18 height 20
type input "[DATE]"
click at [831, 94] on input "text" at bounding box center [819, 95] width 105 height 18
click at [853, 255] on td "4" at bounding box center [856, 257] width 18 height 20
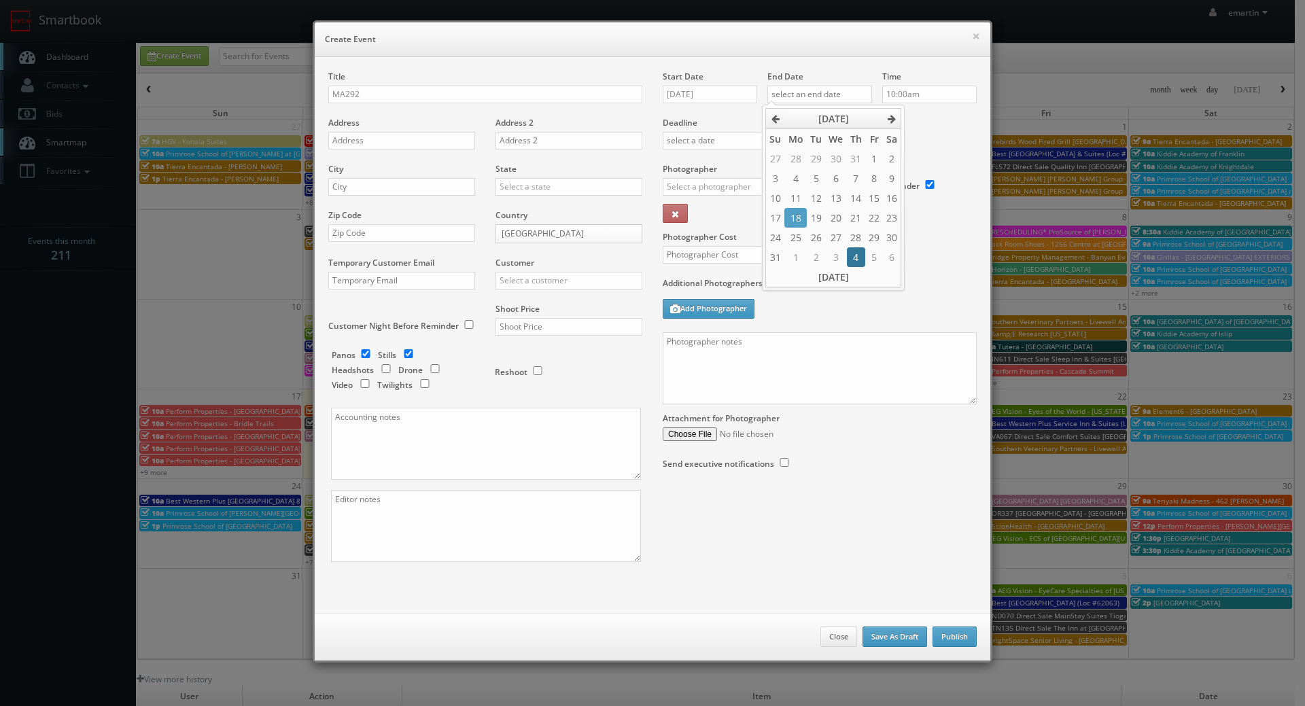
type input "[DATE]"
click at [937, 142] on div "Deadline" at bounding box center [820, 117] width 334 height 92
click at [386, 94] on input "MA292" at bounding box center [485, 95] width 314 height 18
paste input "Cambria Hotel Plymouth"
type input "MA292 [GEOGRAPHIC_DATA]"
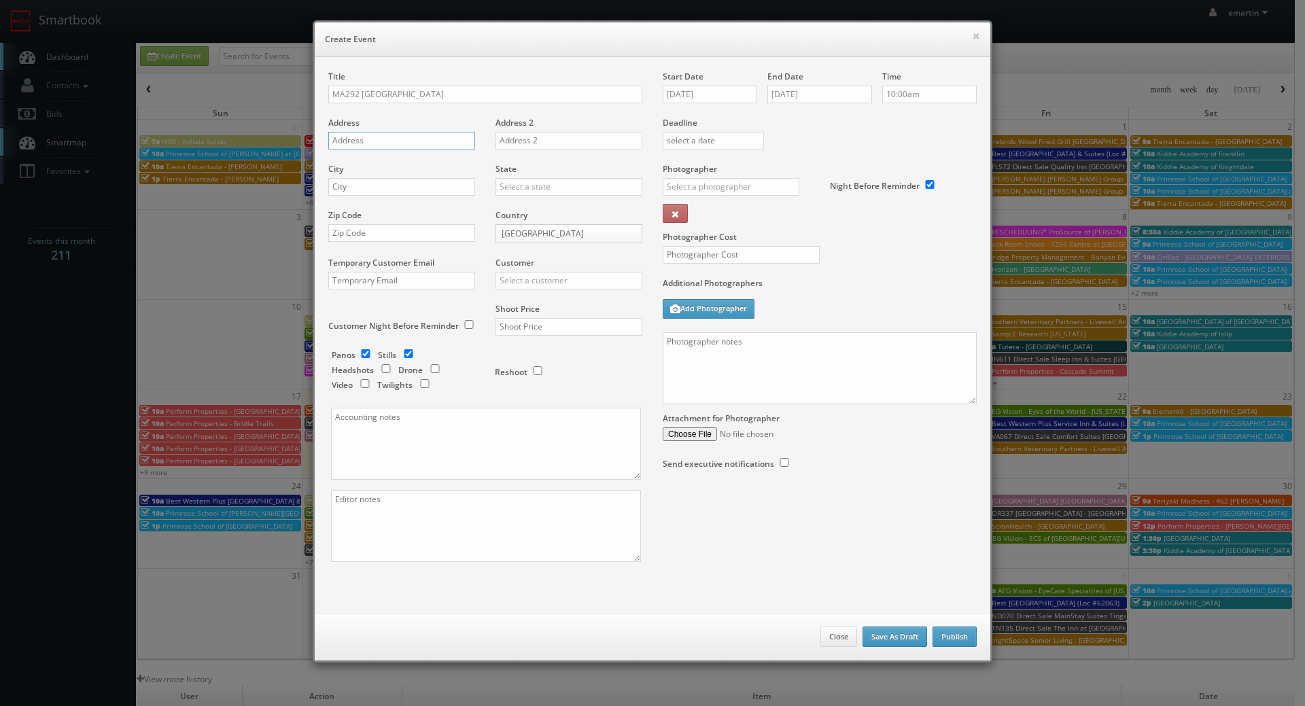
click at [361, 134] on input "text" at bounding box center [401, 141] width 147 height 18
paste input "26 Plaza Way"
type input "26 Plaza Way"
drag, startPoint x: 405, startPoint y: 197, endPoint x: 407, endPoint y: 189, distance: 8.4
click at [405, 196] on div "City" at bounding box center [406, 186] width 157 height 46
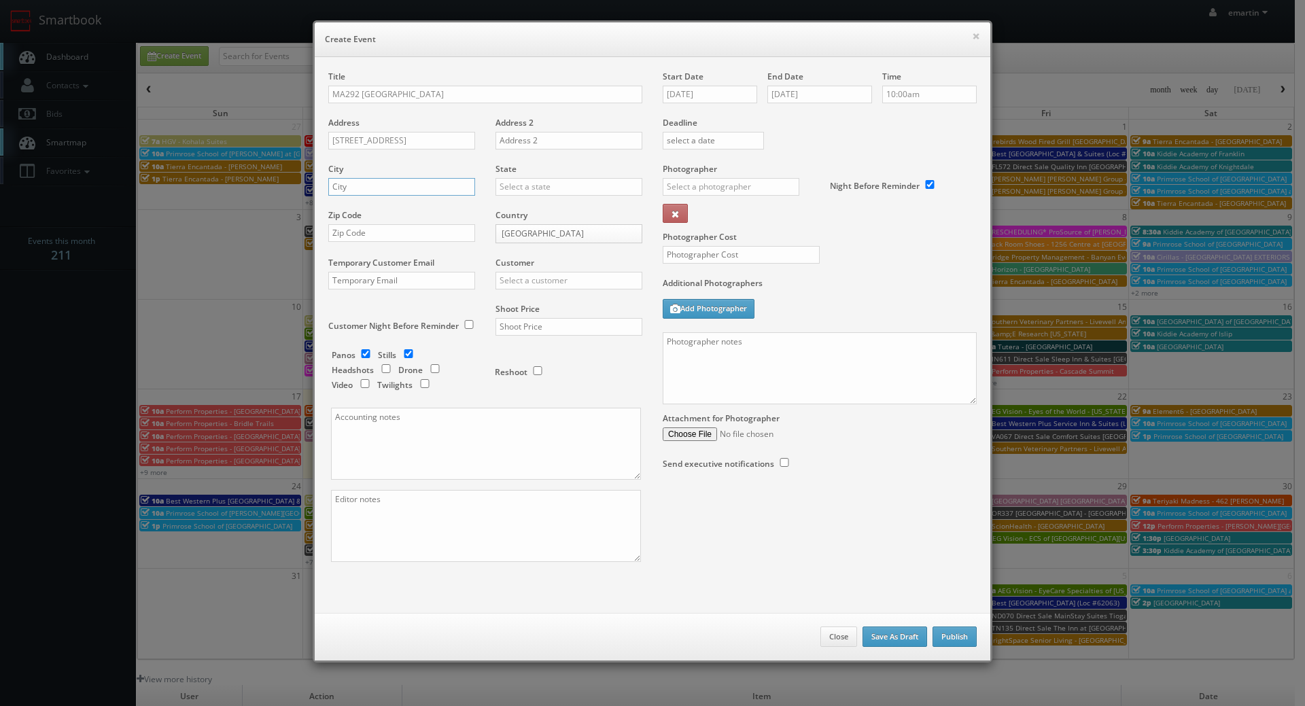
click at [407, 188] on input "text" at bounding box center [401, 187] width 147 height 18
paste input "Plymouth"
type input "Plymouth"
click at [510, 185] on input "text" at bounding box center [569, 187] width 147 height 18
click at [523, 209] on div "[US_STATE]" at bounding box center [568, 209] width 145 height 22
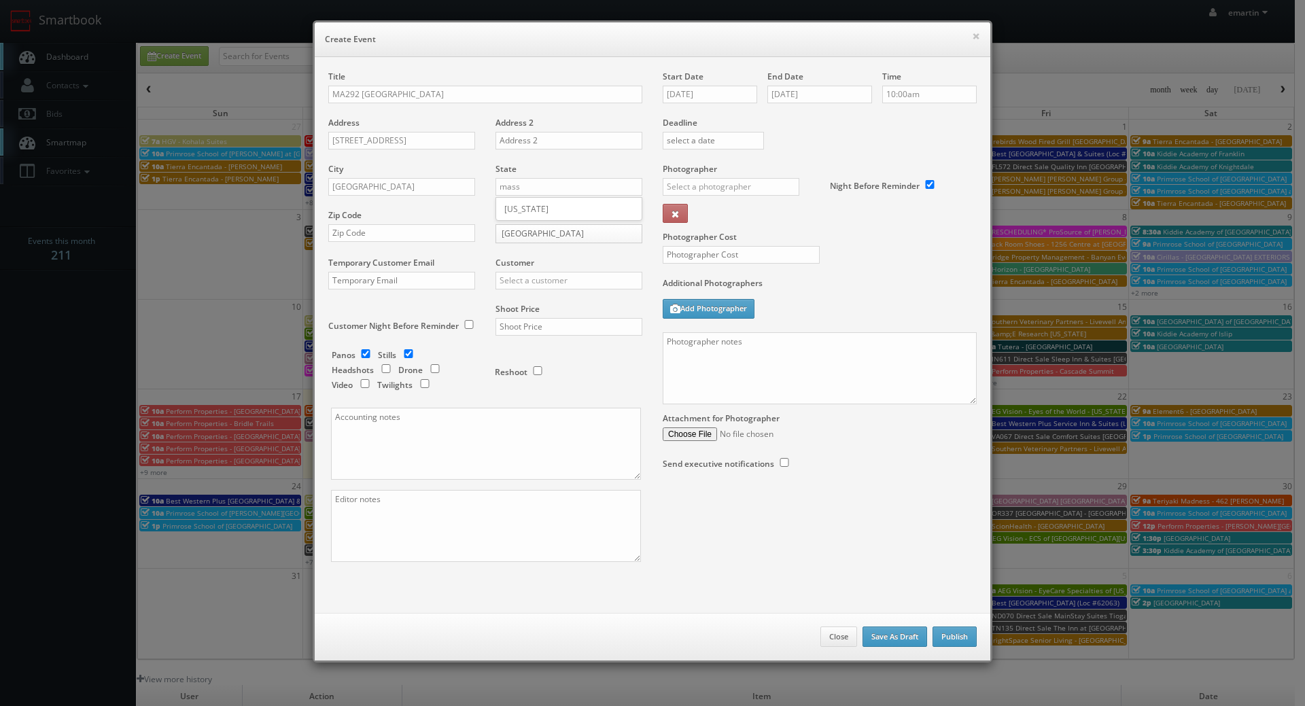
type input "[US_STATE]"
drag, startPoint x: 353, startPoint y: 244, endPoint x: 359, endPoint y: 235, distance: 10.4
click at [353, 244] on div "Zip Code" at bounding box center [406, 232] width 157 height 46
drag, startPoint x: 359, startPoint y: 235, endPoint x: 391, endPoint y: 235, distance: 31.9
click at [359, 235] on input "text" at bounding box center [401, 233] width 147 height 18
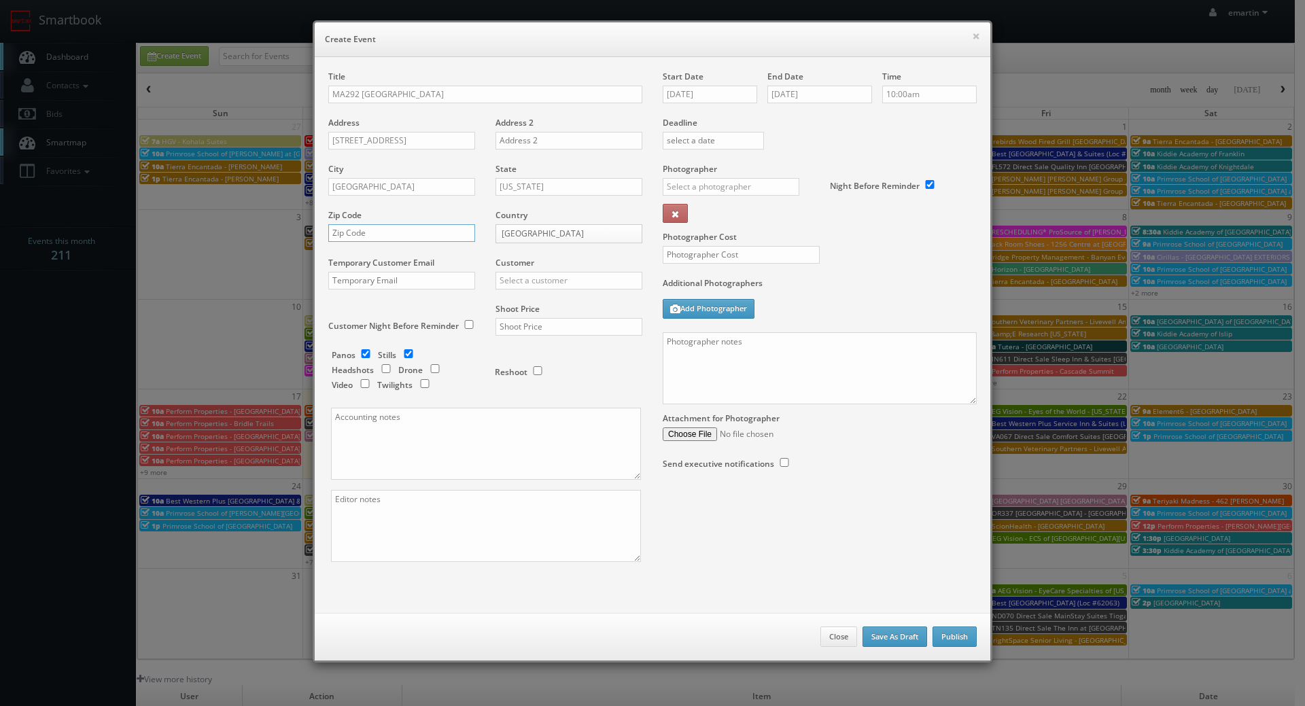
paste input "02360"
type input "02360"
click at [545, 276] on input "text" at bounding box center [569, 281] width 147 height 18
type input "c"
type input "h"
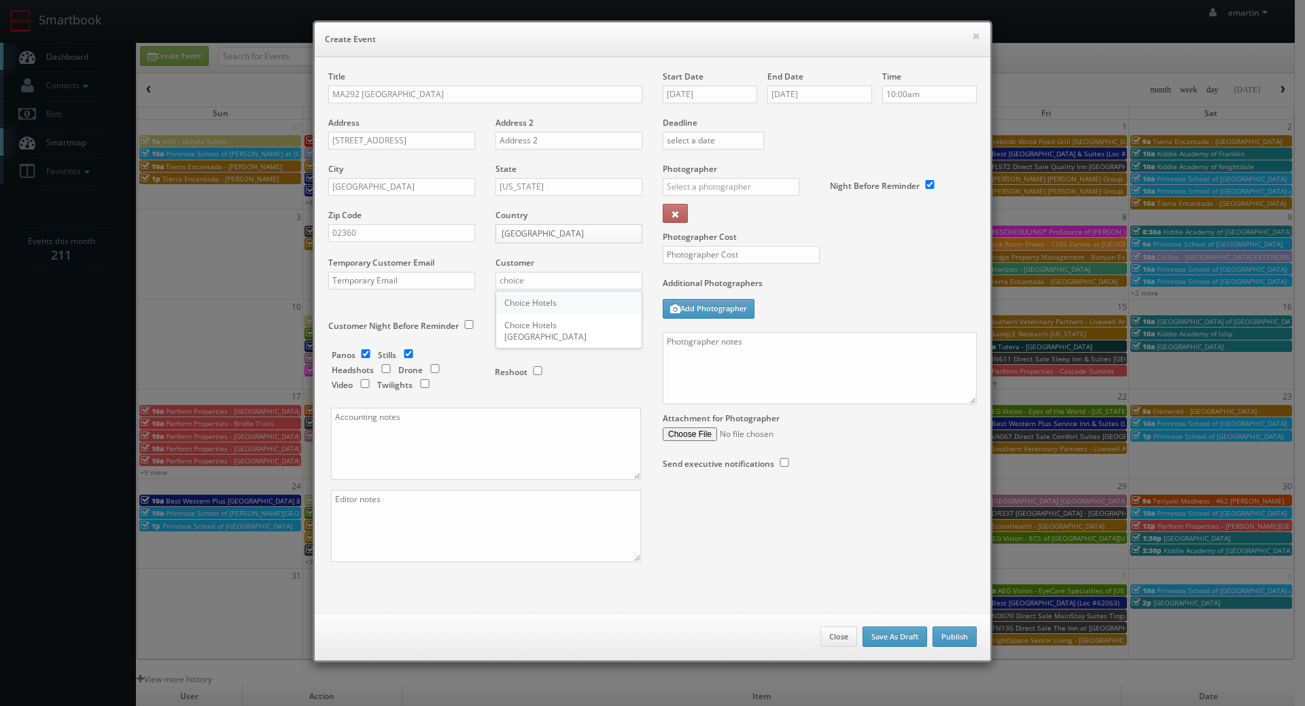
click at [557, 301] on div "Choice Hotels" at bounding box center [568, 303] width 145 height 22
type input "Choice Hotels"
click at [547, 335] on input "text" at bounding box center [569, 327] width 147 height 18
type input "4,200"
click at [564, 375] on div "Reshoot" at bounding box center [563, 365] width 136 height 32
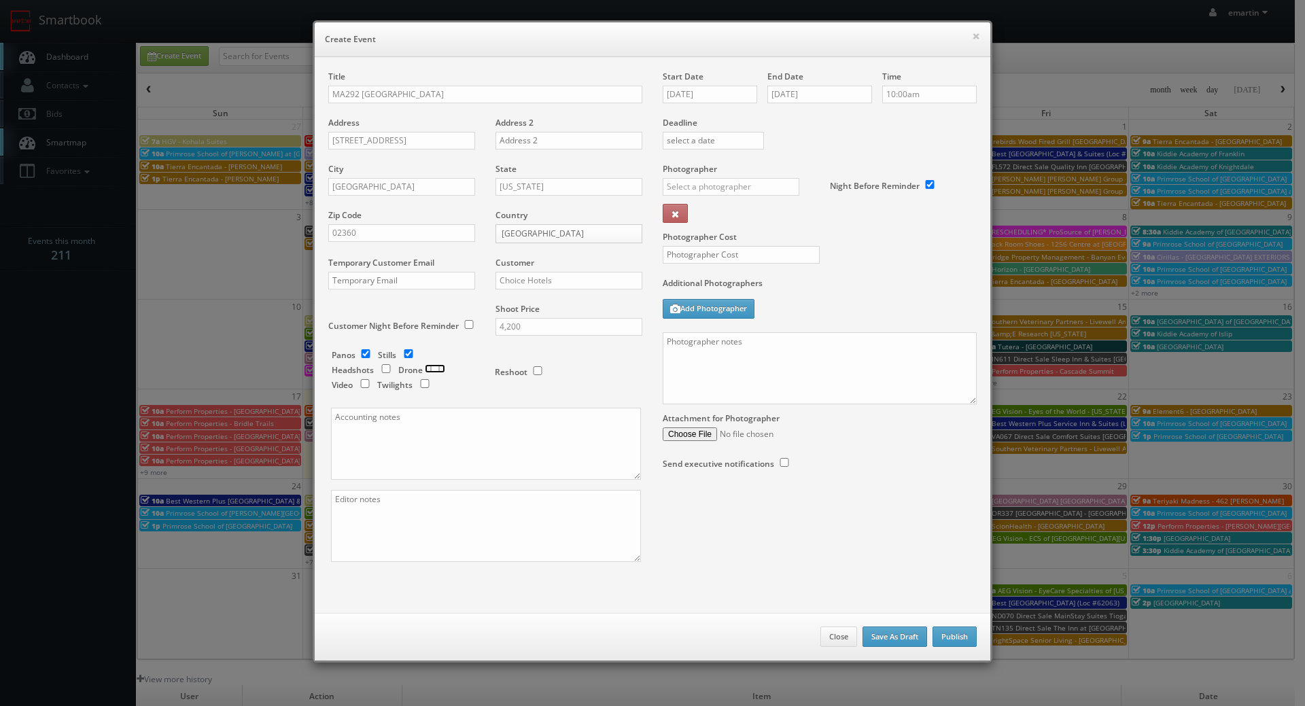
click at [428, 367] on input "checkbox" at bounding box center [435, 368] width 20 height 9
click at [430, 368] on input "checkbox" at bounding box center [435, 368] width 20 height 9
checkbox input "false"
click at [420, 382] on input "checkbox" at bounding box center [425, 383] width 20 height 9
checkbox input "true"
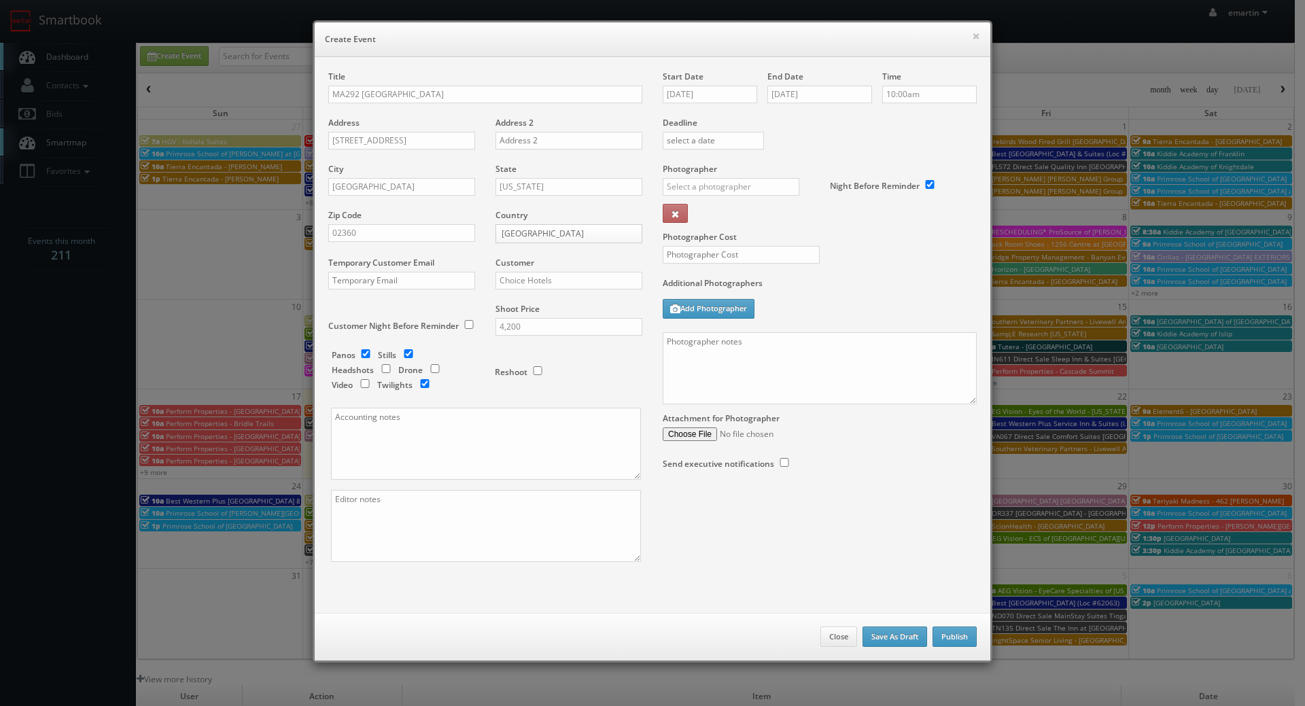
click at [694, 175] on div "Photographer _justin _photog1 Glen Aronwits Chris Dailey John Varnedore John Sa…" at bounding box center [741, 197] width 157 height 68
click at [694, 183] on input "text" at bounding box center [731, 187] width 137 height 18
click at [698, 218] on div "Curtis Lloyd" at bounding box center [735, 217] width 145 height 22
type input "Curtis Lloyd"
click at [705, 260] on input "text" at bounding box center [741, 255] width 157 height 18
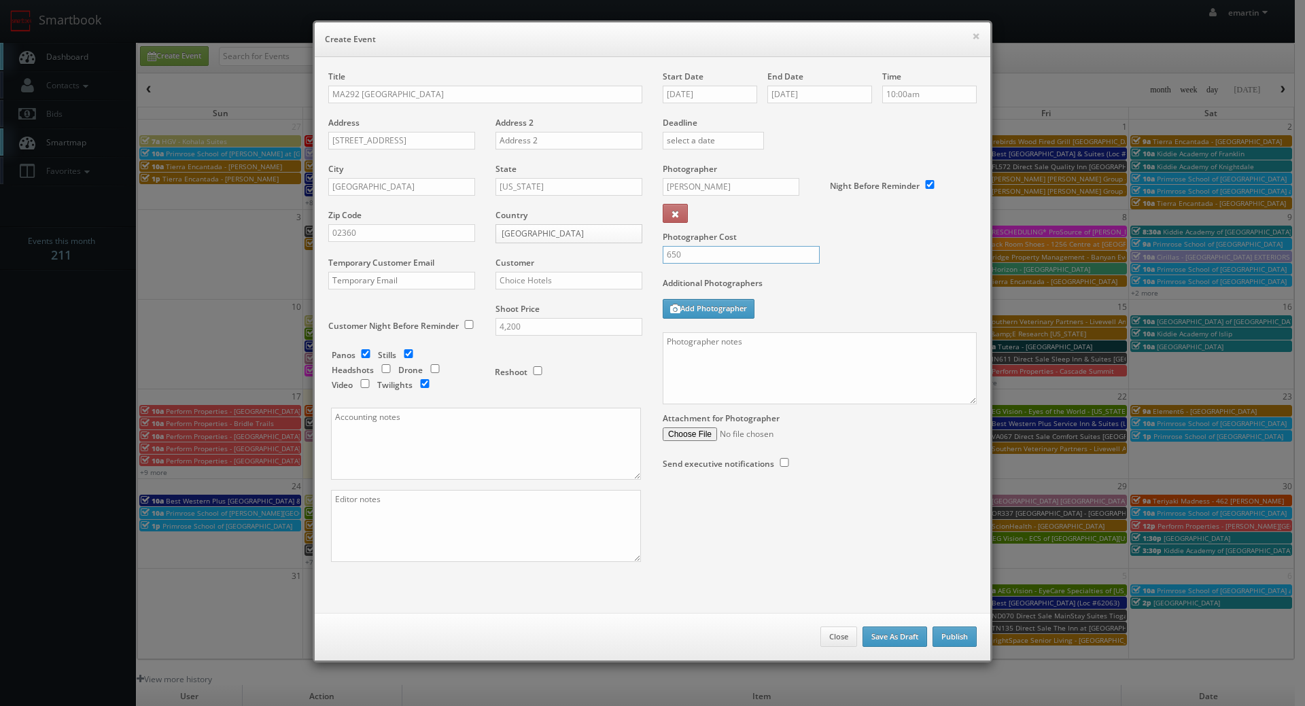
type input "650"
click at [878, 281] on label "Additional Photographers" at bounding box center [820, 286] width 314 height 18
click at [851, 366] on textarea at bounding box center [820, 368] width 314 height 72
paste textarea "Onsite contact is _____. Full shoot including up to 8 room types/exteriors/comm…"
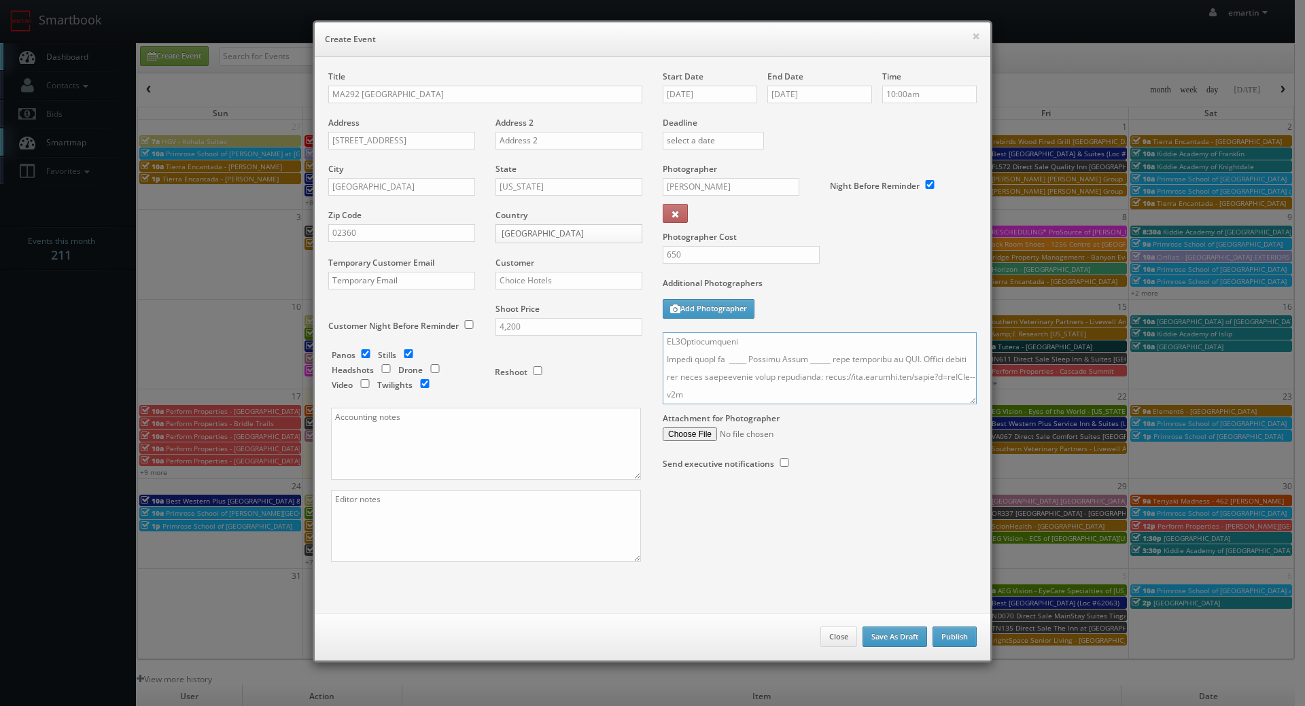
type textarea "Onsite contact is _____. Full shoot including up to 8 room types/exteriors/comm…"
click at [470, 509] on textarea at bounding box center [486, 526] width 310 height 72
type textarea "custom tour AND google tour!"
click at [744, 340] on textarea at bounding box center [820, 368] width 314 height 72
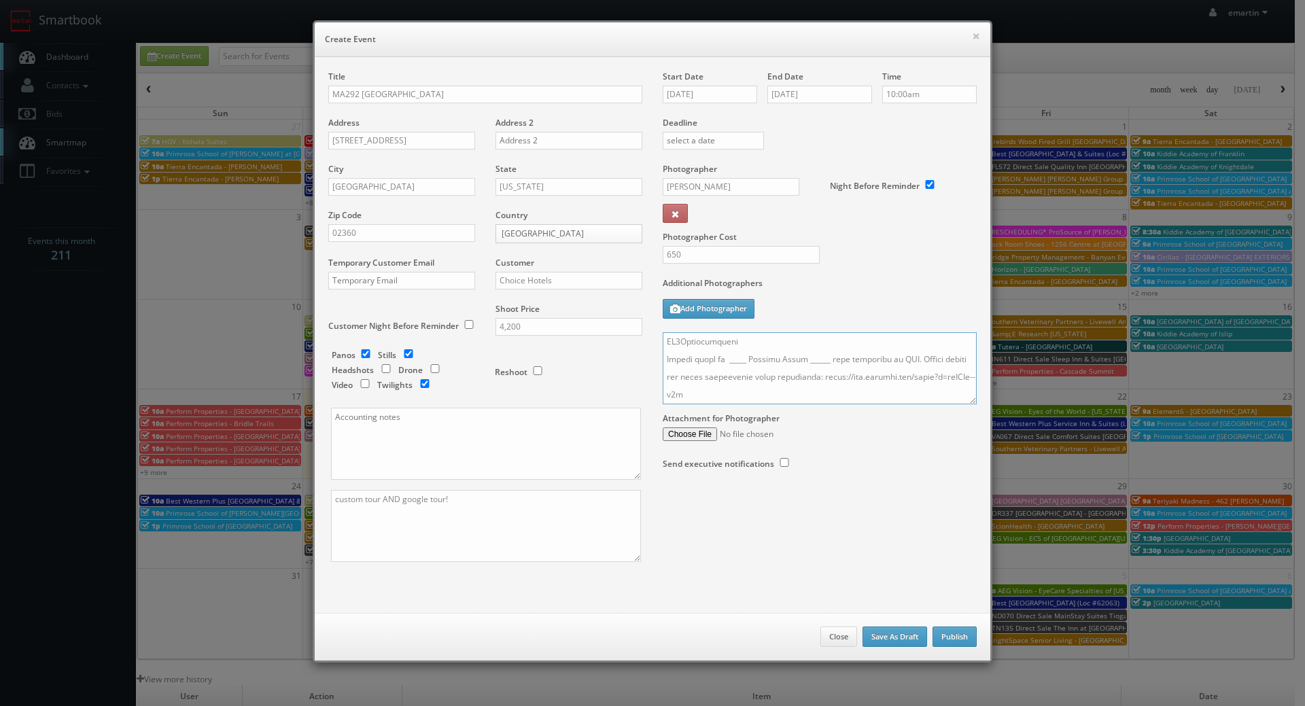
click at [740, 352] on textarea at bounding box center [820, 368] width 314 height 72
drag, startPoint x: 824, startPoint y: 347, endPoint x: 850, endPoint y: 376, distance: 38.5
click at [824, 348] on textarea at bounding box center [820, 368] width 314 height 72
drag, startPoint x: 971, startPoint y: 397, endPoint x: 956, endPoint y: 419, distance: 27.0
click at [956, 419] on div "Start Date 09/04/2025 End Date 09/04/2025 Time 10:00am Deadline Photographer Cu…" at bounding box center [820, 284] width 334 height 426
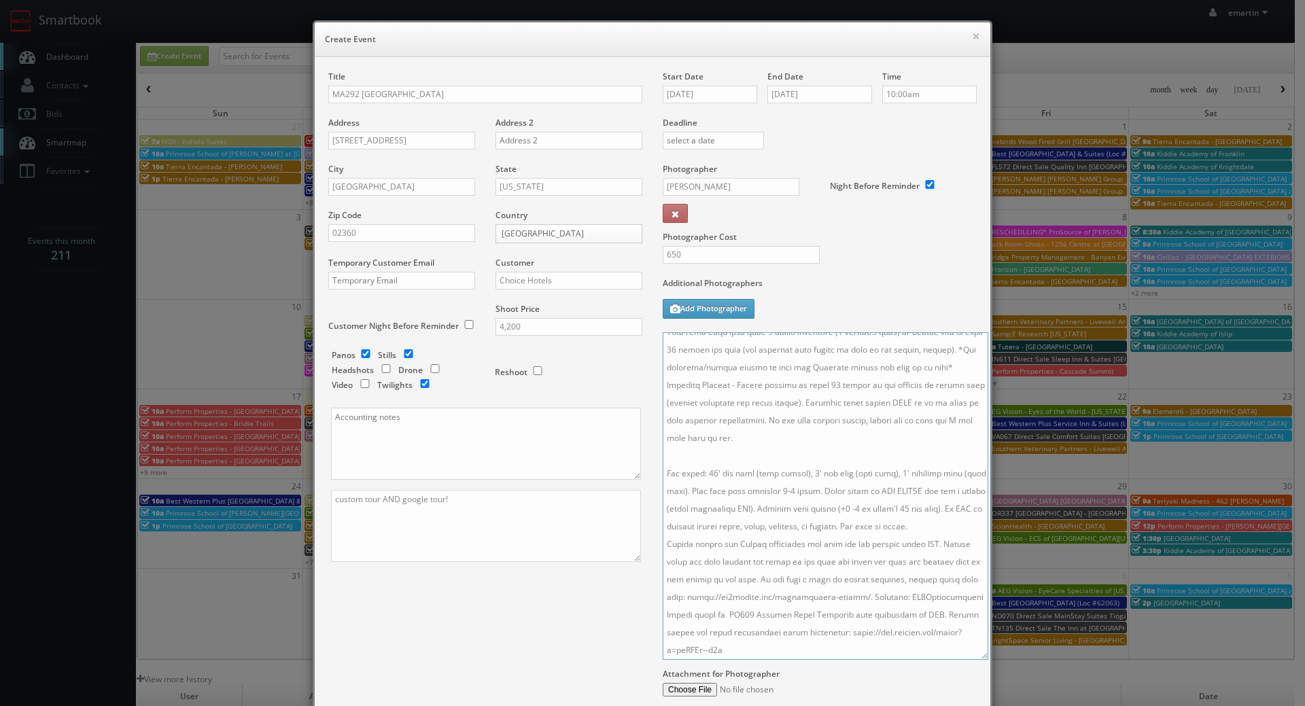
drag, startPoint x: 977, startPoint y: 651, endPoint x: 784, endPoint y: 514, distance: 236.5
click at [784, 514] on textarea at bounding box center [826, 496] width 326 height 328
click at [965, 578] on textarea at bounding box center [826, 496] width 326 height 328
click at [734, 504] on textarea at bounding box center [826, 496] width 326 height 328
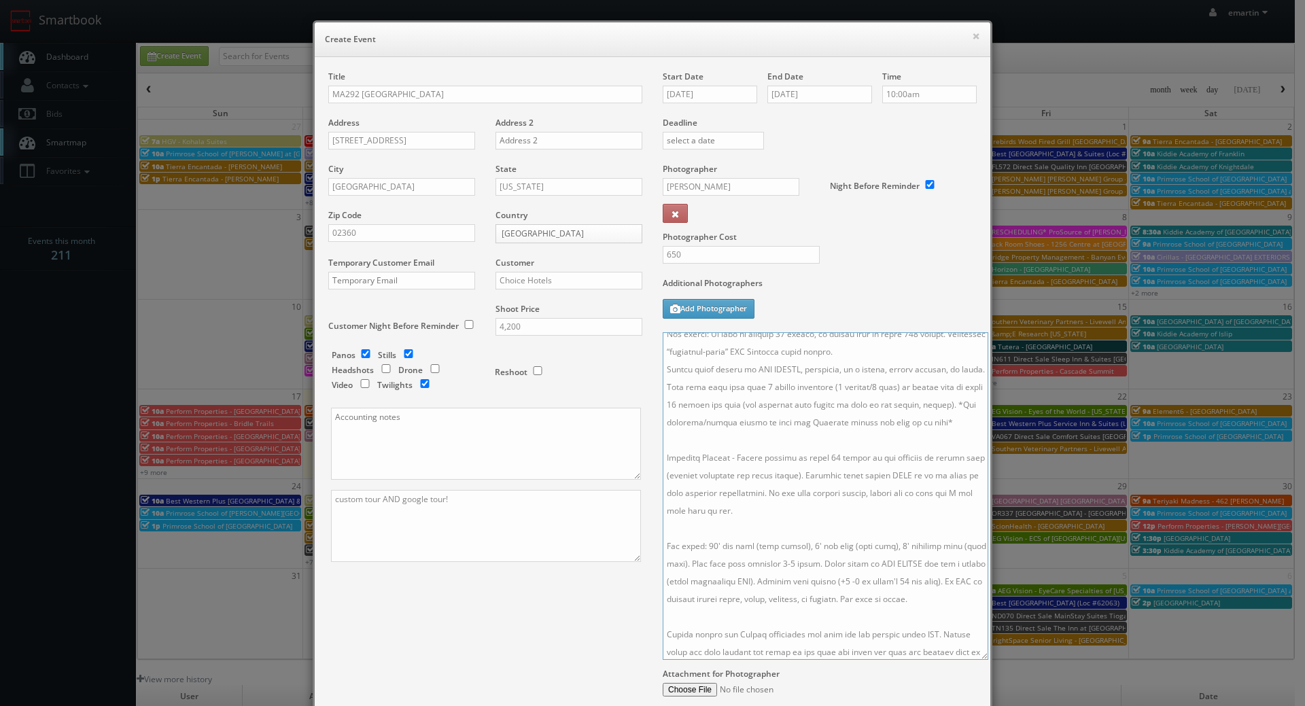
scroll to position [0, 0]
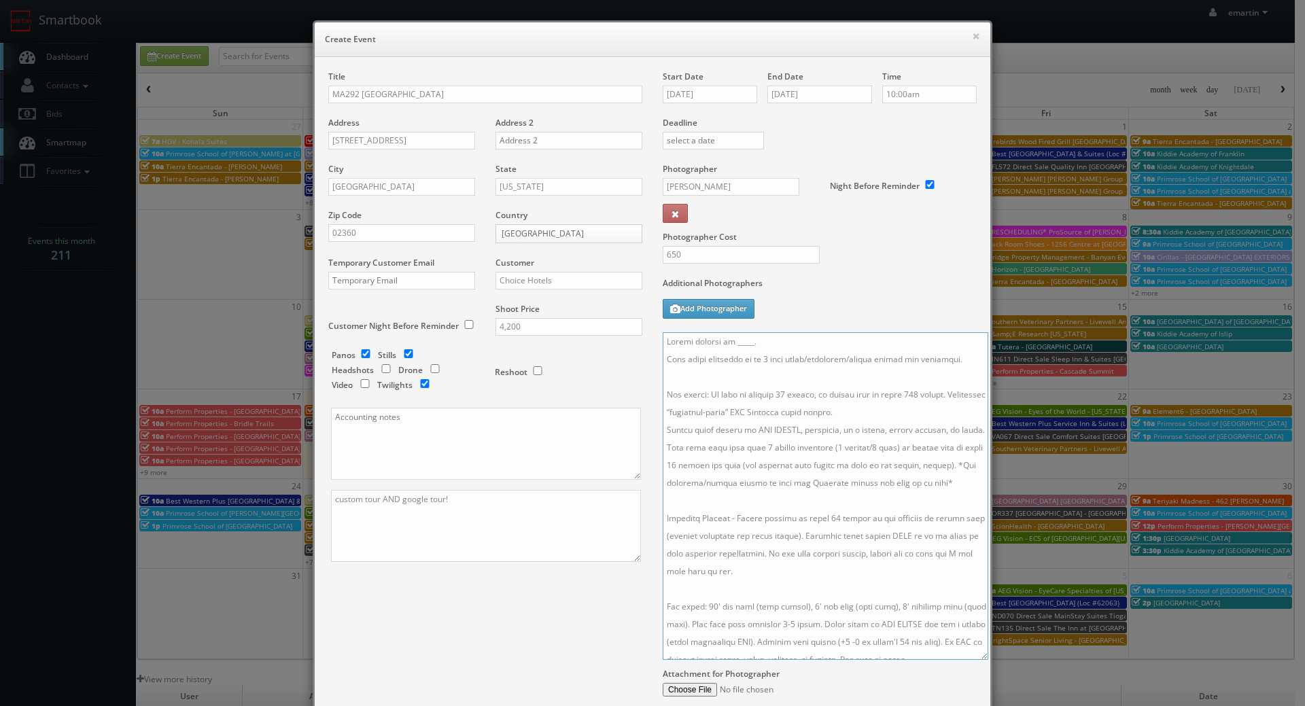
click at [750, 342] on textarea at bounding box center [826, 496] width 326 height 328
drag, startPoint x: 810, startPoint y: 358, endPoint x: 805, endPoint y: 353, distance: 7.2
click at [807, 358] on textarea at bounding box center [826, 496] width 326 height 328
click at [799, 337] on textarea at bounding box center [826, 496] width 326 height 328
click at [862, 364] on textarea at bounding box center [826, 496] width 326 height 328
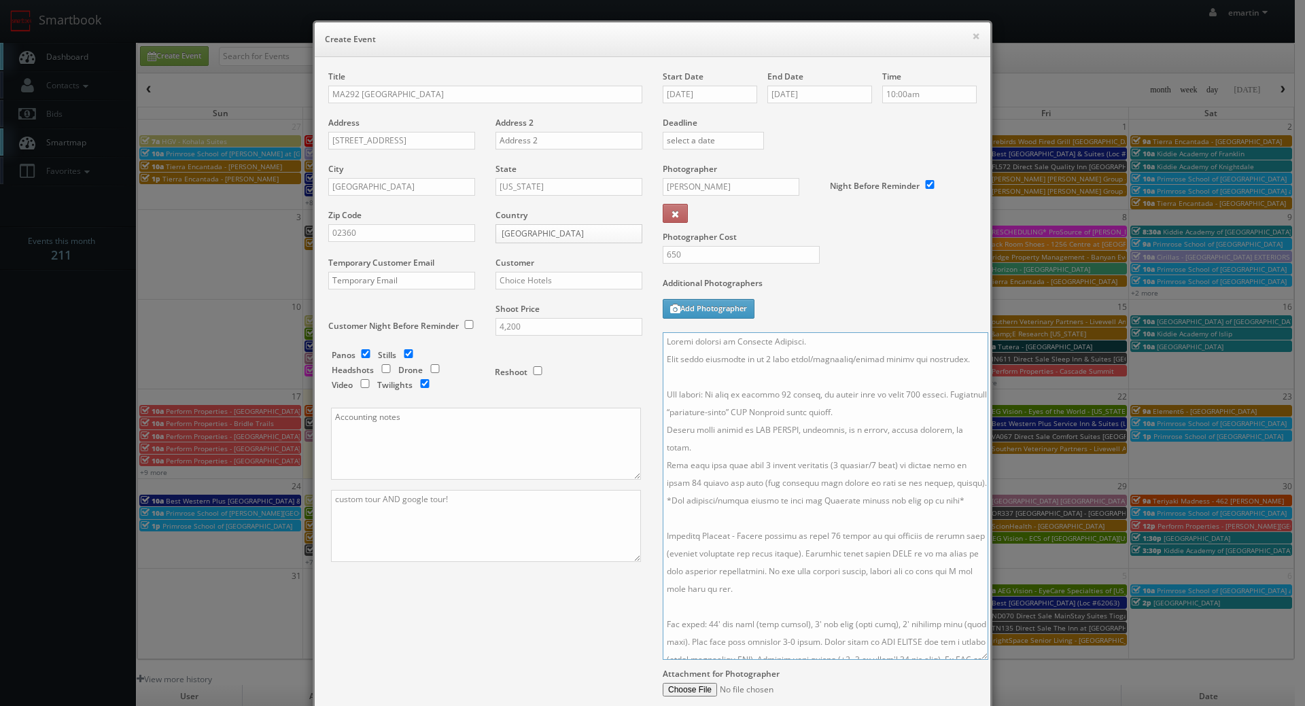
type textarea "Onsite contact is Samantha Thompson. Full shoot including up to 8 room types/ex…"
click at [494, 591] on div "Title MA292 Cambria Hotel Plymouth Address 26 Plaza Way Address 2 City Plymouth…" at bounding box center [652, 412] width 669 height 682
click at [495, 617] on div "Title MA292 Cambria Hotel Plymouth Address 26 Plaza Way Address 2 City Plymouth…" at bounding box center [652, 412] width 669 height 682
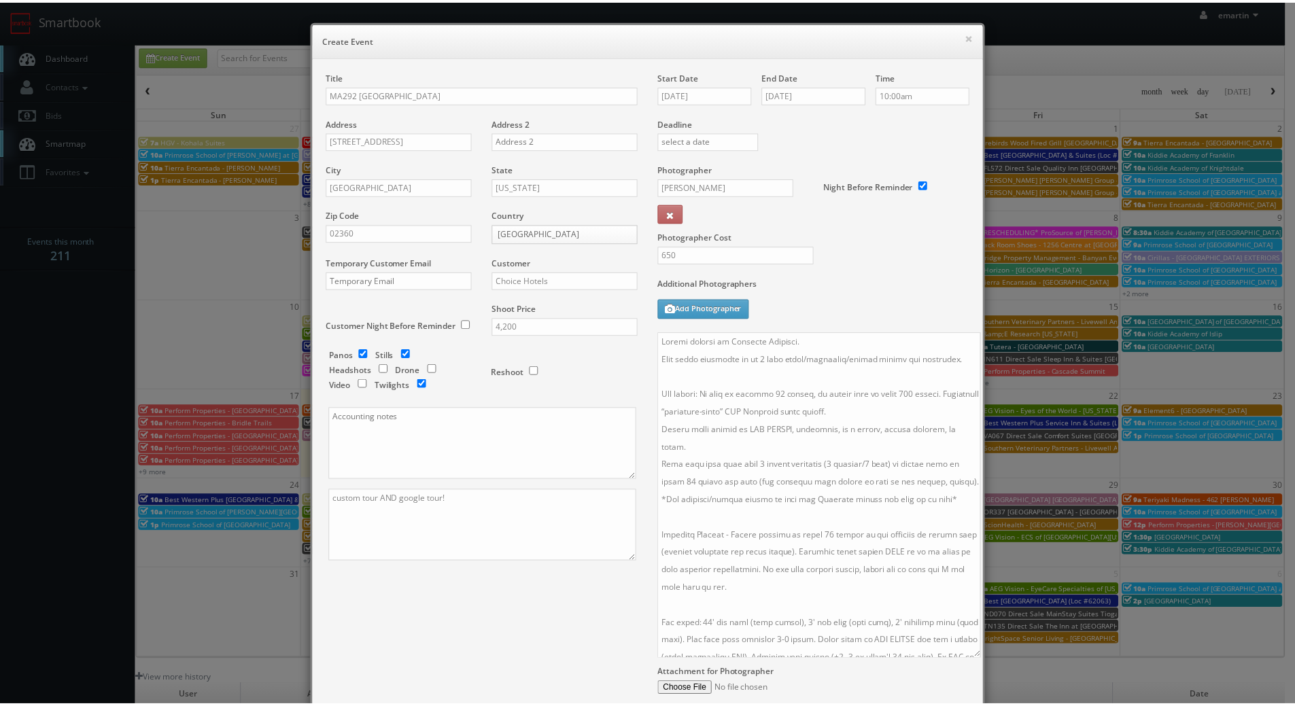
scroll to position [143, 0]
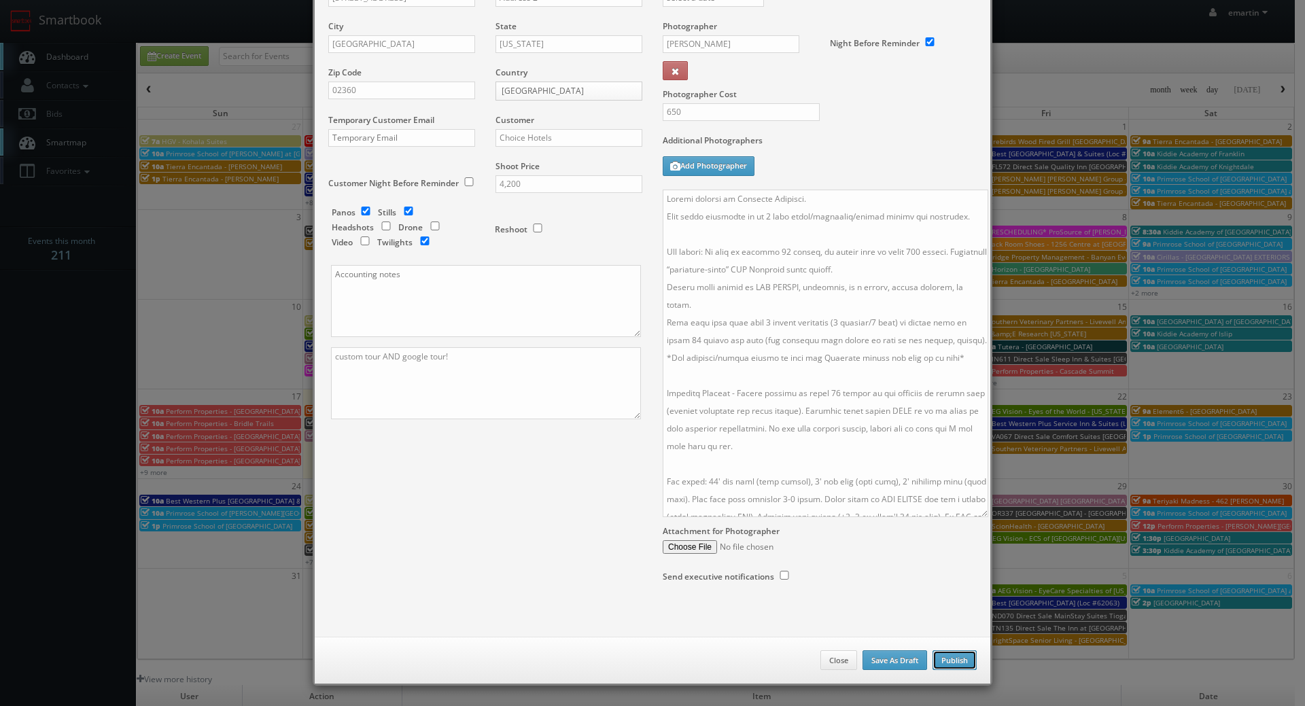
click at [955, 661] on button "Publish" at bounding box center [955, 661] width 44 height 20
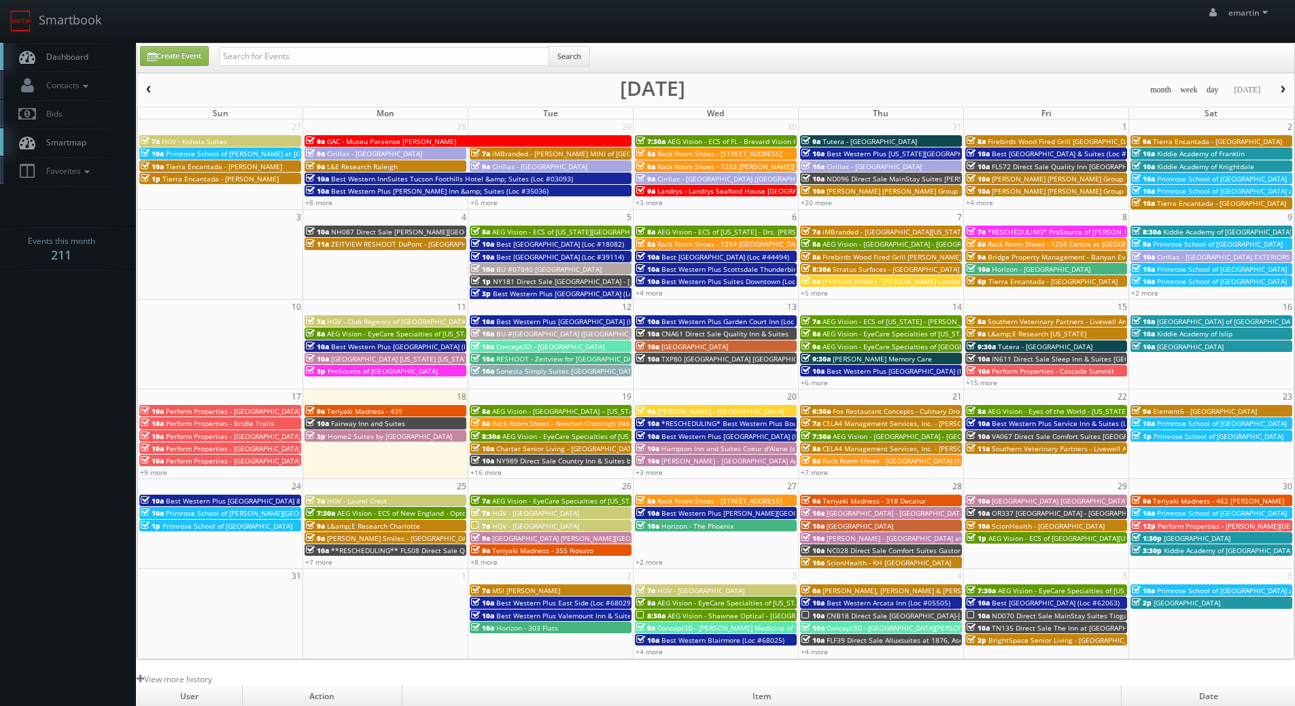
click at [78, 49] on link "Dashboard" at bounding box center [68, 57] width 136 height 28
click at [94, 52] on link "Dashboard" at bounding box center [68, 57] width 136 height 28
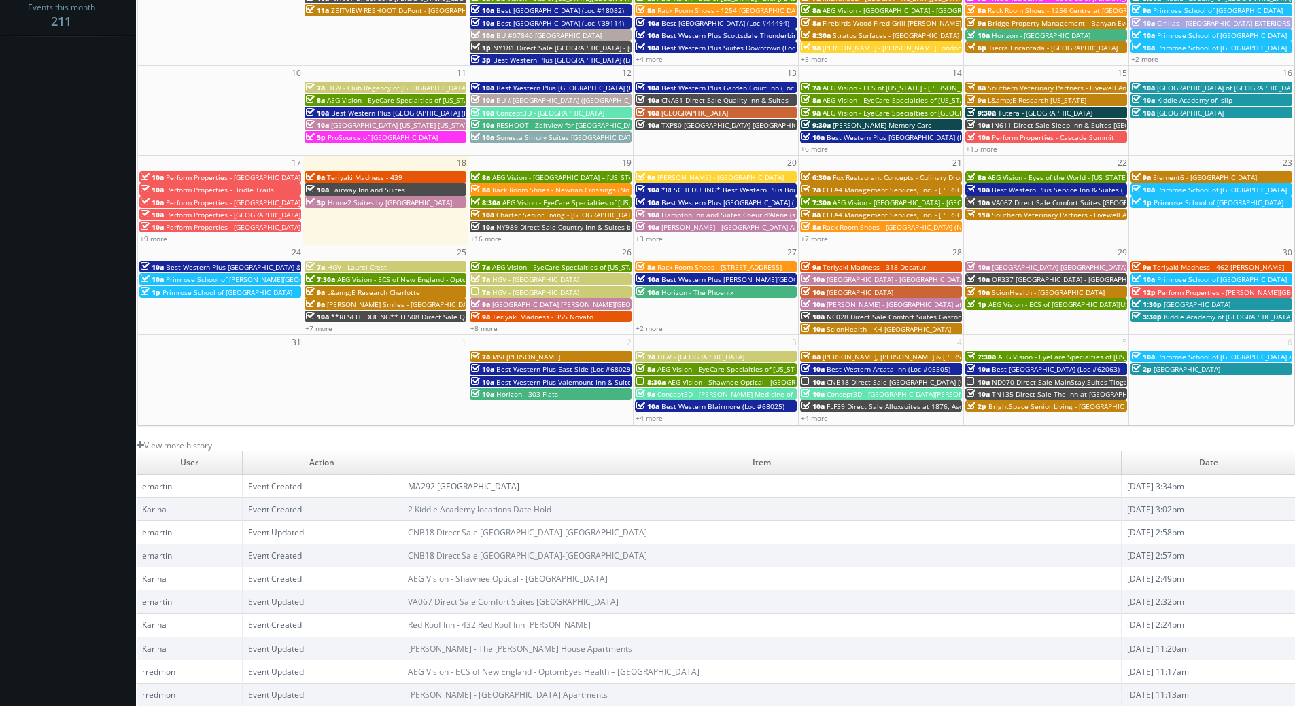
click at [457, 484] on link "MA292 [GEOGRAPHIC_DATA]" at bounding box center [463, 487] width 111 height 12
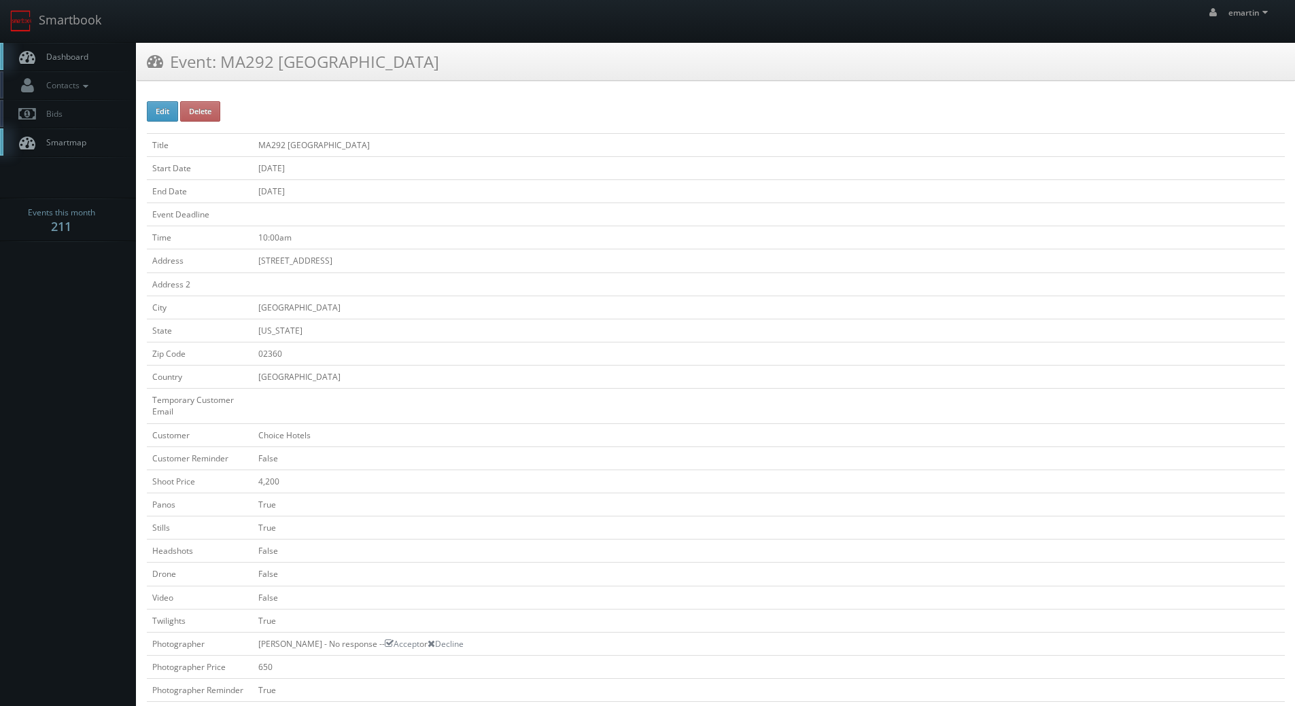
click at [166, 109] on button "Edit" at bounding box center [162, 111] width 31 height 20
type input "MA292 [GEOGRAPHIC_DATA]"
type input "[STREET_ADDRESS]"
type input "[GEOGRAPHIC_DATA]"
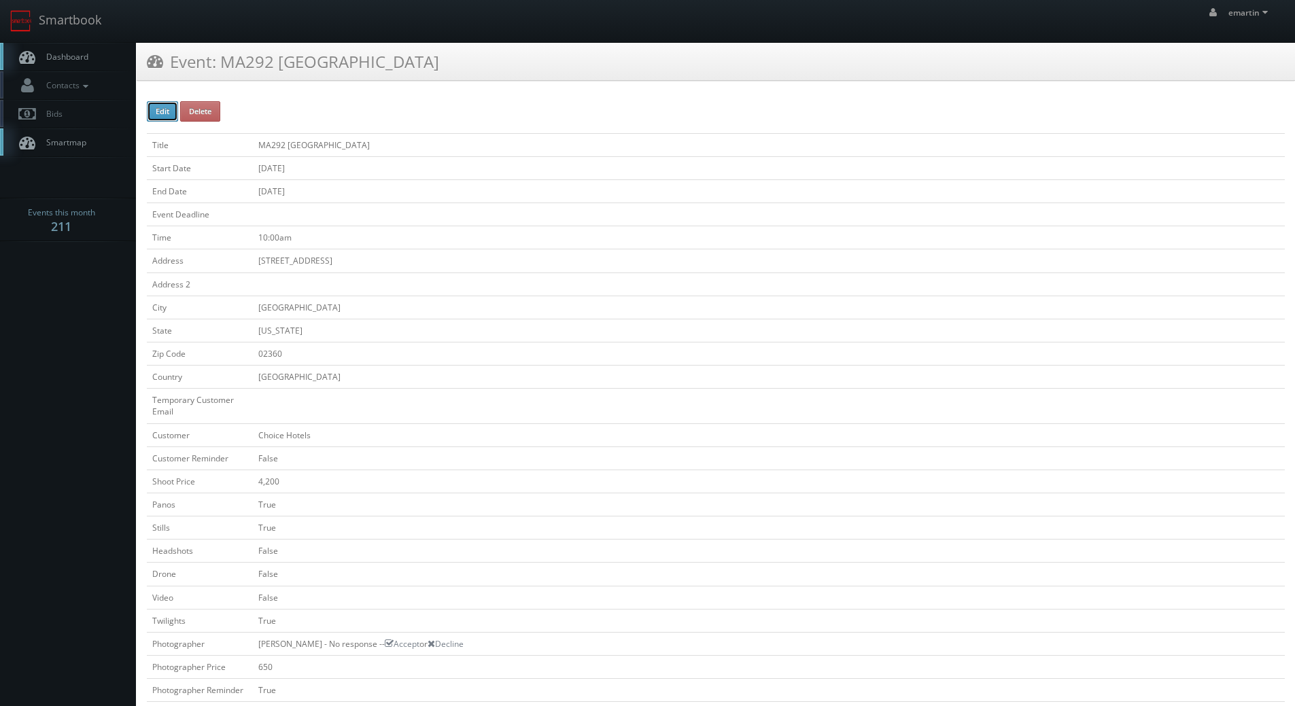
type input "02360"
checkbox input "false"
type input "4,200"
checkbox input "true"
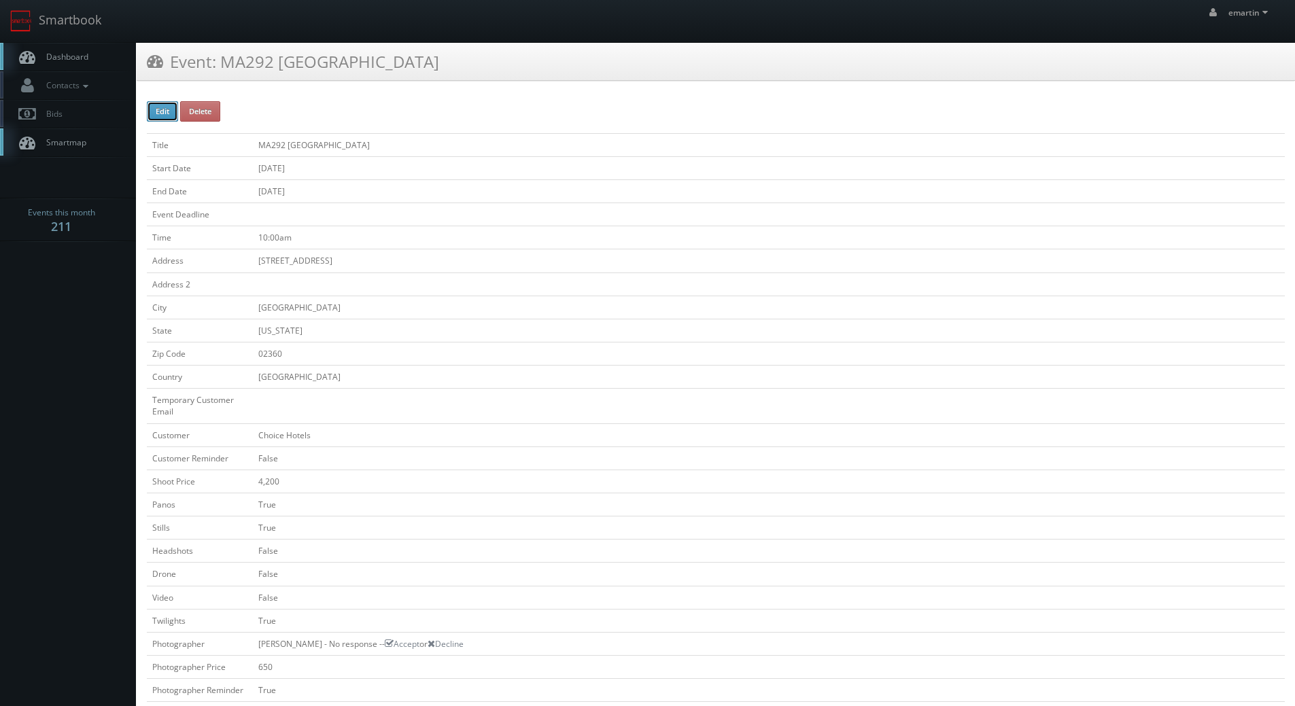
checkbox input "false"
checkbox input "true"
checkbox input "false"
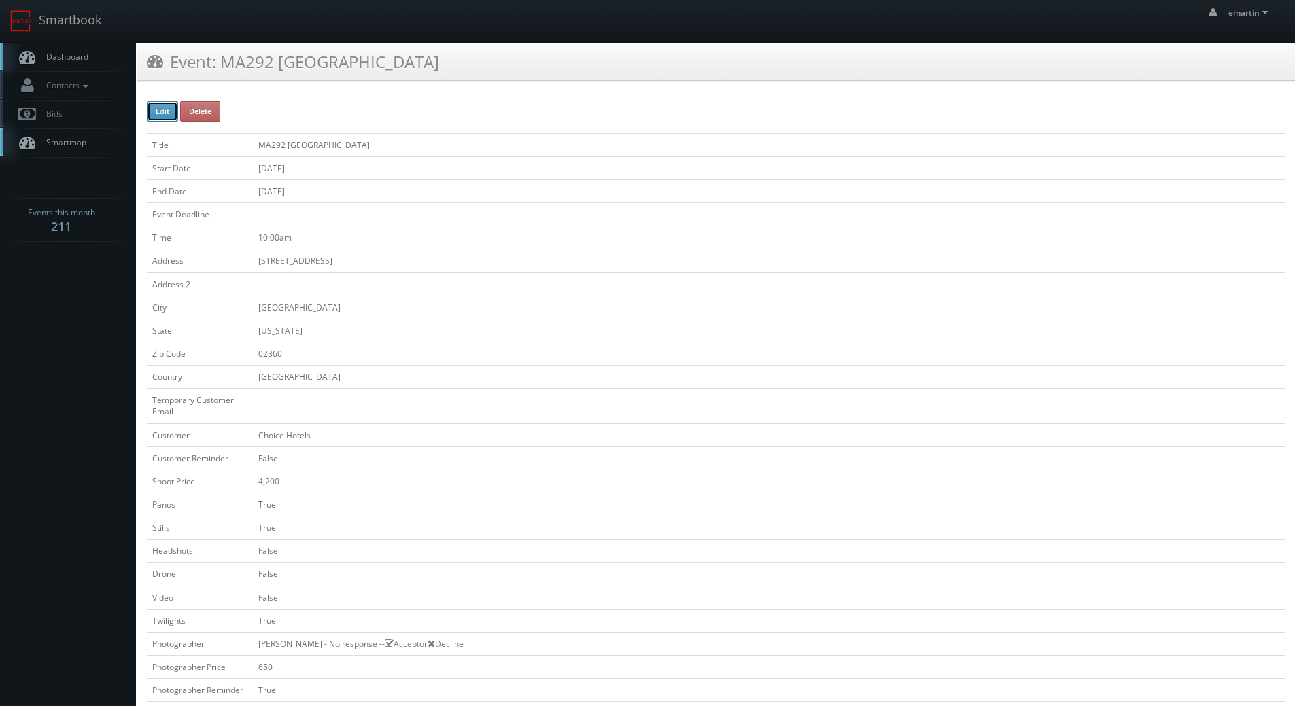
type input "[DATE]"
type input "10:00am"
checkbox input "true"
checkbox input "false"
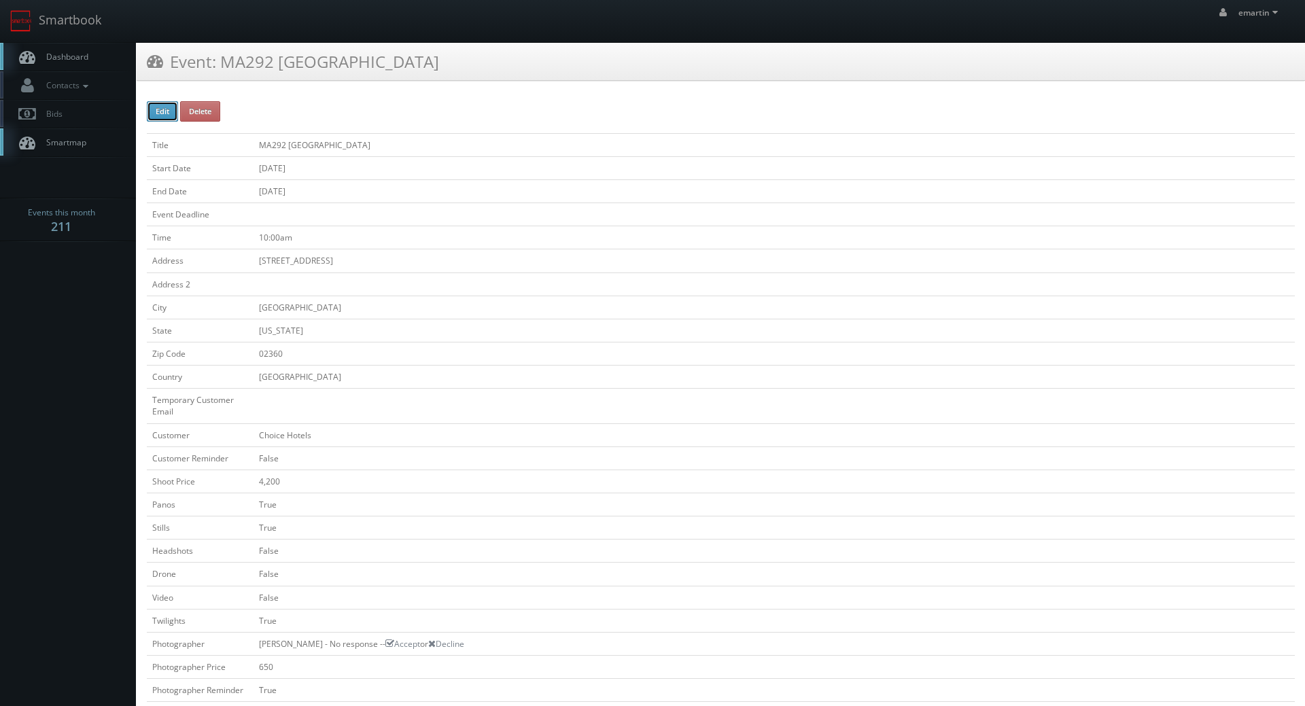
type input "4,200"
type input "650"
select select "[US_STATE]"
select select "[EMAIL_ADDRESS][DOMAIN_NAME]"
select select "[PERSON_NAME][EMAIL_ADDRESS][DOMAIN_NAME]"
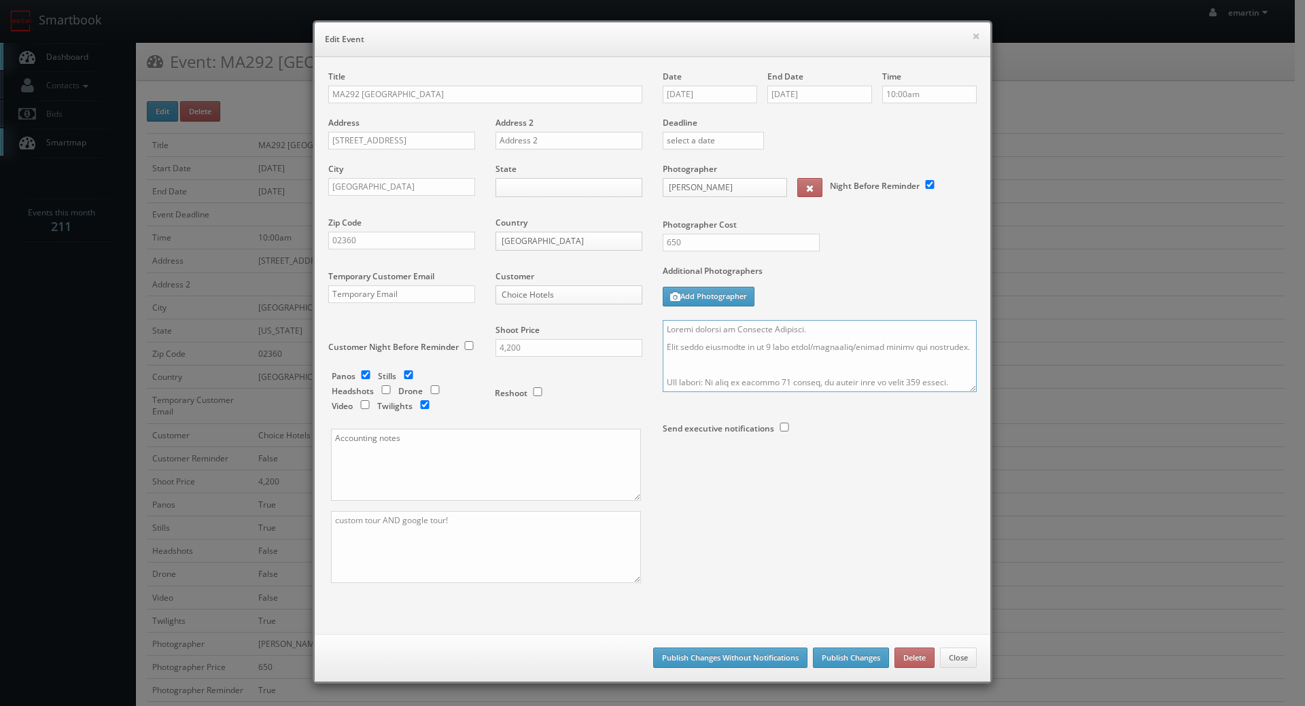
click at [857, 328] on textarea at bounding box center [820, 356] width 314 height 72
type textarea "Loremi dolorsi am Consecte Adipisci. Elitseddo eius 0/7. Temp incid utlaboree d…"
click at [856, 658] on button "Publish Changes" at bounding box center [851, 658] width 76 height 20
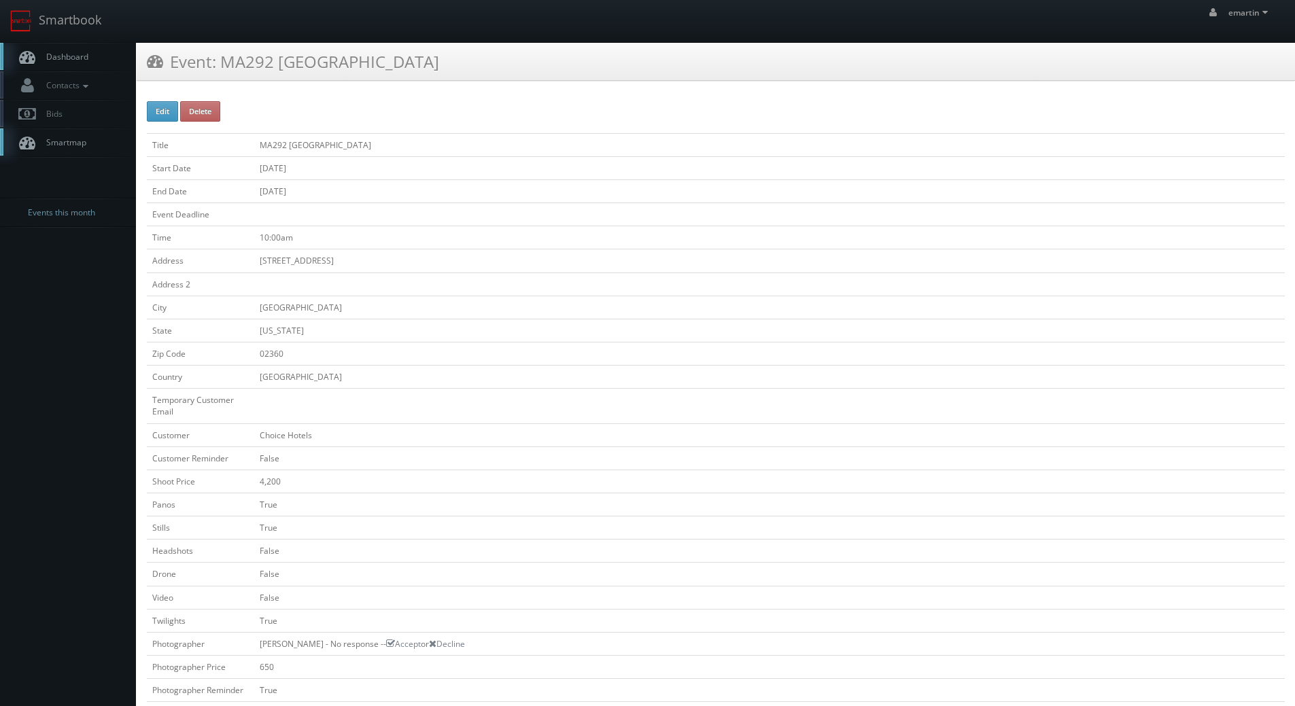
click at [82, 60] on span "Dashboard" at bounding box center [63, 57] width 49 height 12
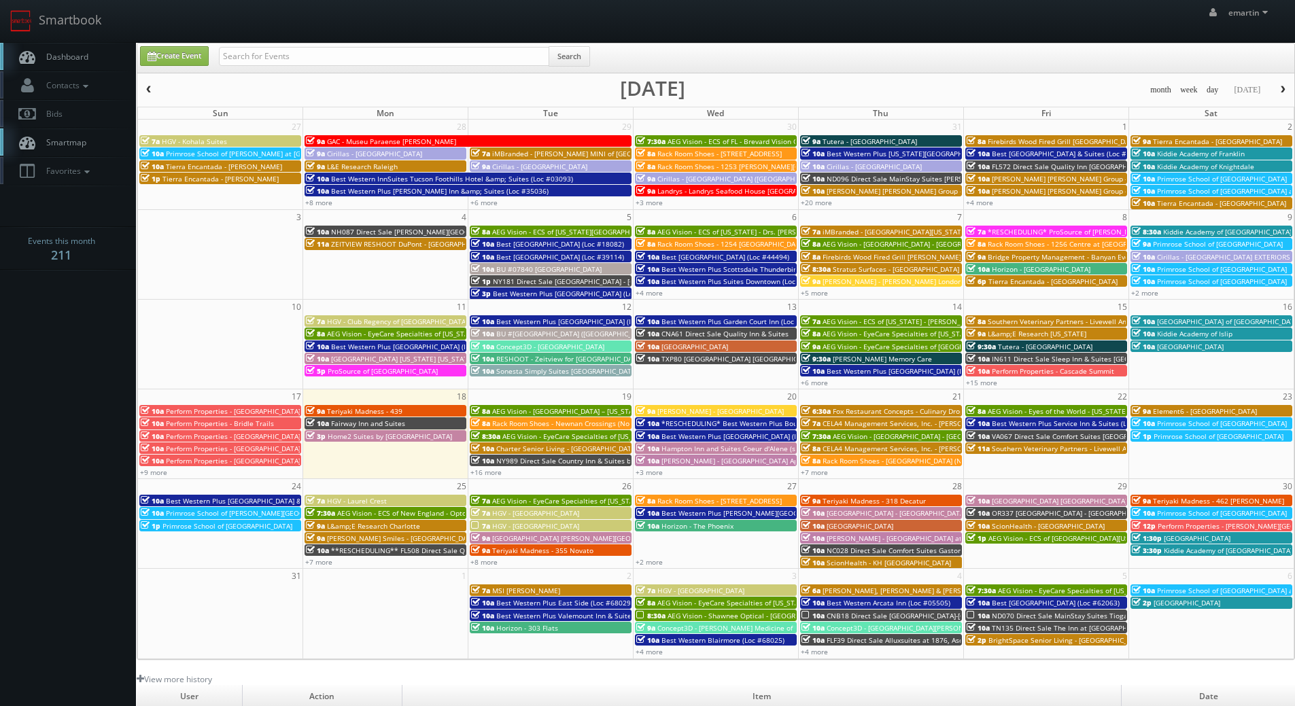
click at [102, 491] on body "Smartbook Toggle Side Navigation Toggle Top Navigation emartin emartin Profile …" at bounding box center [647, 470] width 1295 height 940
